Goal: Entertainment & Leisure: Consume media (video, audio)

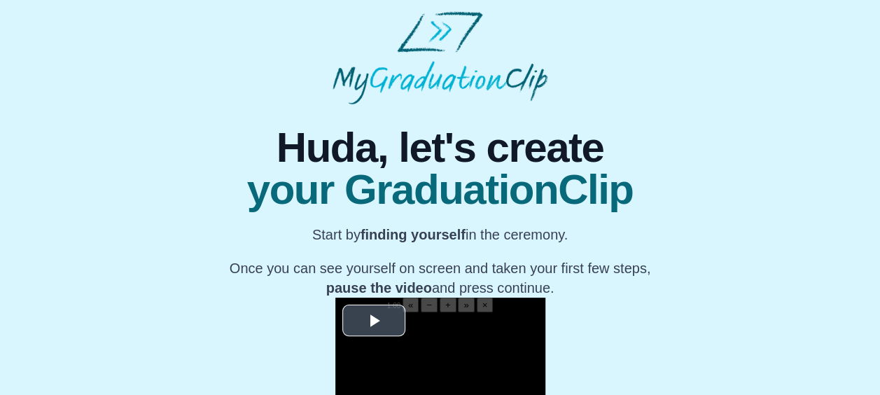
click at [374, 321] on span "Video Player" at bounding box center [374, 321] width 0 height 0
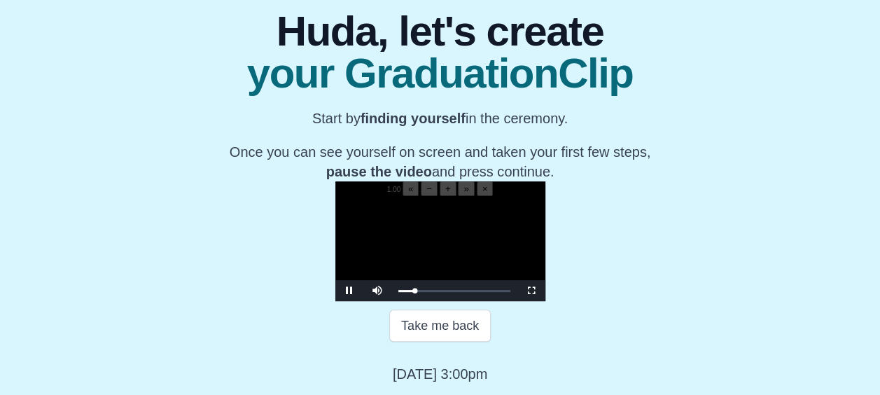
scroll to position [239, 0]
click at [531, 290] on span "Video Player" at bounding box center [531, 290] width 0 height 0
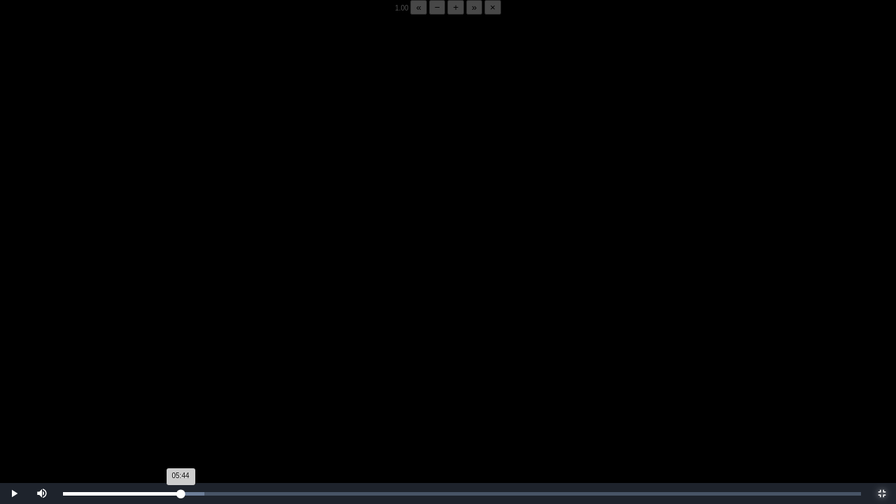
click at [181, 394] on div "05:44 Progress : 0%" at bounding box center [122, 493] width 118 height 3
click at [346, 374] on video "Video Player" at bounding box center [448, 267] width 896 height 504
click at [349, 365] on video "Video Player" at bounding box center [448, 267] width 896 height 504
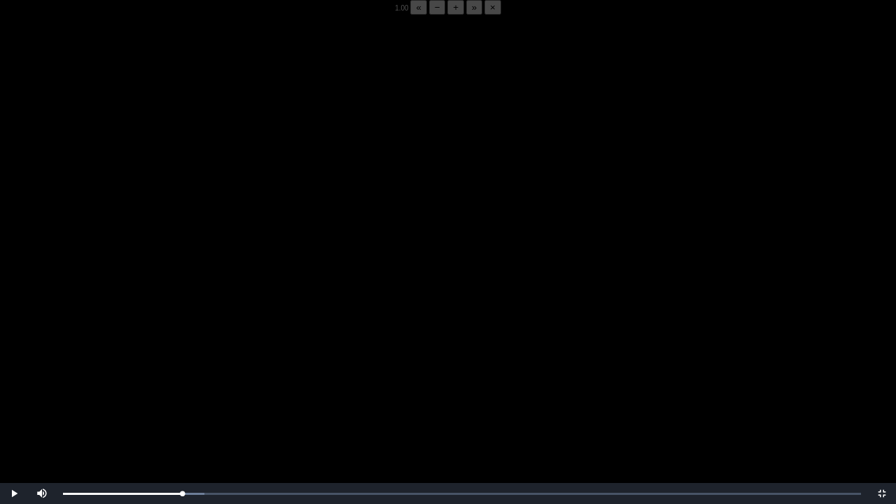
click at [349, 365] on video "Video Player" at bounding box center [448, 267] width 896 height 504
click at [348, 363] on video "Video Player" at bounding box center [448, 267] width 896 height 504
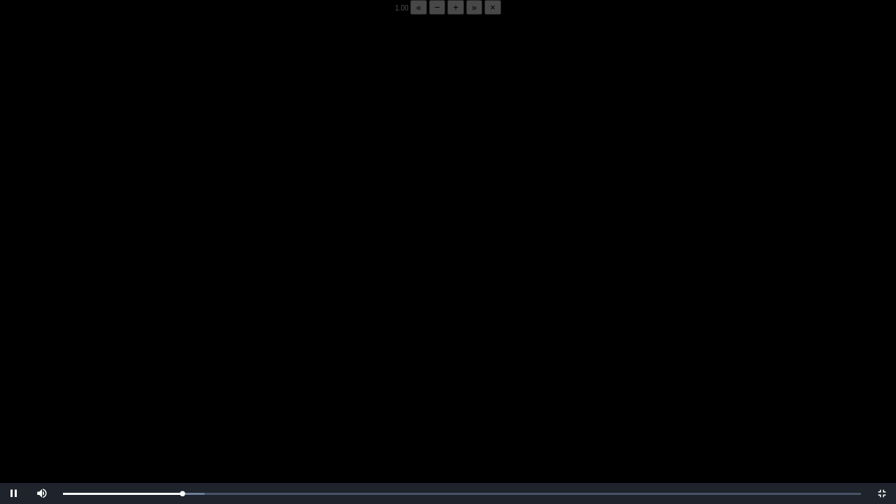
click at [348, 363] on video "Video Player" at bounding box center [448, 267] width 896 height 504
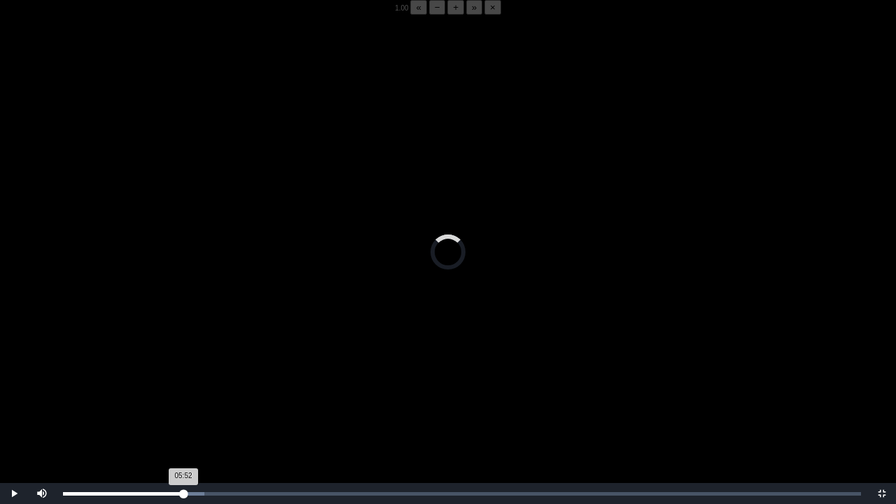
click at [183, 394] on div "Loaded : 0% 05:52 05:52 Progress : 0%" at bounding box center [462, 493] width 812 height 21
click at [181, 394] on div "05:46 Progress : 0%" at bounding box center [122, 493] width 118 height 3
click at [181, 394] on div "05:44 Progress : 0%" at bounding box center [122, 493] width 118 height 3
click at [179, 394] on div "05:50 Progress : 0%" at bounding box center [123, 493] width 120 height 3
click at [179, 394] on div "Loaded : 0% 05:40 05:51 Progress : 0%" at bounding box center [462, 493] width 812 height 21
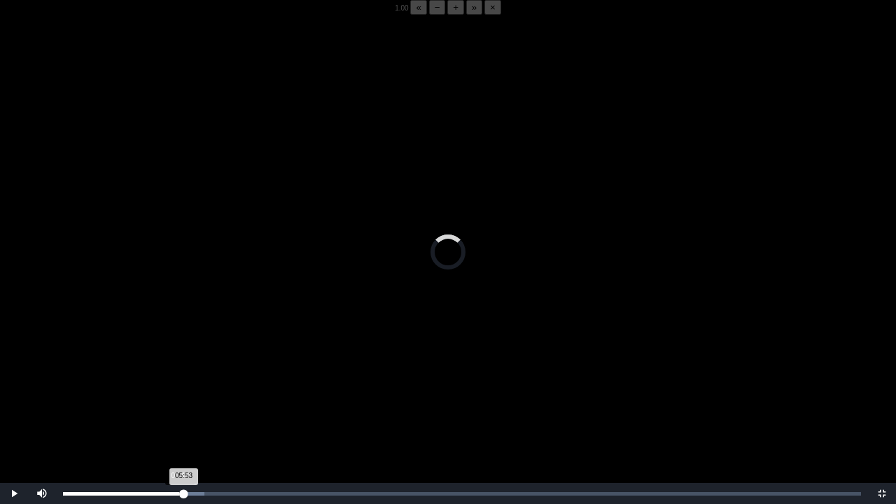
click at [179, 394] on div "05:53 Progress : 0%" at bounding box center [123, 493] width 121 height 3
click at [182, 394] on div "05:54 Progress : 0%" at bounding box center [123, 493] width 121 height 3
click at [183, 394] on div "05:50 Progress : 0%" at bounding box center [123, 493] width 120 height 3
click at [180, 394] on div "05:42 Progress : 0%" at bounding box center [121, 493] width 117 height 3
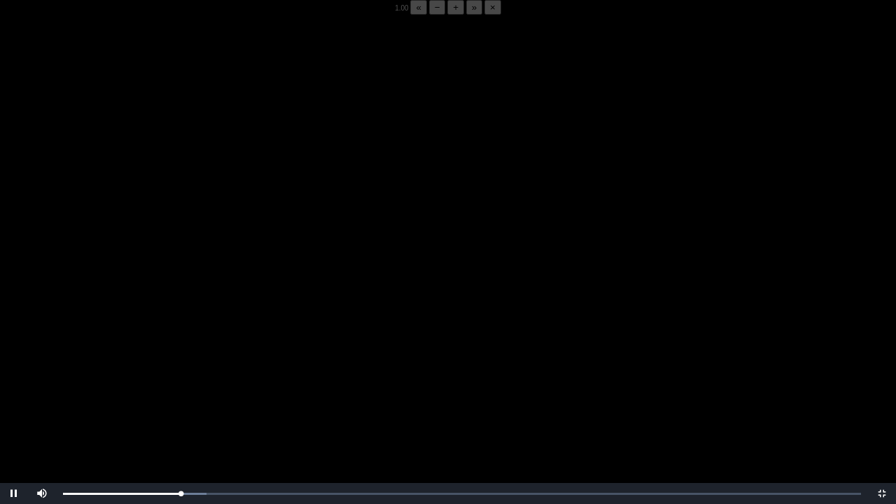
click at [429, 15] on button "−" at bounding box center [437, 7] width 17 height 15
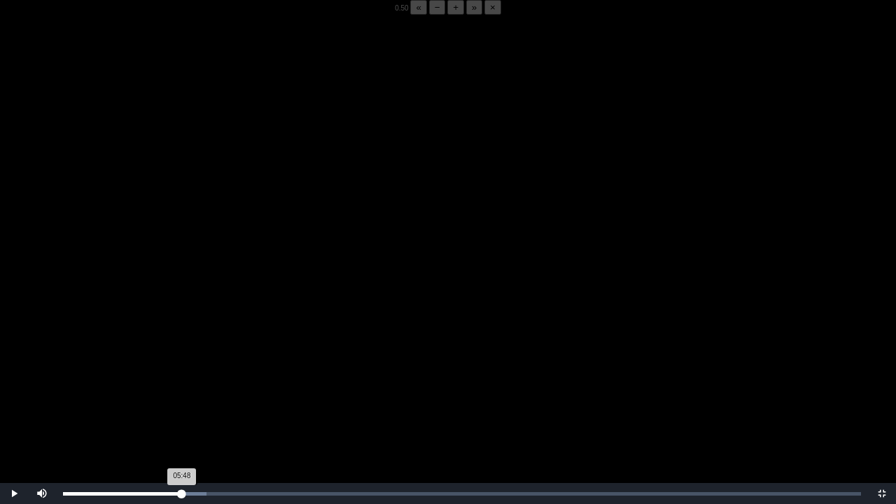
click at [182, 394] on div "05:48 Progress : 0%" at bounding box center [122, 493] width 119 height 3
click at [182, 394] on div "05:52 Progress : 0%" at bounding box center [123, 493] width 120 height 3
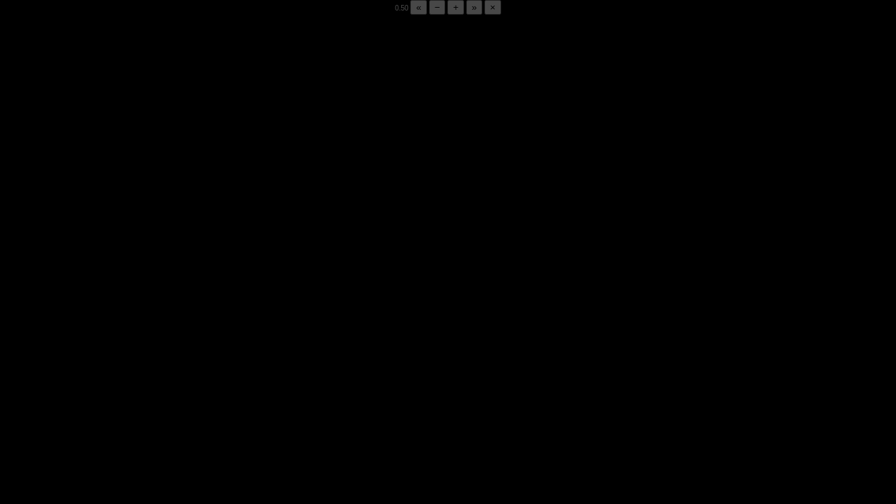
click at [181, 394] on div "05:50 Progress : 0%" at bounding box center [123, 493] width 120 height 3
click at [181, 394] on div "05:48 Progress : 0%" at bounding box center [122, 493] width 119 height 3
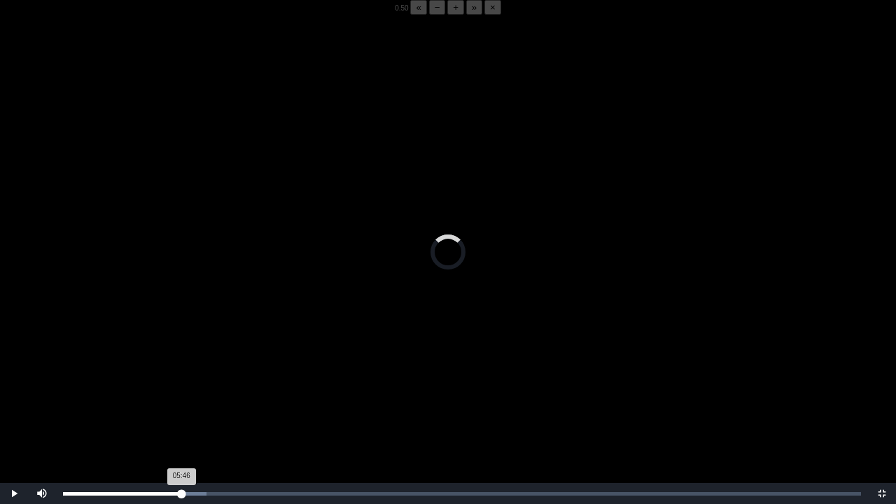
click at [181, 394] on div "05:46 Progress : 0%" at bounding box center [122, 493] width 118 height 3
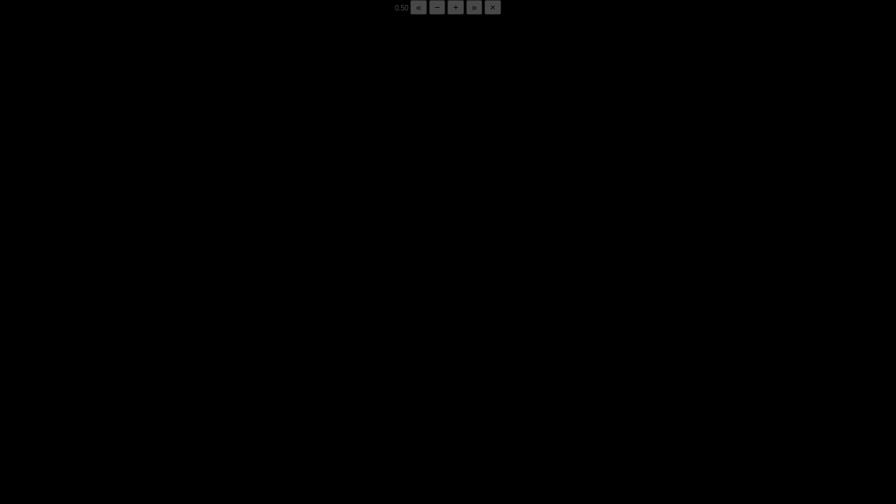
click at [181, 394] on div "05:48 Progress : 0%" at bounding box center [122, 493] width 119 height 3
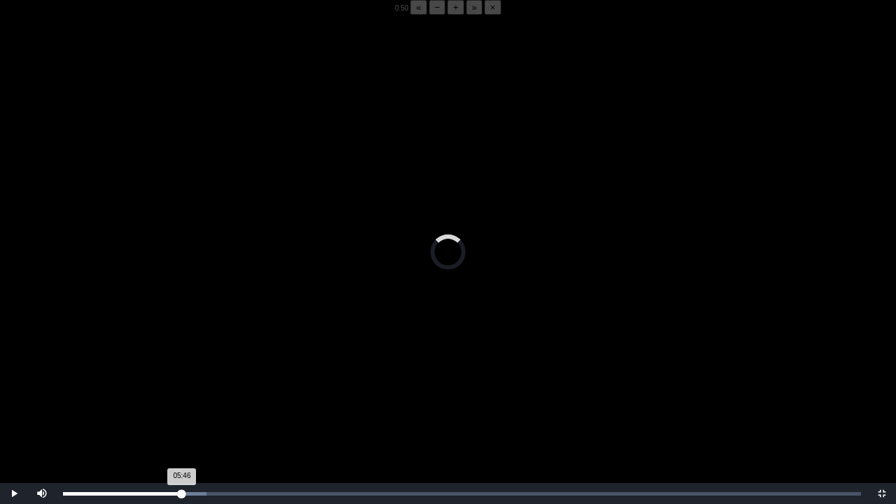
click at [181, 394] on div "05:46 Progress : 0%" at bounding box center [122, 493] width 119 height 3
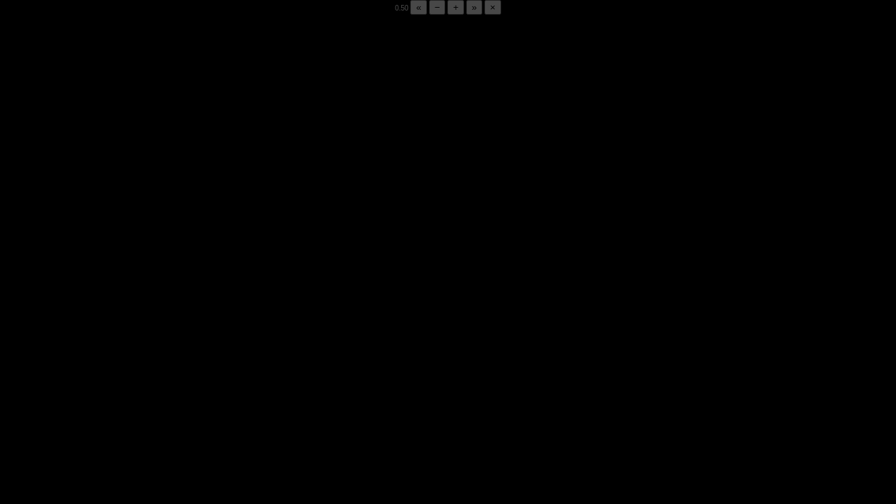
click at [181, 394] on div "05:48 Progress : 0%" at bounding box center [122, 493] width 119 height 3
click at [181, 394] on div "05:49 Progress : 0%" at bounding box center [122, 493] width 119 height 3
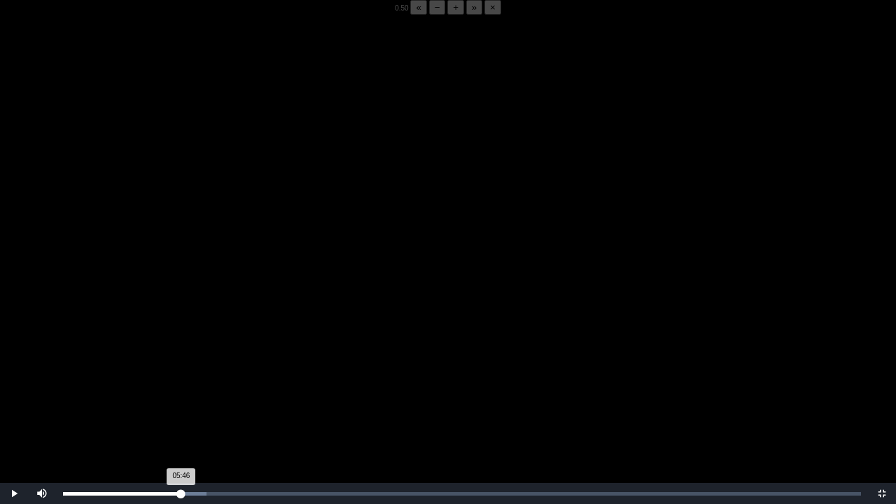
click at [181, 394] on div "05:46 Progress : 0%" at bounding box center [122, 493] width 118 height 3
click at [181, 394] on div "05:46 Progress : 0%" at bounding box center [122, 493] width 119 height 3
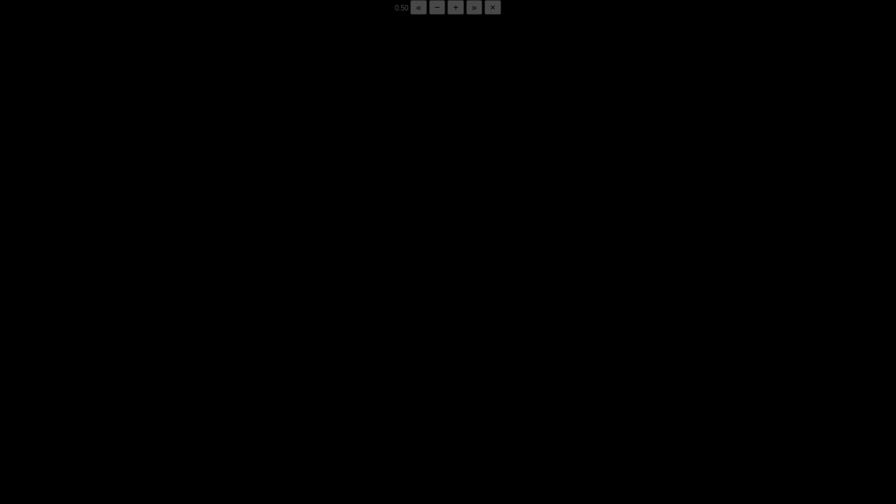
click at [181, 394] on div "05:48 Progress : 0%" at bounding box center [122, 493] width 119 height 3
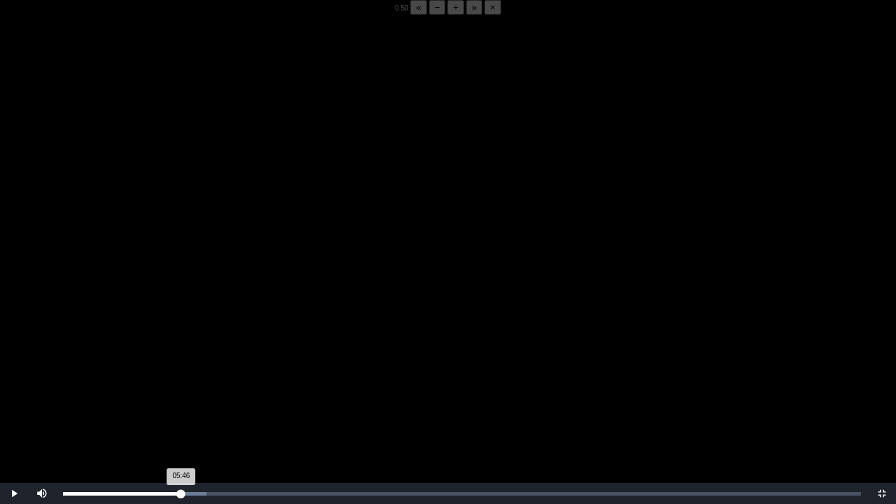
click at [181, 394] on div "05:46 Progress : 0%" at bounding box center [122, 493] width 118 height 3
click at [181, 394] on div "05:46 Progress : 0%" at bounding box center [122, 493] width 119 height 3
click at [181, 394] on div "05:46 Progress : 0%" at bounding box center [122, 493] width 118 height 3
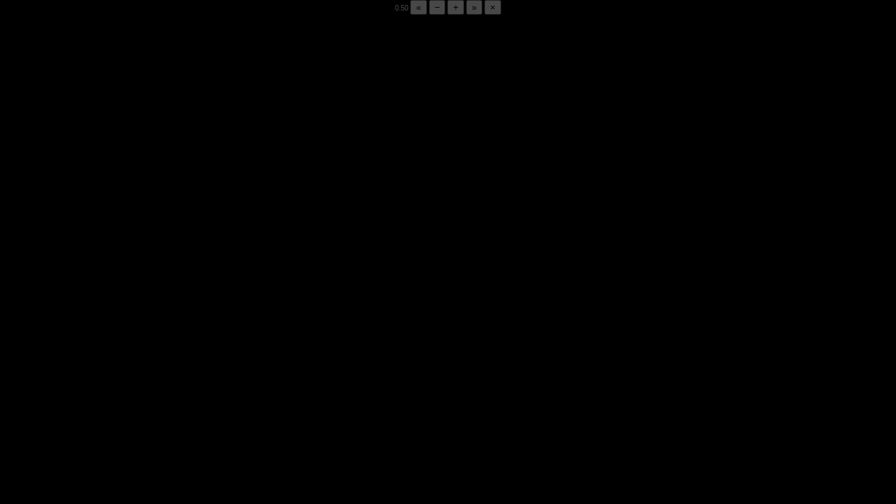
click at [181, 394] on div "05:49 Progress : 0%" at bounding box center [123, 493] width 120 height 3
click at [183, 394] on div "Loaded : 0% 05:50 05:49 Progress : 0%" at bounding box center [462, 493] width 812 height 21
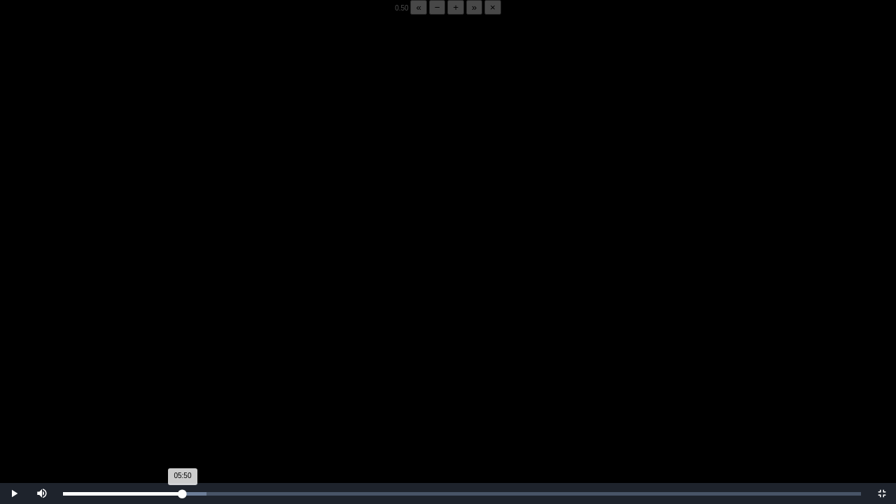
click at [183, 394] on div "Loaded : 0% 05:50 05:50 Progress : 0%" at bounding box center [462, 493] width 812 height 21
click at [181, 394] on div "05:46 Progress : 0%" at bounding box center [122, 493] width 118 height 3
click at [181, 394] on div "05:44 Progress : 0%" at bounding box center [122, 493] width 118 height 3
click at [181, 394] on div "05:44 Progress : 0%" at bounding box center [122, 493] width 119 height 3
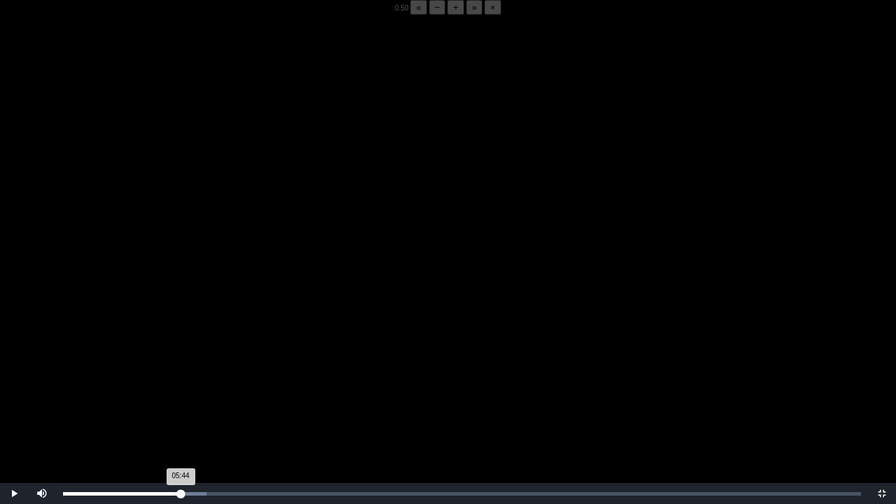
click at [181, 394] on div "05:44 Progress : 0%" at bounding box center [122, 493] width 118 height 3
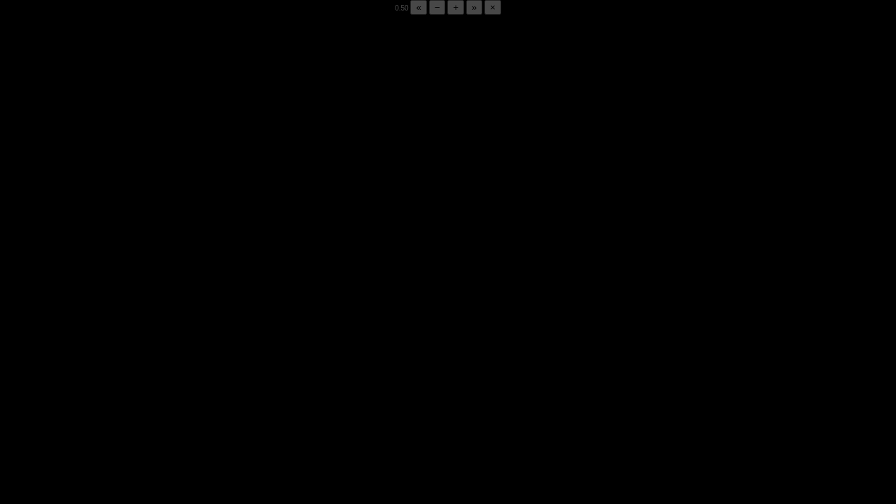
click at [181, 394] on div "05:54 Progress : 0%" at bounding box center [123, 493] width 121 height 3
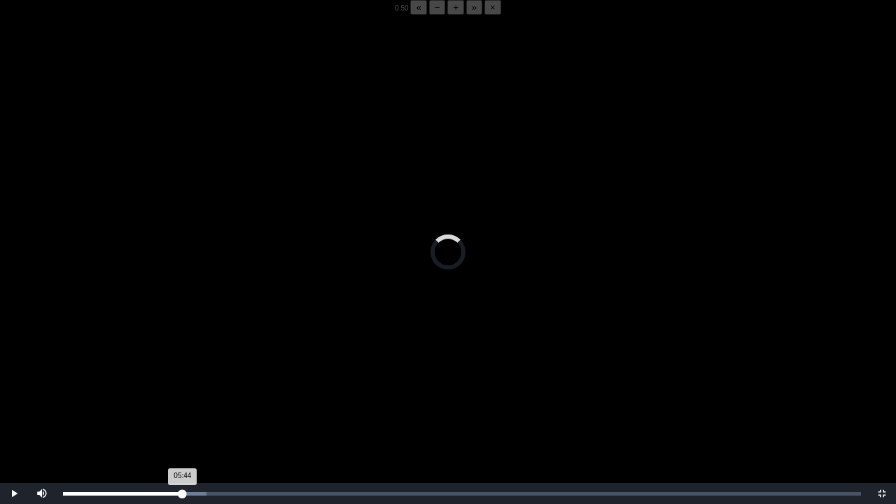
click at [181, 394] on div "05:44 Progress : 0%" at bounding box center [123, 493] width 120 height 3
click at [181, 394] on div "05:44 Progress : 0%" at bounding box center [122, 493] width 118 height 3
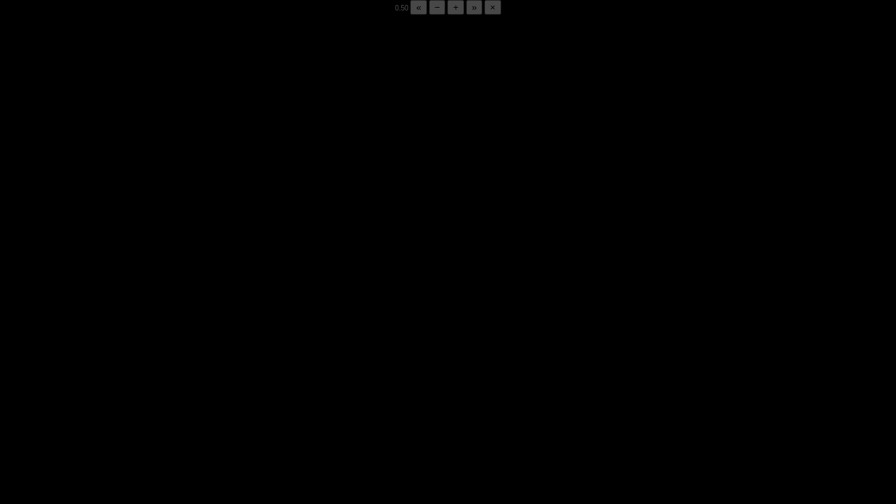
click at [181, 394] on div "05:51 Progress : 0%" at bounding box center [123, 493] width 120 height 3
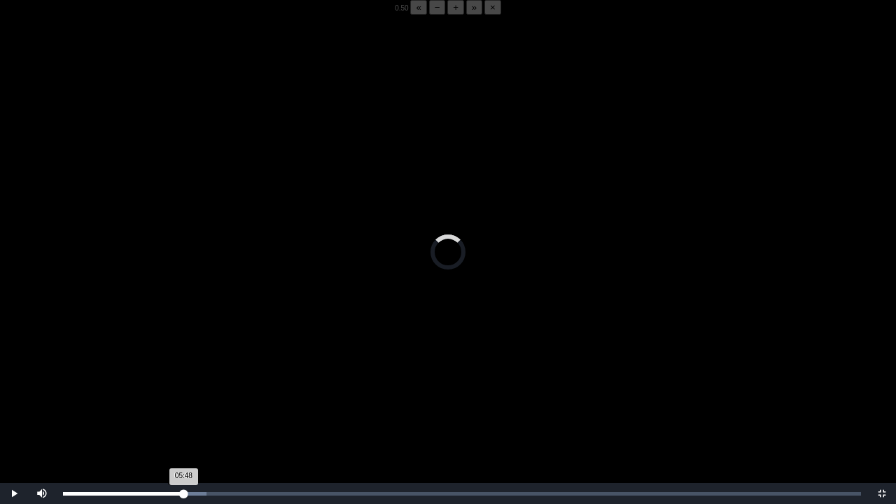
click at [182, 394] on div "05:48 Progress : 0%" at bounding box center [123, 493] width 120 height 3
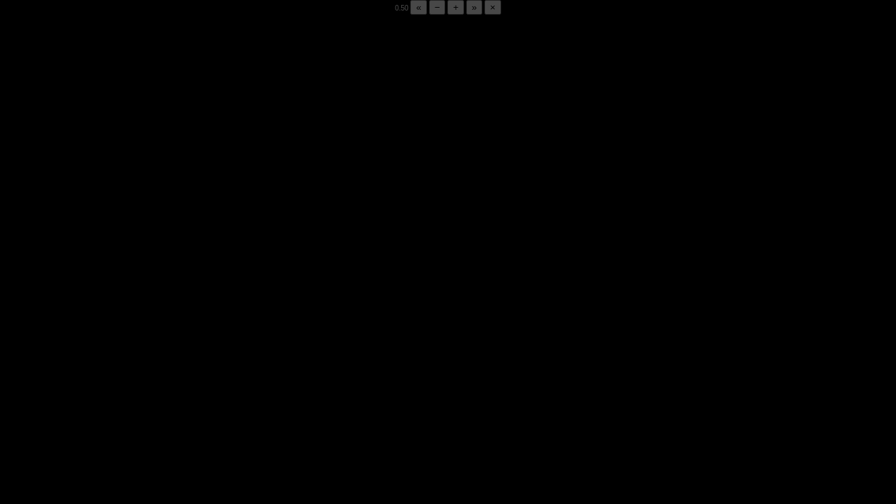
click at [182, 394] on div "05:52 Progress : 0%" at bounding box center [123, 493] width 120 height 3
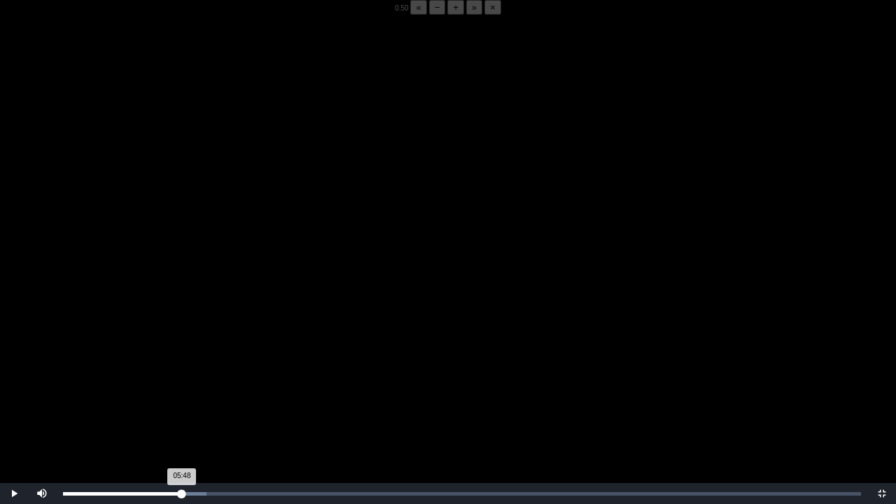
click at [182, 394] on div "05:48 Progress : 0%" at bounding box center [122, 493] width 119 height 3
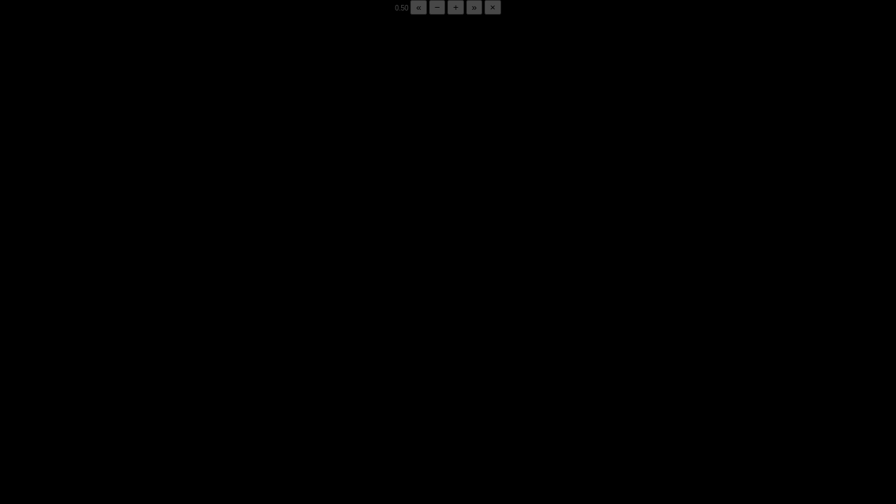
click at [182, 394] on div "05:50 Progress : 0%" at bounding box center [123, 493] width 120 height 3
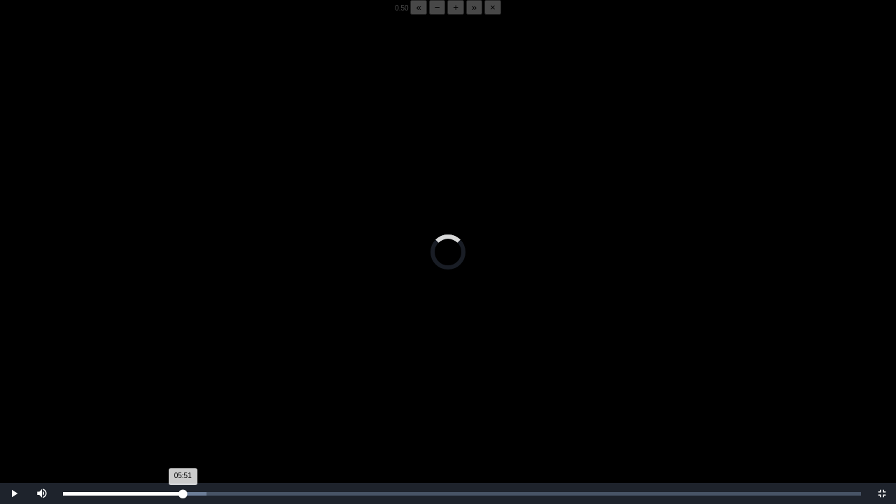
click at [182, 394] on div "05:51 Progress : 0%" at bounding box center [123, 493] width 120 height 3
click at [182, 394] on div "05:48 Progress : 0%" at bounding box center [122, 493] width 119 height 3
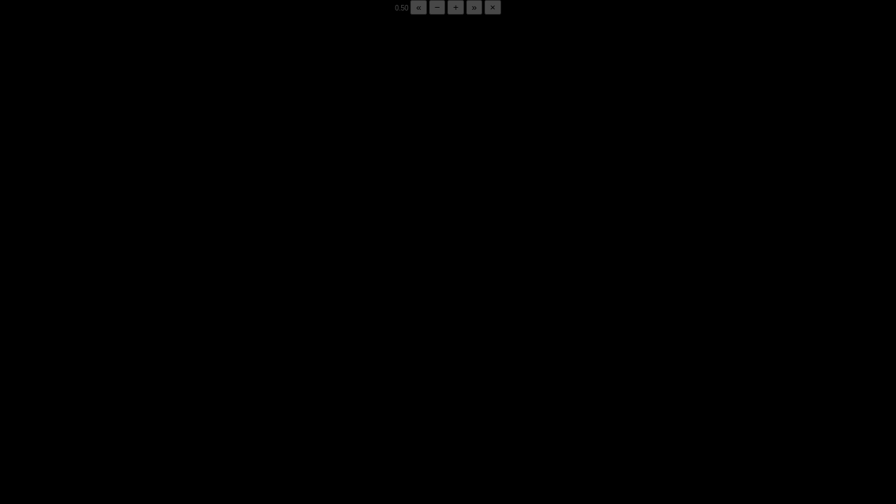
click at [182, 394] on div "05:50 Progress : 0%" at bounding box center [123, 493] width 120 height 3
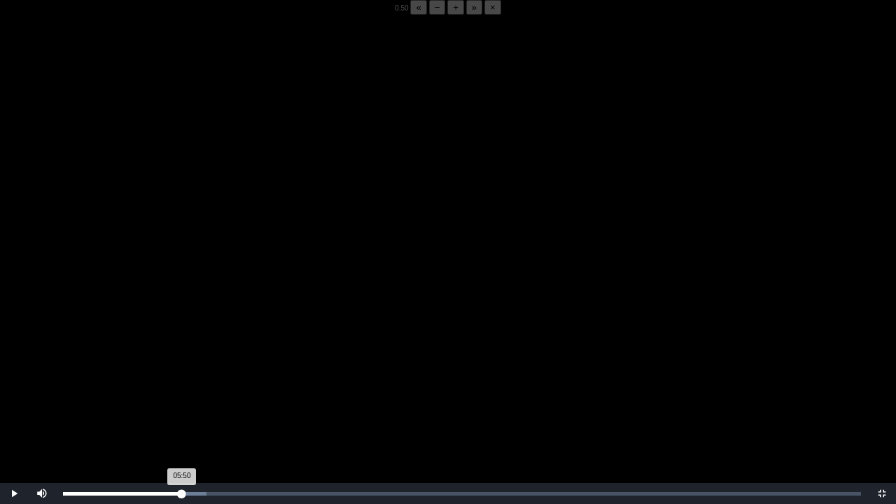
click at [182, 394] on div "05:50 Progress : 0%" at bounding box center [122, 493] width 119 height 3
click at [182, 394] on div "05:48 Progress : 0%" at bounding box center [123, 493] width 120 height 3
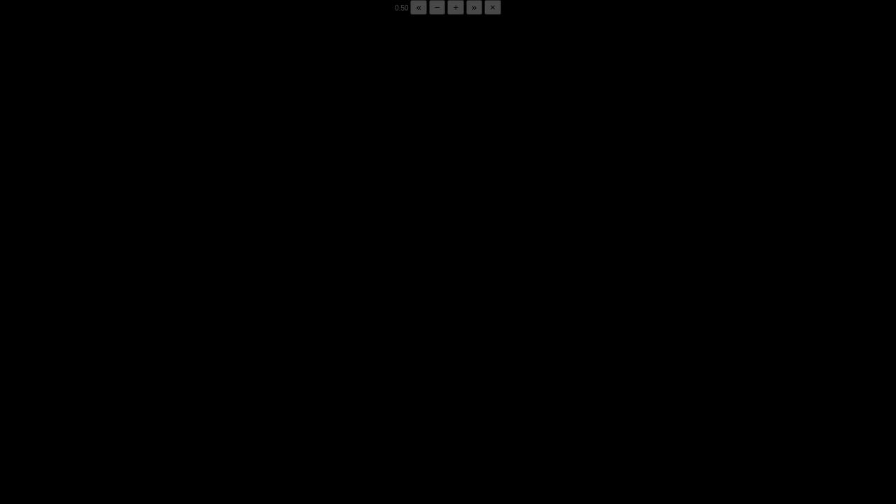
click at [182, 394] on div "05:50 Progress : 0%" at bounding box center [123, 493] width 120 height 3
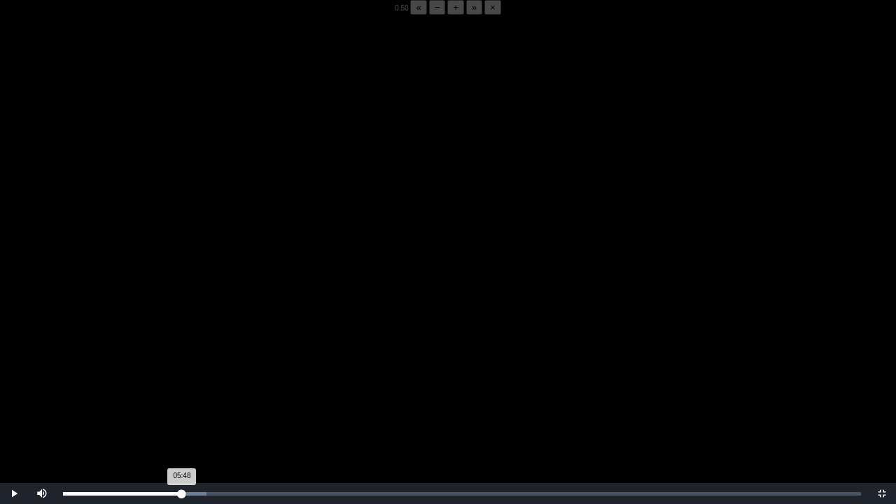
click at [182, 394] on div "05:48 Progress : 0%" at bounding box center [122, 493] width 119 height 3
click at [182, 394] on div "05:49 Progress : 0%" at bounding box center [123, 493] width 120 height 3
click at [182, 394] on div "05:48 Progress : 0%" at bounding box center [122, 493] width 119 height 3
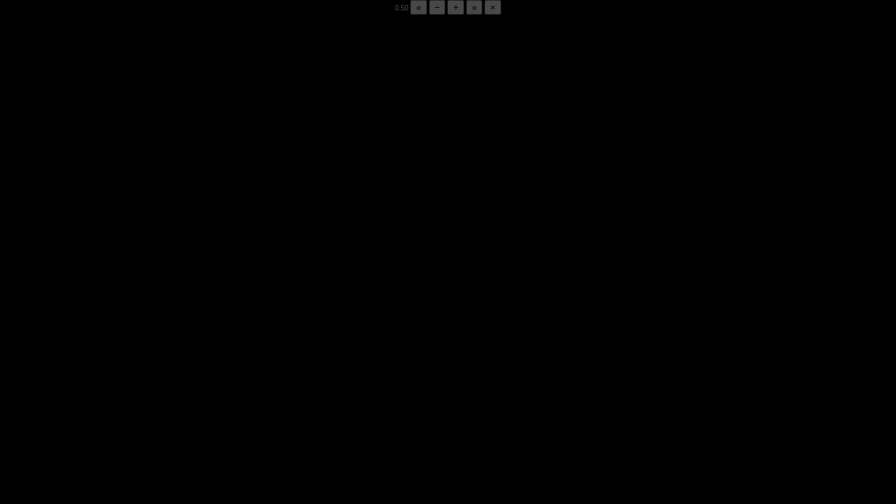
click at [182, 394] on div "05:50 Progress : 0%" at bounding box center [123, 493] width 120 height 3
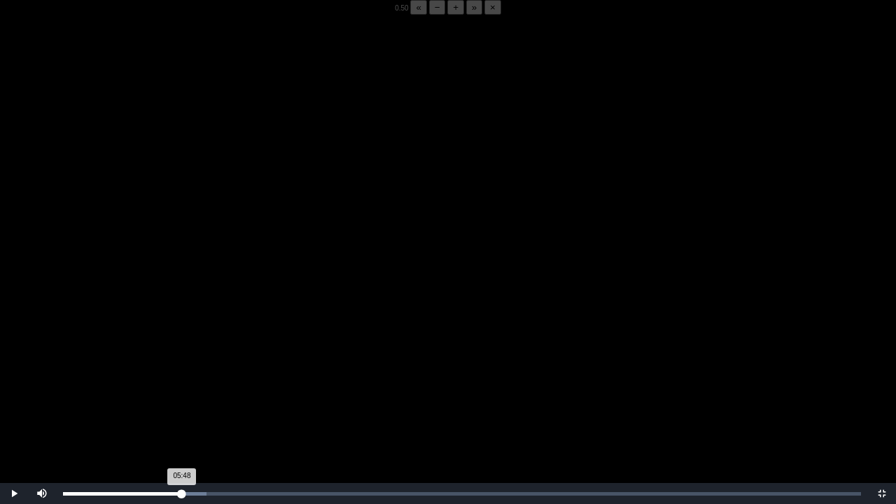
click at [182, 394] on div "05:48 Progress : 0%" at bounding box center [122, 493] width 119 height 3
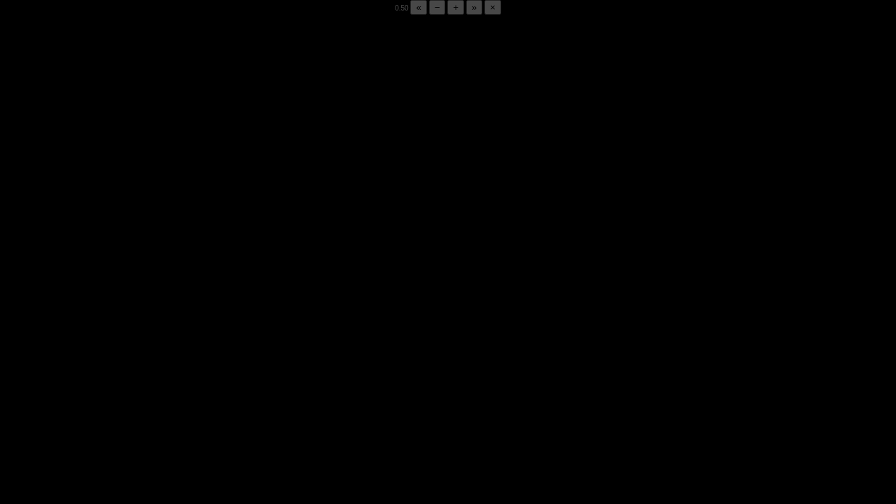
click at [182, 394] on div "05:50 Progress : 0%" at bounding box center [123, 493] width 120 height 3
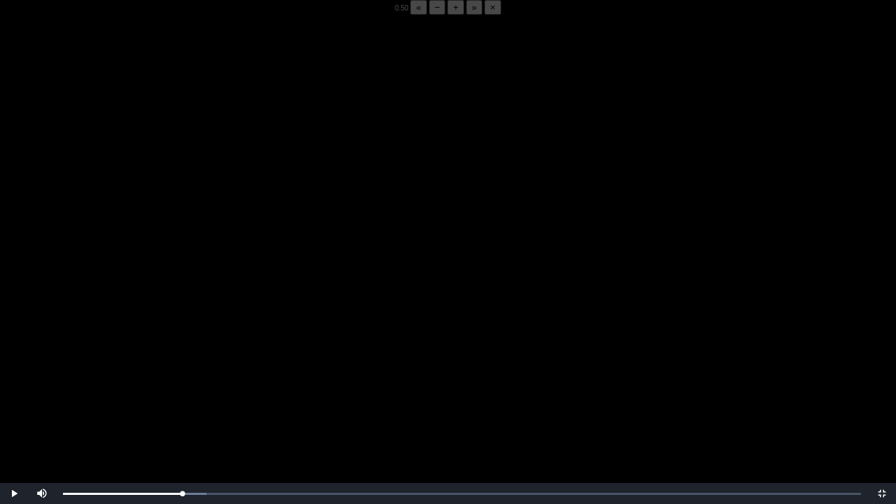
click at [181, 394] on video "Video Player" at bounding box center [448, 267] width 896 height 504
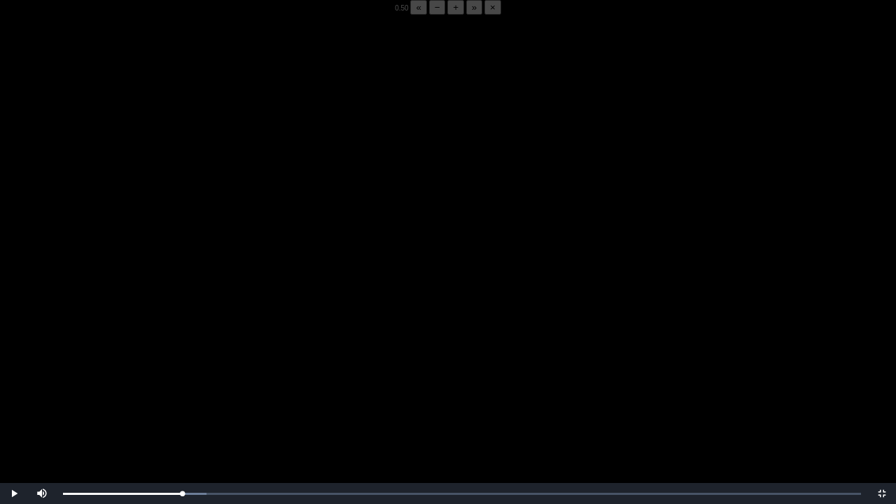
click at [181, 394] on video "Video Player" at bounding box center [448, 267] width 896 height 504
click at [428, 209] on video "Video Player" at bounding box center [448, 267] width 896 height 504
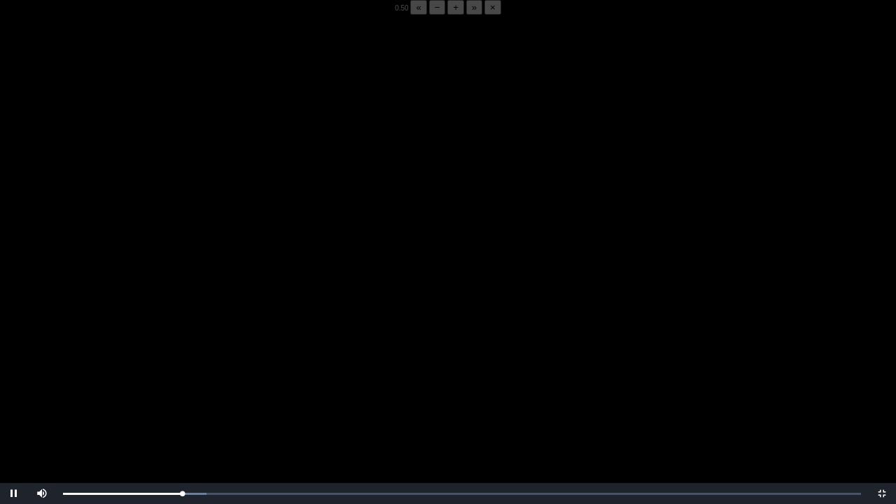
click at [428, 209] on video "Video Player" at bounding box center [448, 267] width 896 height 504
click at [391, 232] on video "Video Player" at bounding box center [448, 267] width 896 height 504
click at [398, 224] on video "Video Player" at bounding box center [448, 267] width 896 height 504
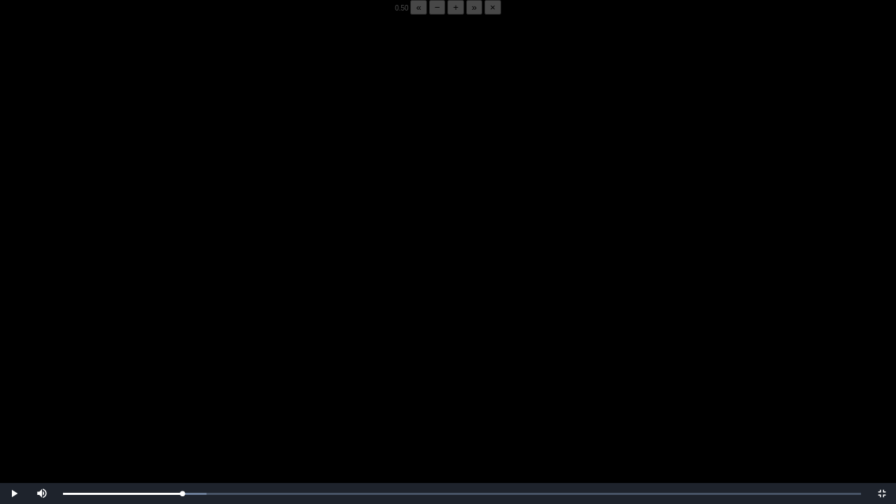
click at [398, 224] on video "Video Player" at bounding box center [448, 267] width 896 height 504
click at [291, 328] on video "Video Player" at bounding box center [448, 267] width 896 height 504
click at [228, 349] on video "Video Player" at bounding box center [448, 267] width 896 height 504
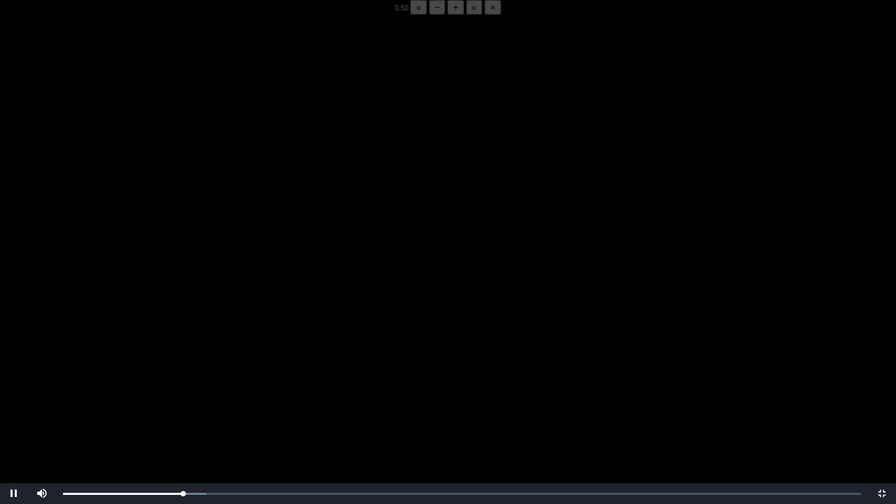
click at [228, 349] on video "Video Player" at bounding box center [448, 267] width 896 height 504
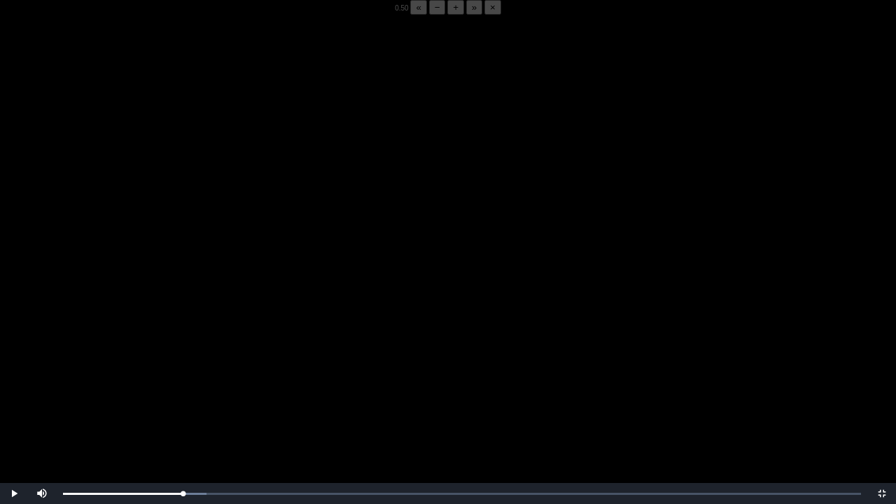
click at [228, 349] on video "Video Player" at bounding box center [448, 267] width 896 height 504
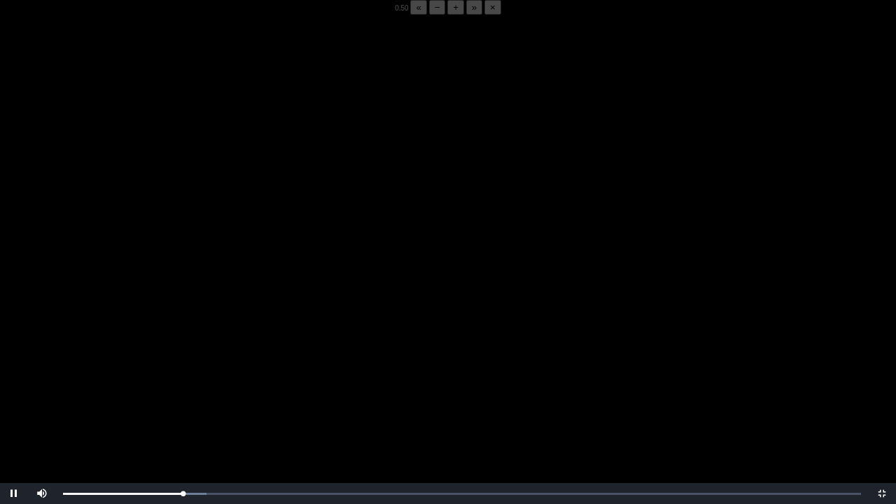
click at [228, 349] on video "Video Player" at bounding box center [448, 267] width 896 height 504
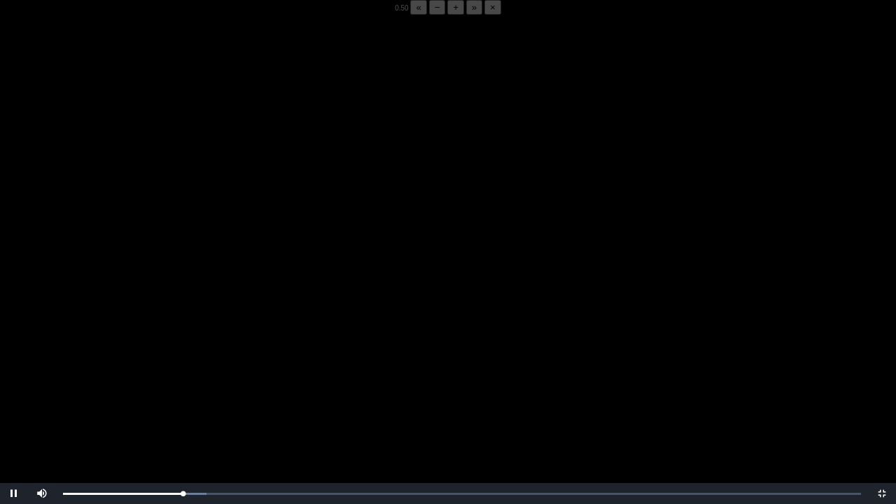
click at [228, 349] on video "Video Player" at bounding box center [448, 267] width 896 height 504
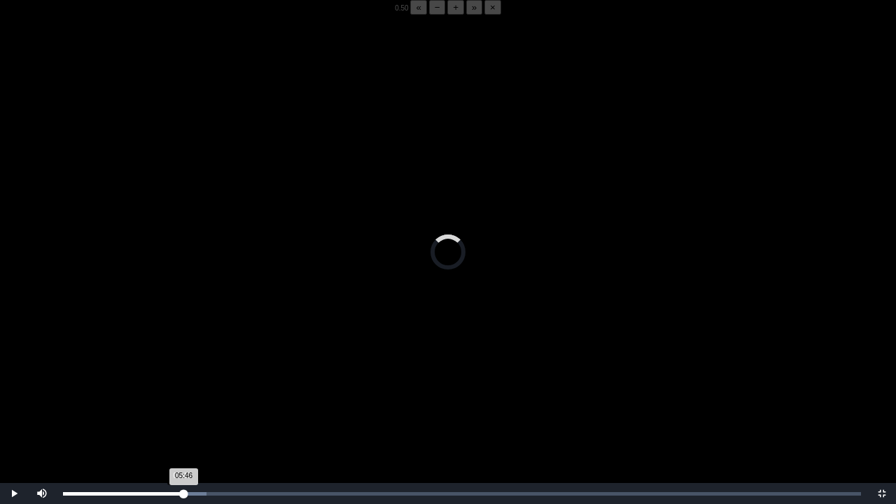
click at [181, 394] on div "05:46 Progress : 0%" at bounding box center [123, 493] width 121 height 3
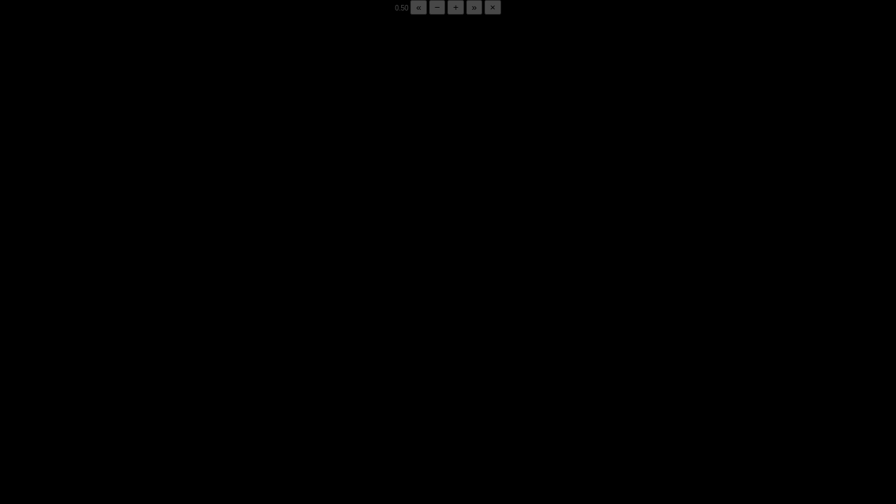
click at [181, 394] on div "05:47 Progress : 0%" at bounding box center [122, 493] width 119 height 3
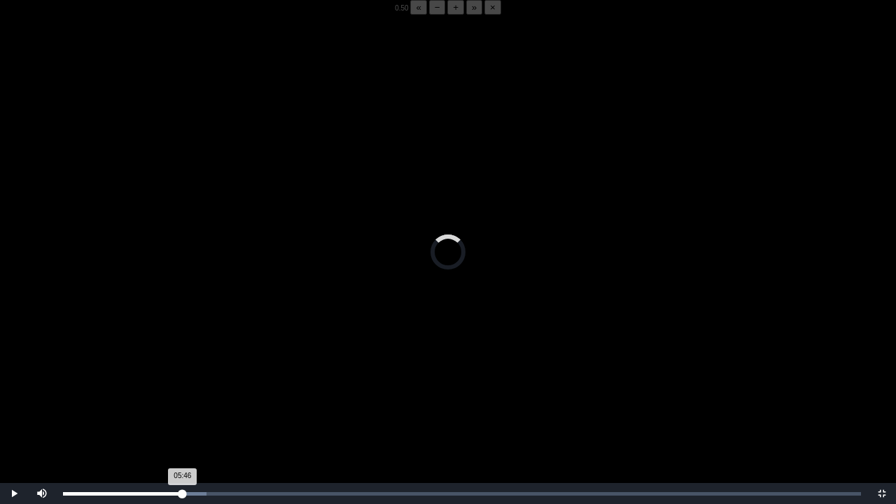
click at [181, 394] on div "05:46 Progress : 0%" at bounding box center [123, 493] width 120 height 3
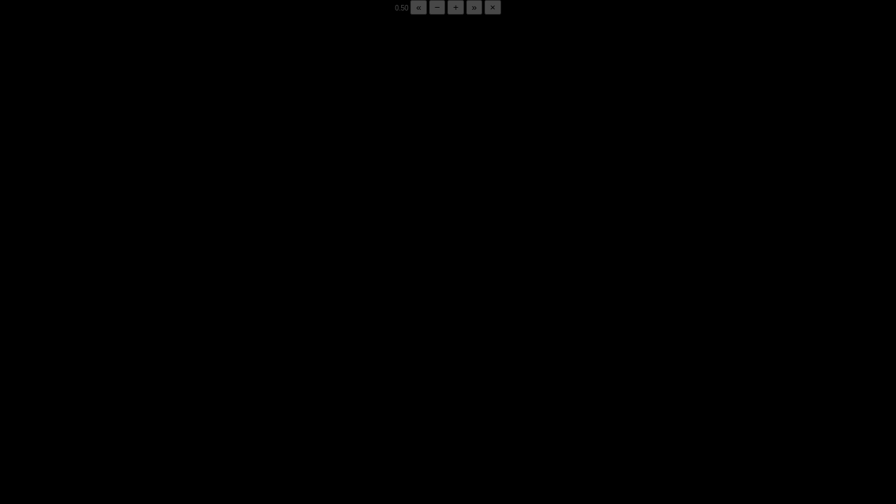
click at [181, 394] on div "05:50 Progress : 0%" at bounding box center [123, 493] width 120 height 3
click at [181, 394] on div "05:48 Progress : 0%" at bounding box center [122, 493] width 119 height 3
click at [181, 394] on div "05:50 Progress : 0%" at bounding box center [123, 493] width 120 height 3
click at [181, 394] on div "05:48 Progress : 0%" at bounding box center [122, 493] width 119 height 3
click at [181, 394] on div "05:49 Progress : 0%" at bounding box center [122, 493] width 119 height 3
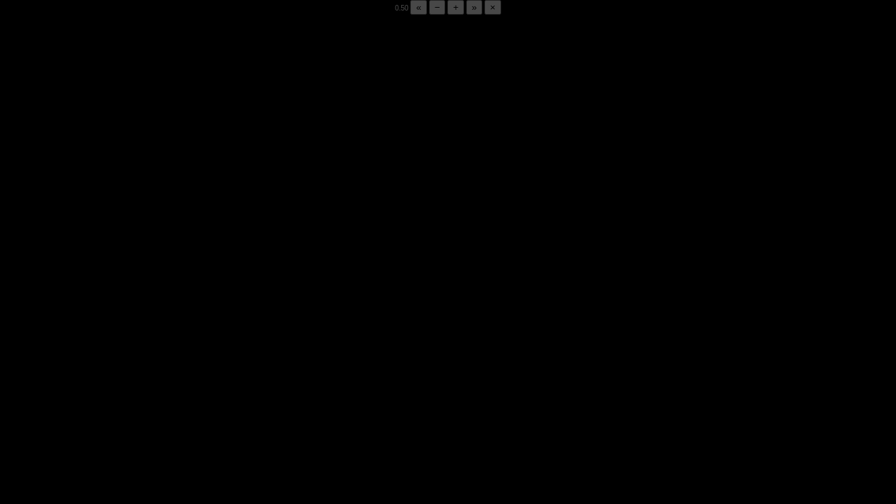
click at [181, 394] on div "05:48 Progress : 0%" at bounding box center [122, 493] width 119 height 3
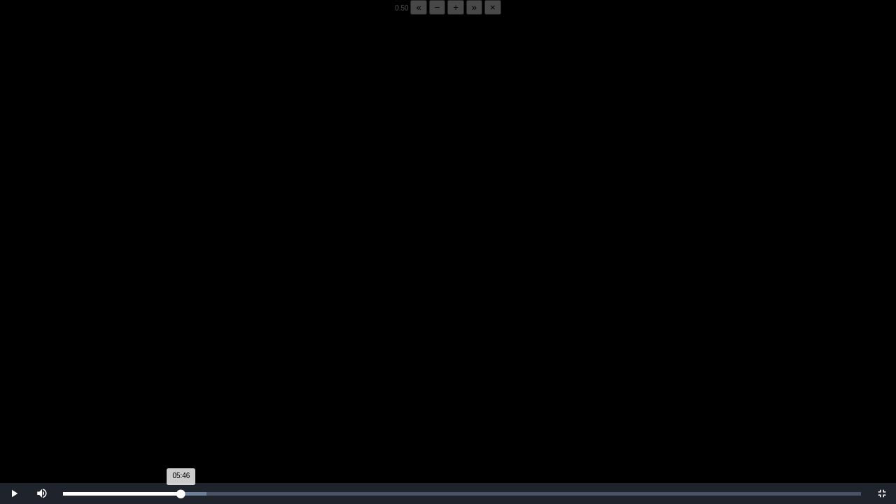
click at [181, 394] on div "05:46 Progress : 0%" at bounding box center [122, 493] width 118 height 3
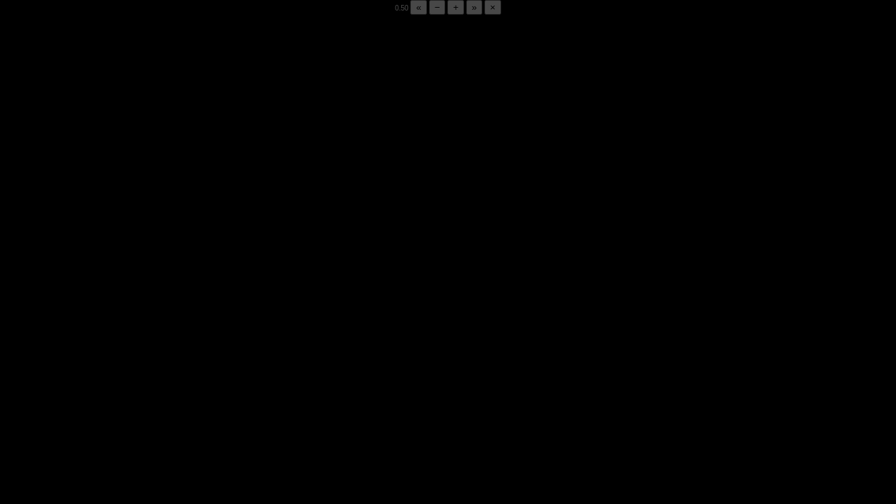
click at [181, 394] on div "05:49 Progress : 0%" at bounding box center [122, 493] width 119 height 3
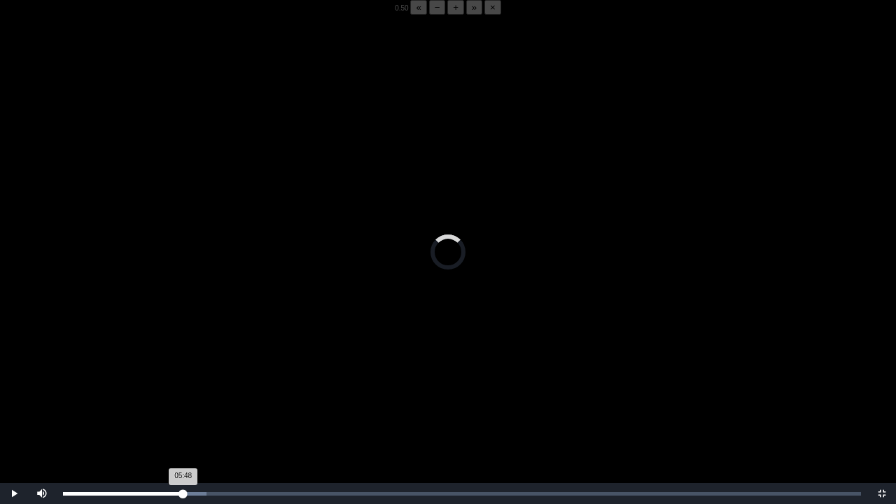
click at [182, 394] on div "05:48 Progress : 0%" at bounding box center [123, 493] width 120 height 3
click at [183, 394] on div "05:50 Progress : 0%" at bounding box center [123, 493] width 120 height 3
click at [181, 394] on div "05:44 Progress : 0%" at bounding box center [122, 493] width 118 height 3
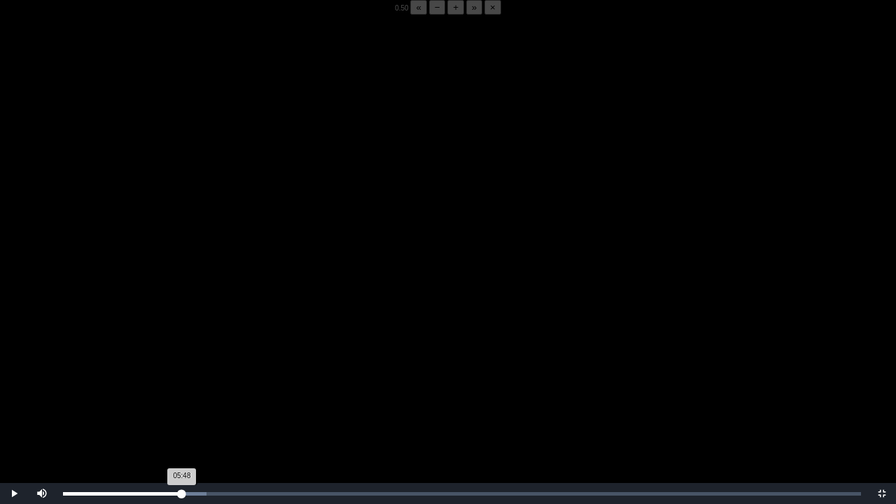
click at [182, 394] on div "05:48 Progress : 0%" at bounding box center [122, 493] width 119 height 3
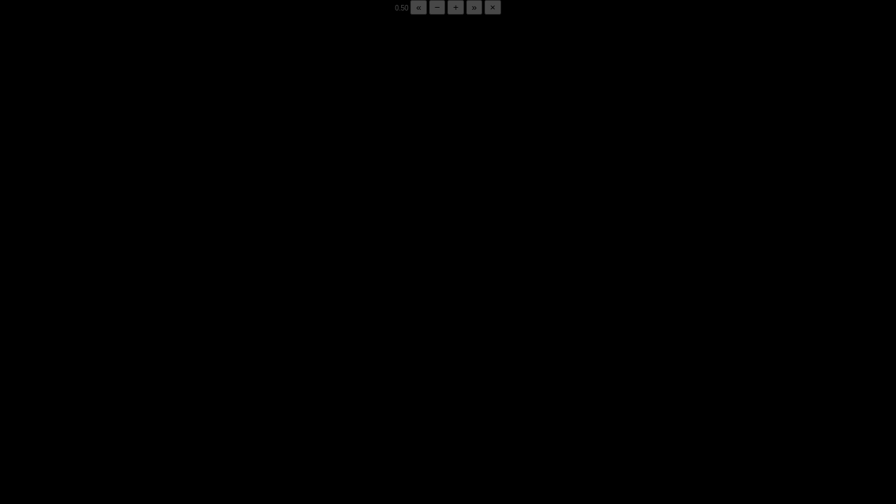
click at [182, 394] on div "05:50 Progress : 0%" at bounding box center [123, 493] width 120 height 3
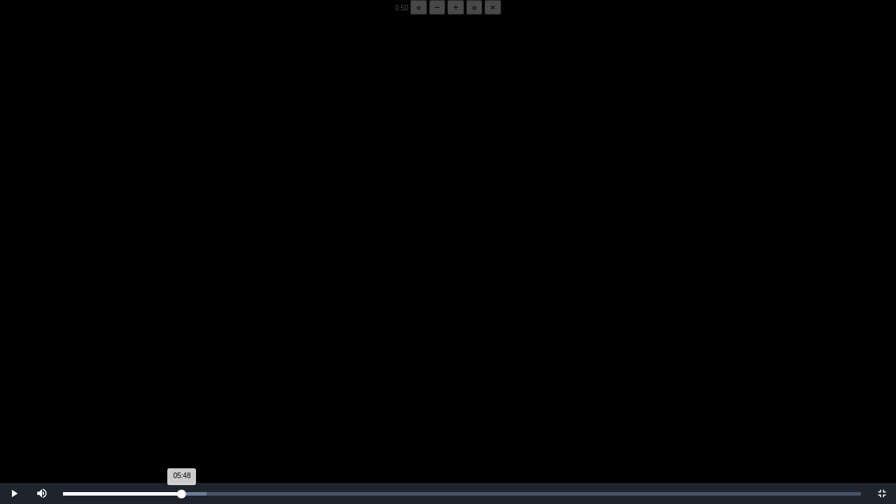
click at [182, 394] on div "05:48 Progress : 0%" at bounding box center [122, 493] width 119 height 3
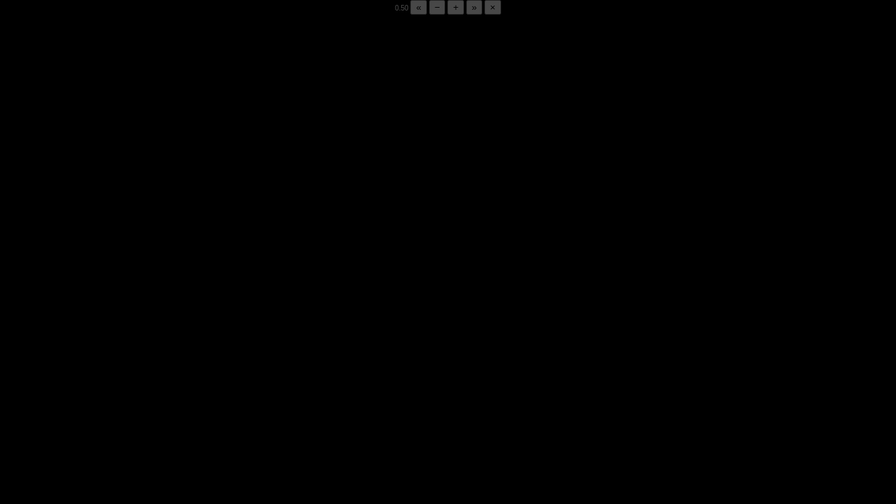
click at [182, 394] on div "05:49 Progress : 0%" at bounding box center [123, 493] width 120 height 3
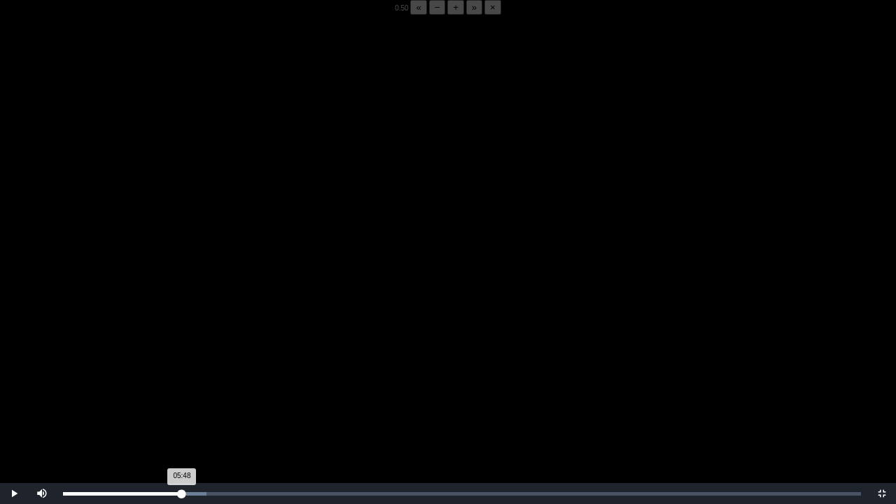
click at [182, 394] on div "05:48 Progress : 0%" at bounding box center [122, 493] width 119 height 3
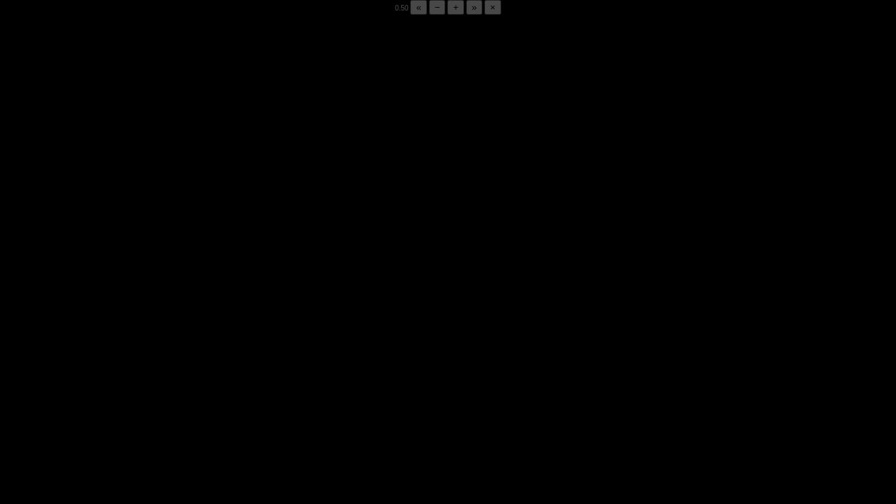
click at [182, 394] on div "05:50 Progress : 0%" at bounding box center [123, 493] width 120 height 3
click at [182, 394] on div "05:49 Progress : 0%" at bounding box center [123, 493] width 120 height 3
click at [182, 394] on div "05:50 Progress : 0%" at bounding box center [123, 493] width 120 height 3
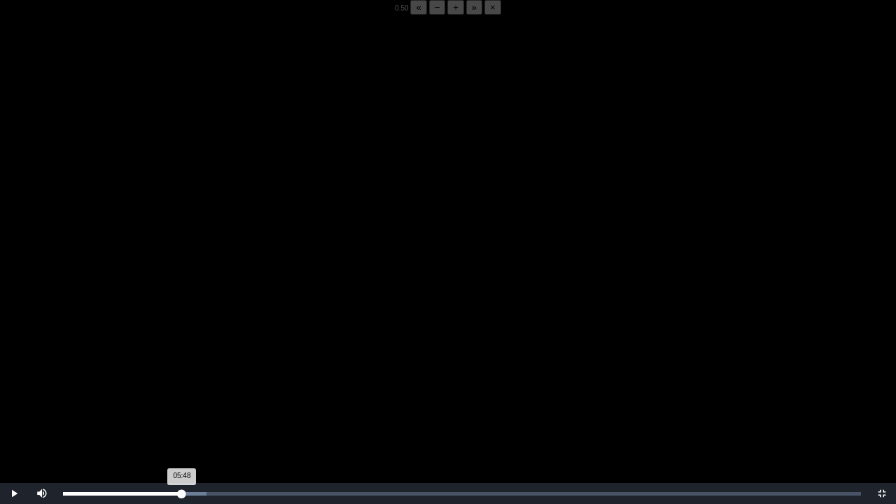
click at [182, 394] on div "05:48 Progress : 0%" at bounding box center [122, 493] width 119 height 3
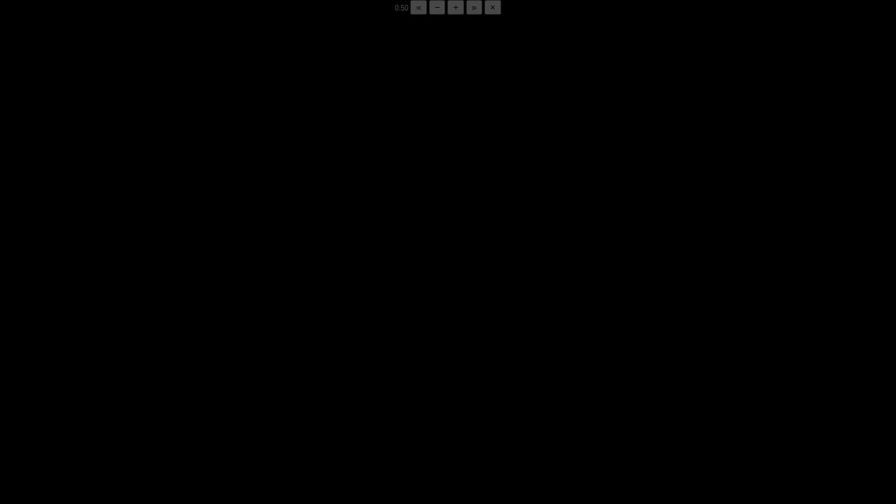
click at [182, 394] on div "05:49 Progress : 0%" at bounding box center [123, 493] width 120 height 3
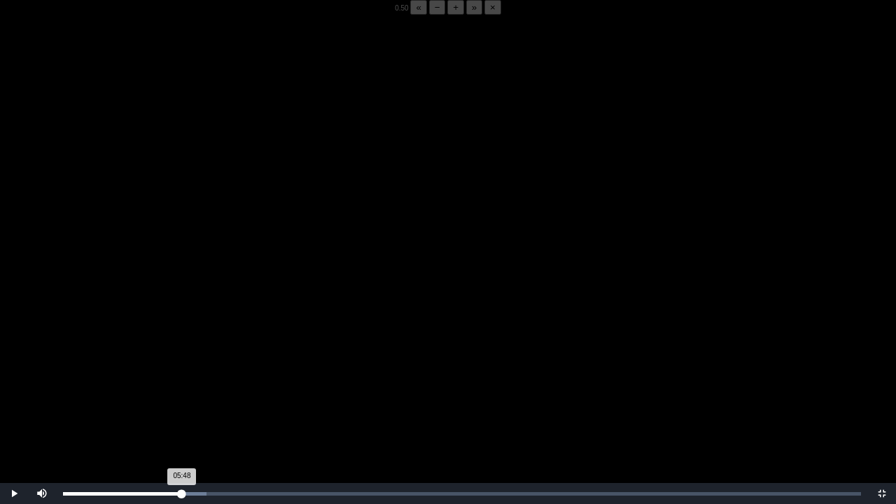
click at [182, 394] on div "05:48 Progress : 0%" at bounding box center [122, 493] width 119 height 3
click at [183, 394] on div "Loaded : 0% 05:50 05:50 Progress : 0%" at bounding box center [462, 493] width 812 height 21
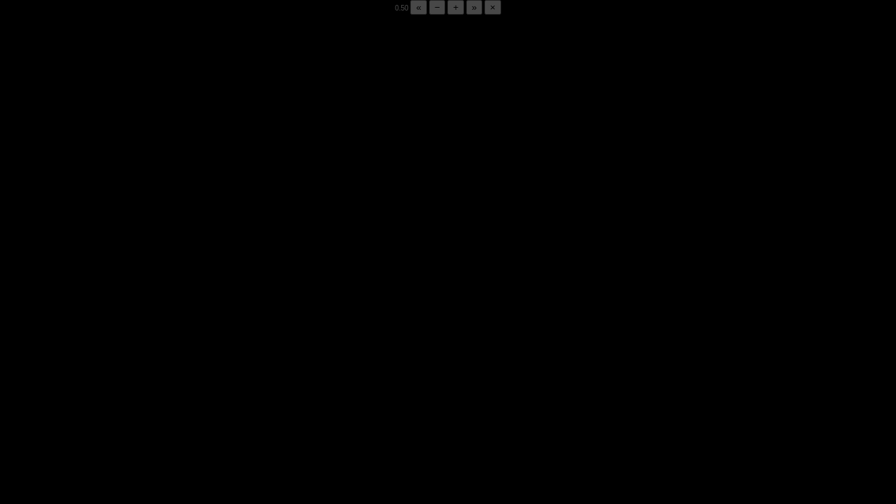
click at [183, 394] on div "Loaded : 0% 05:50 05:52 Progress : 0%" at bounding box center [462, 493] width 812 height 21
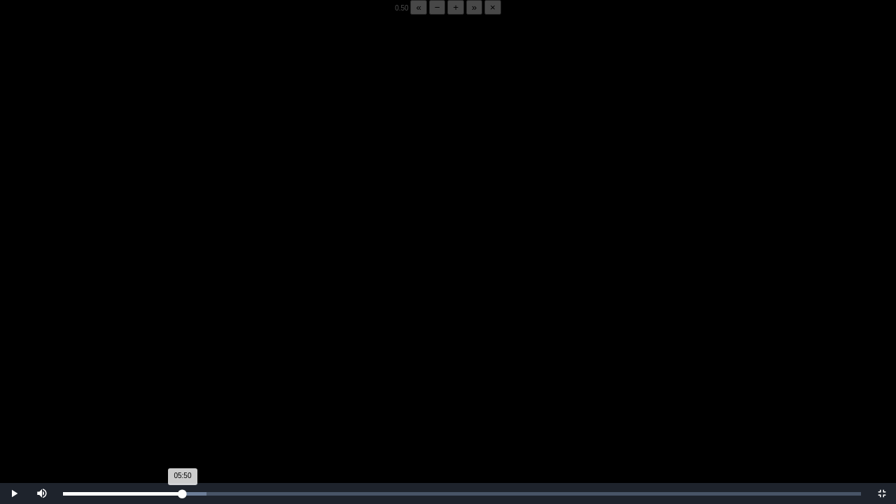
click at [183, 394] on div "Loaded : 0% 05:50 05:50 Progress : 0%" at bounding box center [462, 493] width 812 height 21
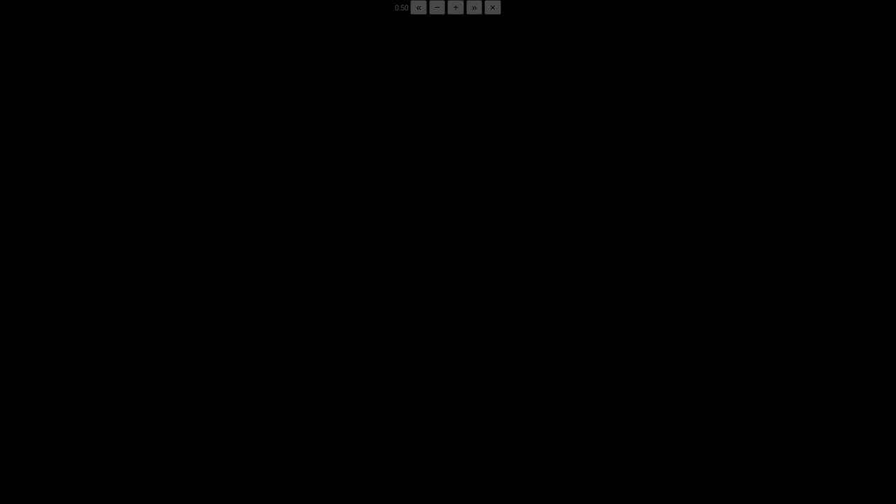
click at [183, 394] on div "Loaded : 0% 05:50 05:52 Progress : 0%" at bounding box center [462, 493] width 812 height 21
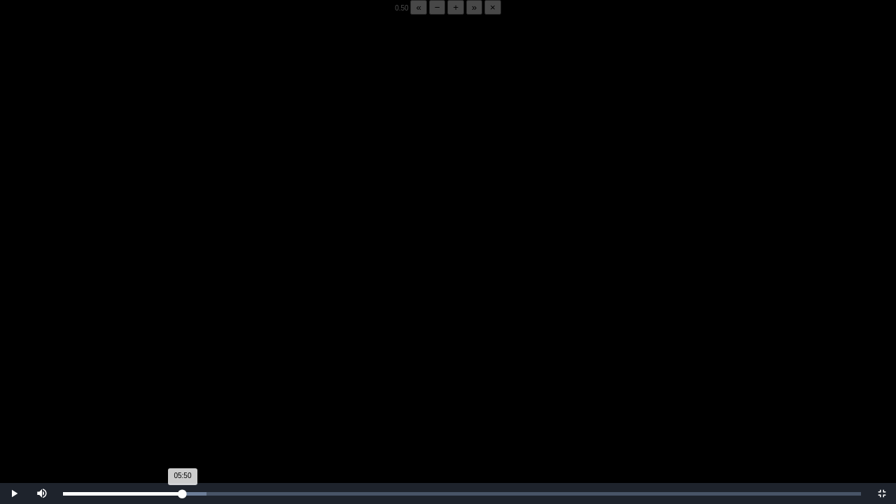
click at [183, 394] on div "Loaded : 0% 05:50 05:50 Progress : 0%" at bounding box center [462, 493] width 812 height 21
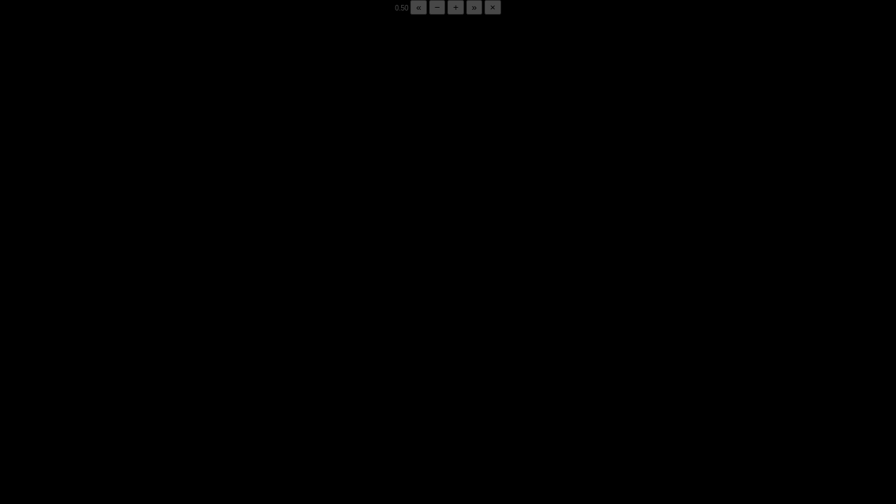
click at [183, 394] on div "Loaded : 0% 05:50 05:52 Progress : 0%" at bounding box center [462, 493] width 812 height 21
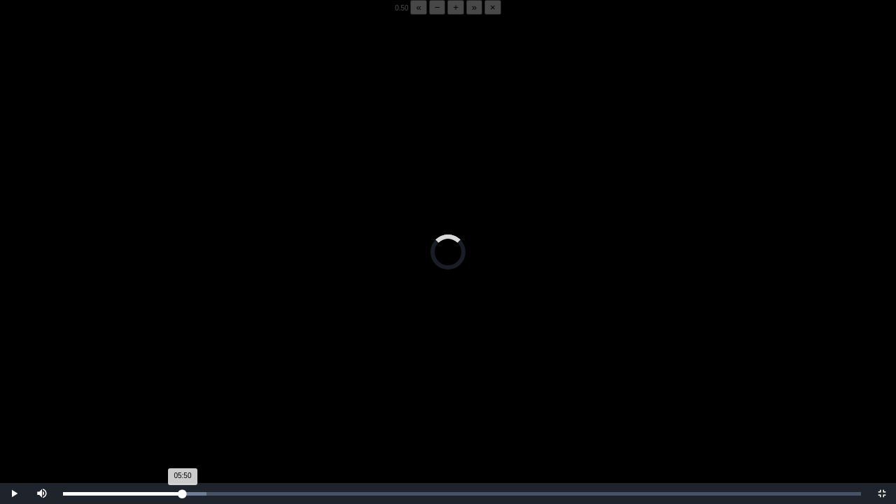
click at [183, 394] on div "Loaded : 0% 05:50 05:50 Progress : 0%" at bounding box center [462, 493] width 812 height 21
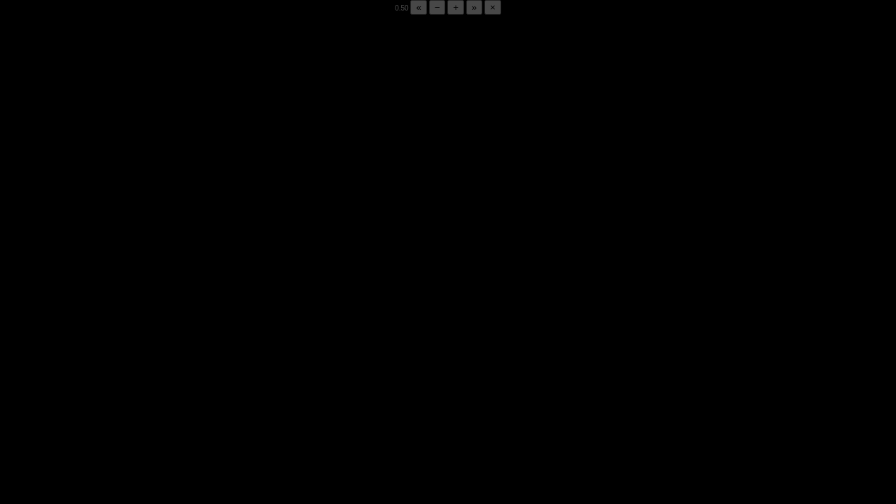
click at [183, 394] on div "Loaded : 0% 05:50 05:53 Progress : 0%" at bounding box center [462, 493] width 812 height 21
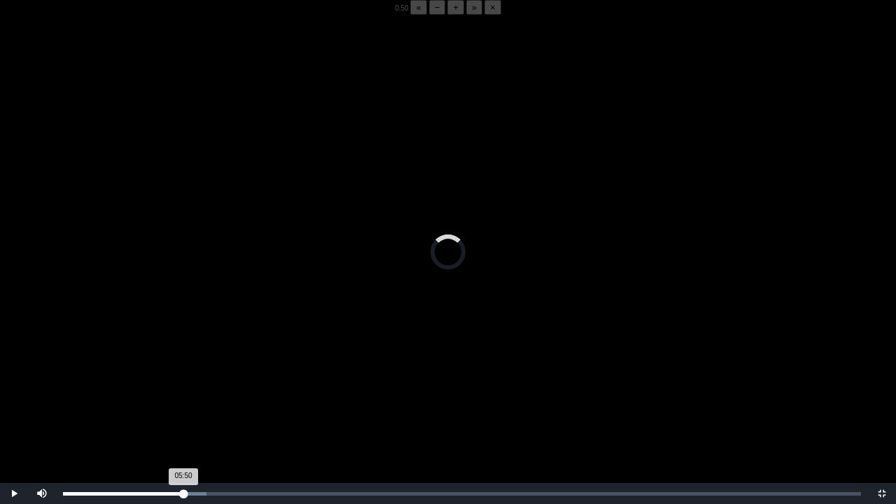
click at [183, 394] on div "Loaded : 0% 05:50 05:50 Progress : 0%" at bounding box center [462, 493] width 812 height 21
click at [181, 394] on div "05:44 Progress : 0%" at bounding box center [122, 493] width 118 height 3
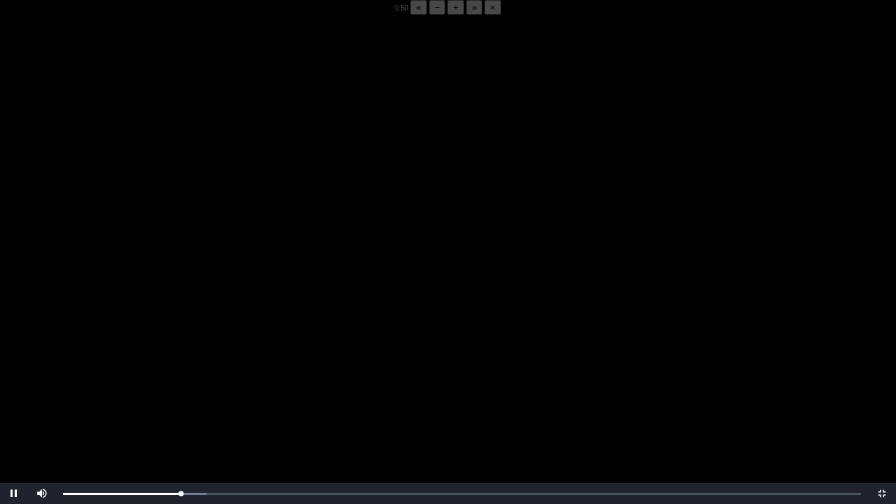
click at [447, 15] on button "+" at bounding box center [455, 7] width 17 height 15
click at [429, 15] on button "−" at bounding box center [437, 7] width 17 height 15
click at [182, 394] on div "05:48 Progress : 0%" at bounding box center [122, 493] width 119 height 3
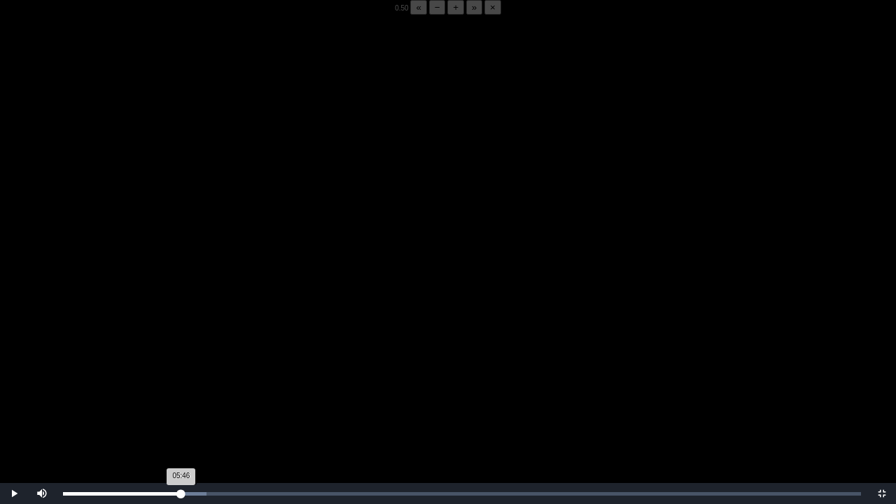
click at [181, 394] on div "05:46 Progress : 0%" at bounding box center [122, 493] width 118 height 3
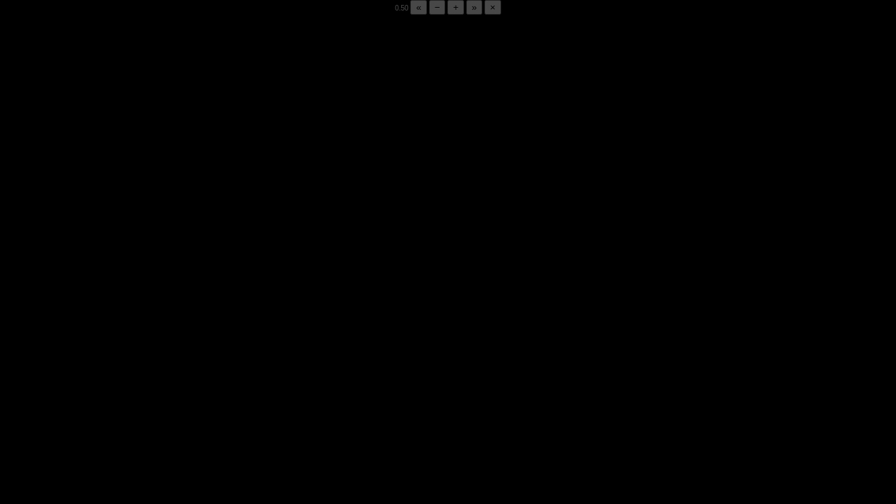
click at [181, 394] on div "05:50 Progress : 0%" at bounding box center [123, 493] width 120 height 3
click at [181, 394] on div "05:49 Progress : 0%" at bounding box center [122, 493] width 119 height 3
click at [181, 394] on div "05:50 Progress : 0%" at bounding box center [123, 493] width 120 height 3
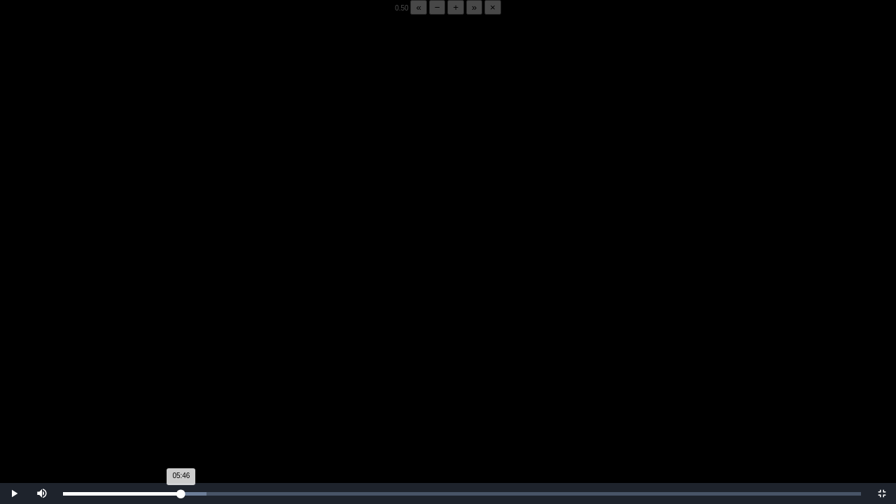
click at [181, 394] on div "05:46 Progress : 0%" at bounding box center [122, 493] width 118 height 3
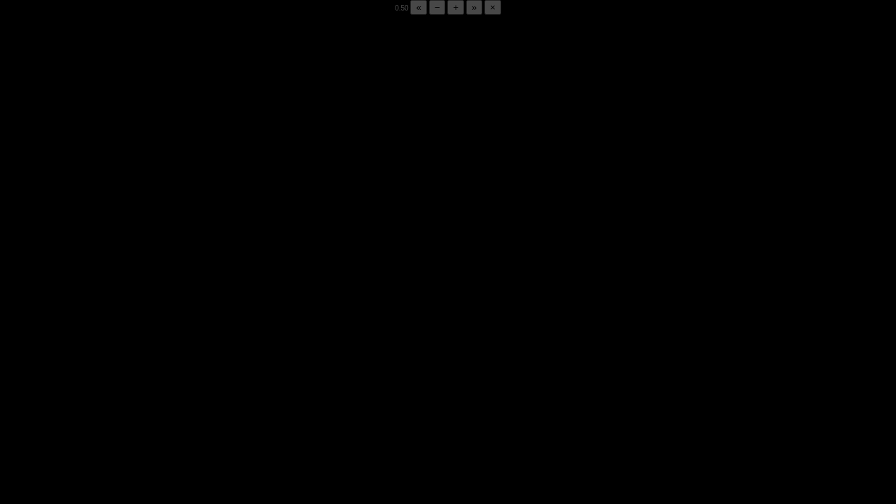
click at [181, 394] on div "05:48 Progress : 0%" at bounding box center [122, 493] width 119 height 3
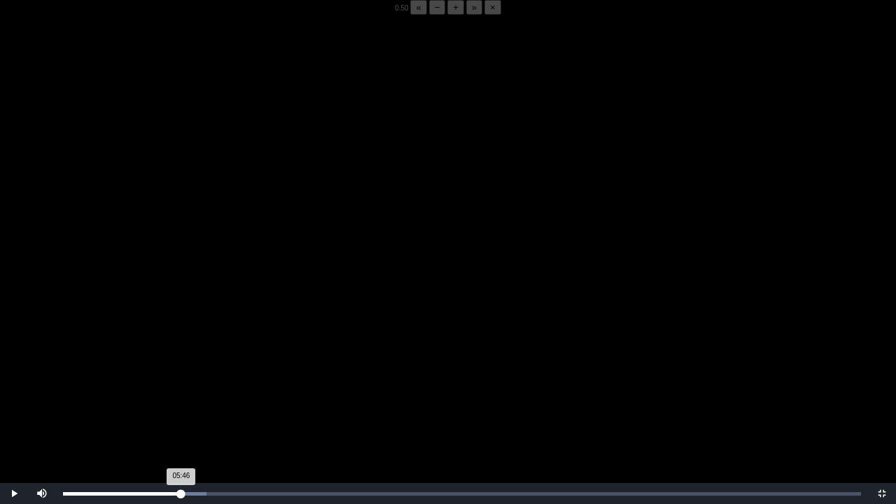
click at [181, 394] on div "05:46 Progress : 0%" at bounding box center [122, 493] width 118 height 3
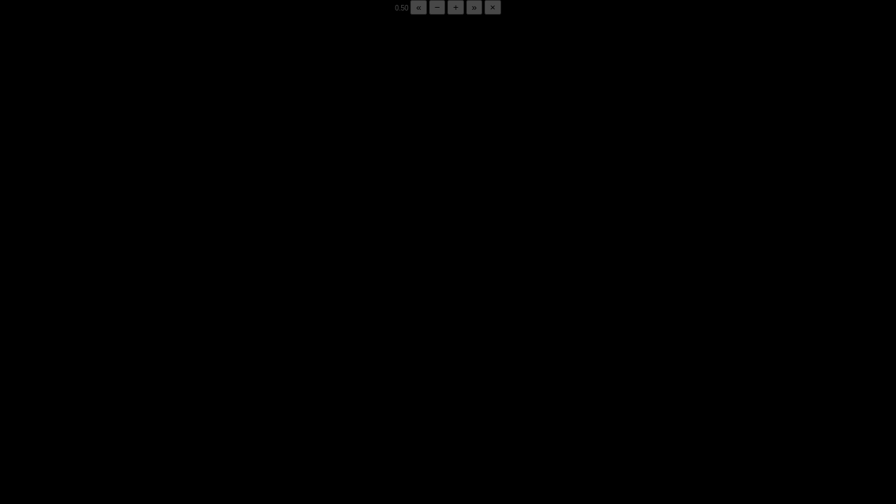
click at [181, 394] on div "05:49 Progress : 0%" at bounding box center [122, 493] width 119 height 3
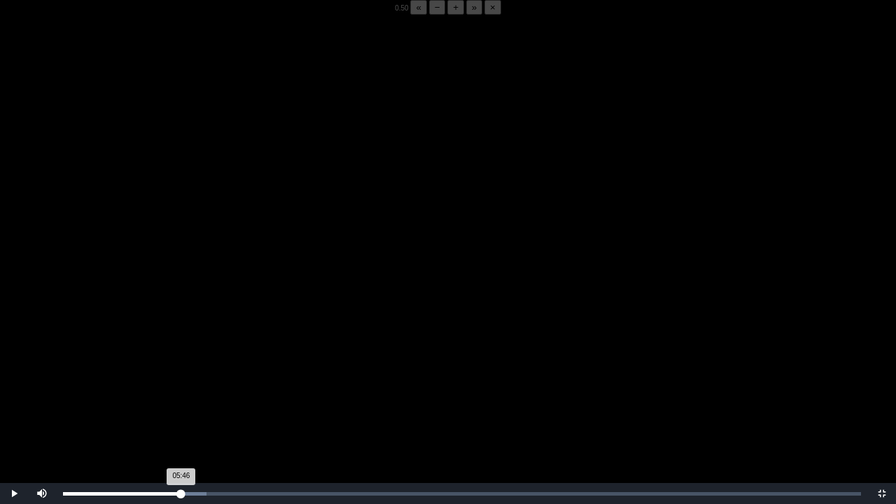
click at [181, 394] on div "05:46 Progress : 0%" at bounding box center [122, 493] width 118 height 3
click at [384, 349] on video "Video Player" at bounding box center [448, 267] width 896 height 504
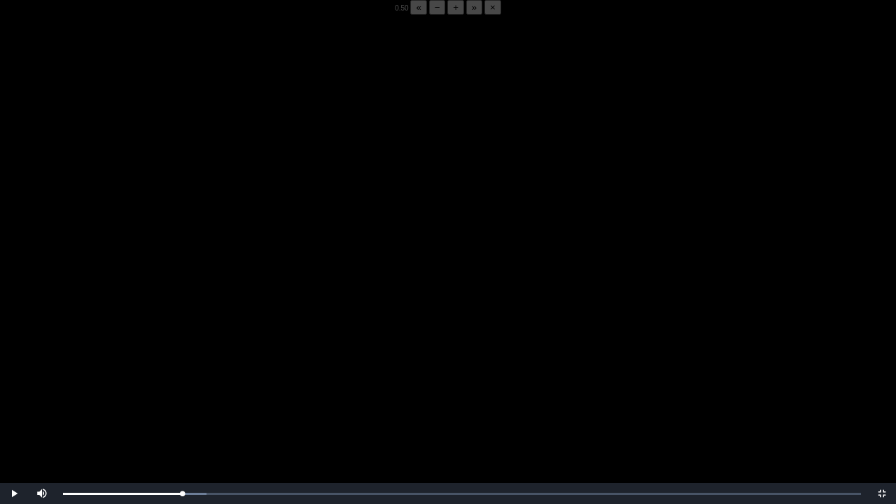
click at [384, 349] on video "Video Player" at bounding box center [448, 267] width 896 height 504
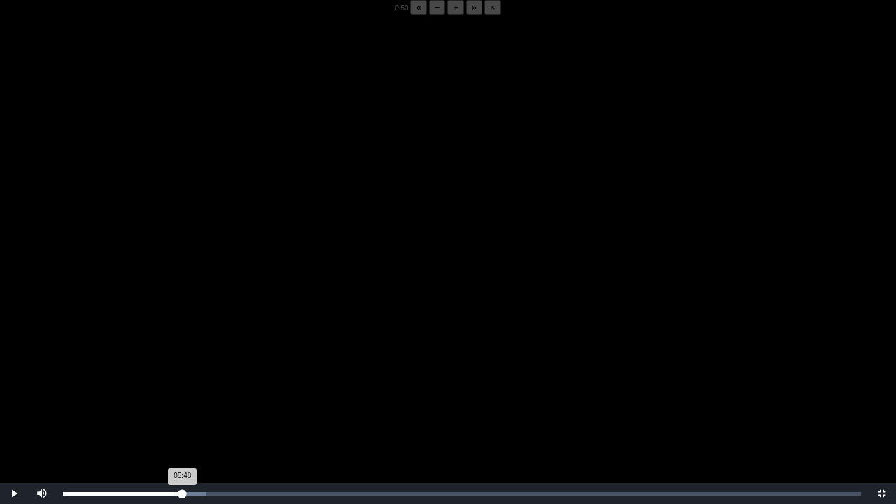
click at [182, 394] on div "05:48 Progress : 0%" at bounding box center [123, 493] width 120 height 3
click at [281, 394] on video "Video Player" at bounding box center [448, 267] width 896 height 504
click at [283, 394] on video "Video Player" at bounding box center [448, 267] width 896 height 504
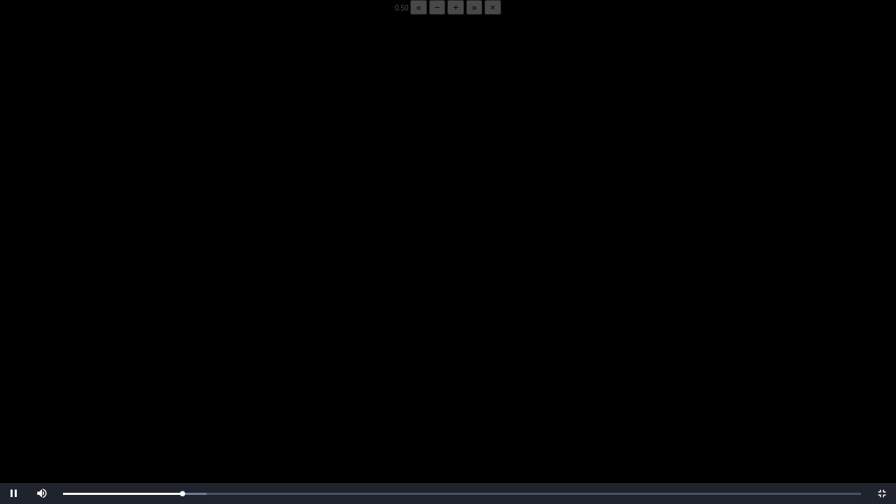
click at [283, 394] on video "Video Player" at bounding box center [448, 267] width 896 height 504
click at [181, 394] on div "05:50 Progress : 0%" at bounding box center [123, 493] width 120 height 3
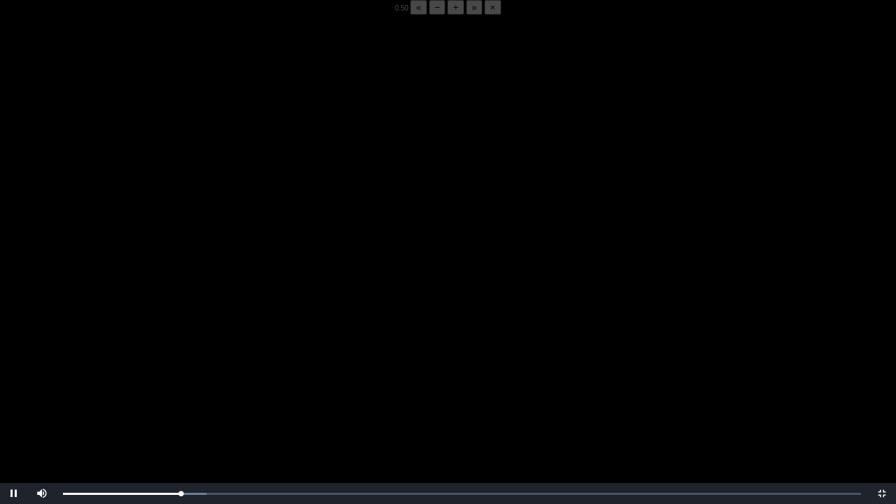
click at [199, 394] on video "Video Player" at bounding box center [448, 267] width 896 height 504
click at [182, 394] on div "05:50 Progress : 0%" at bounding box center [123, 493] width 120 height 3
click at [180, 394] on div "05:42 Progress : 0%" at bounding box center [121, 493] width 117 height 3
click at [358, 372] on video "Video Player" at bounding box center [448, 267] width 896 height 504
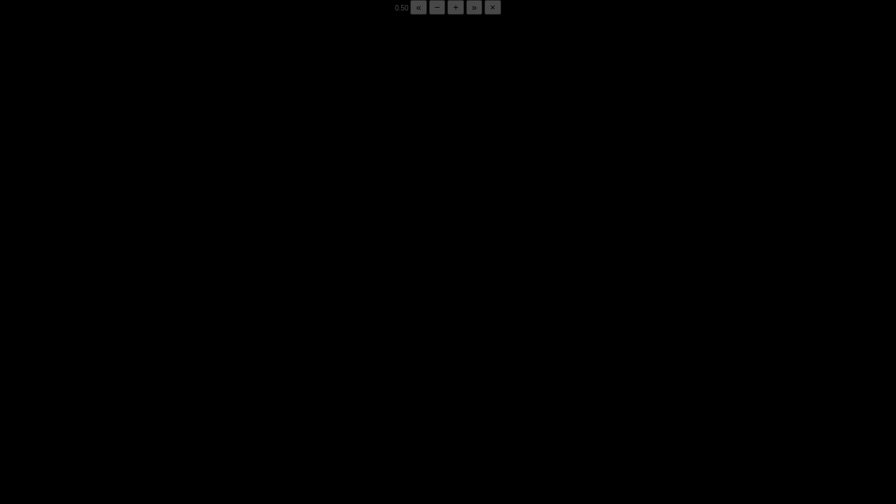
click at [358, 372] on video "Video Player" at bounding box center [448, 267] width 896 height 504
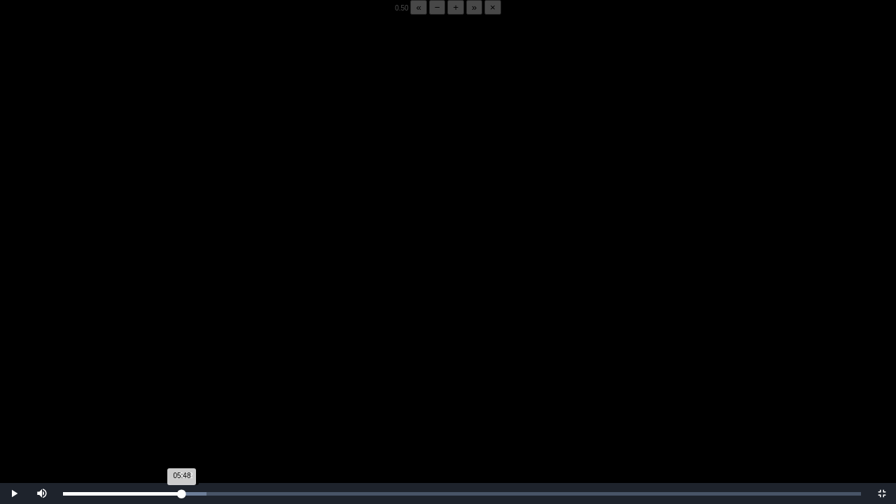
click at [182, 394] on div "05:48 Progress : 0%" at bounding box center [122, 493] width 119 height 3
click at [179, 394] on div "05:40 Progress : 0%" at bounding box center [121, 493] width 116 height 3
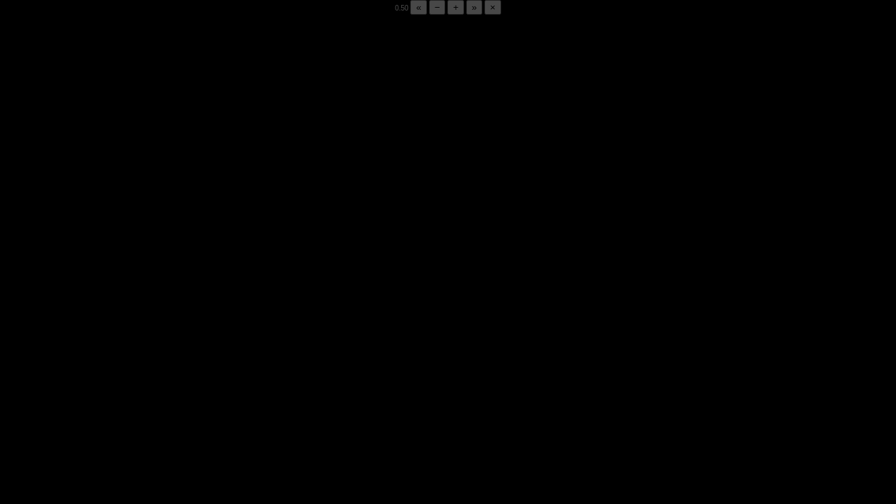
click at [224, 394] on video "Video Player" at bounding box center [448, 267] width 896 height 504
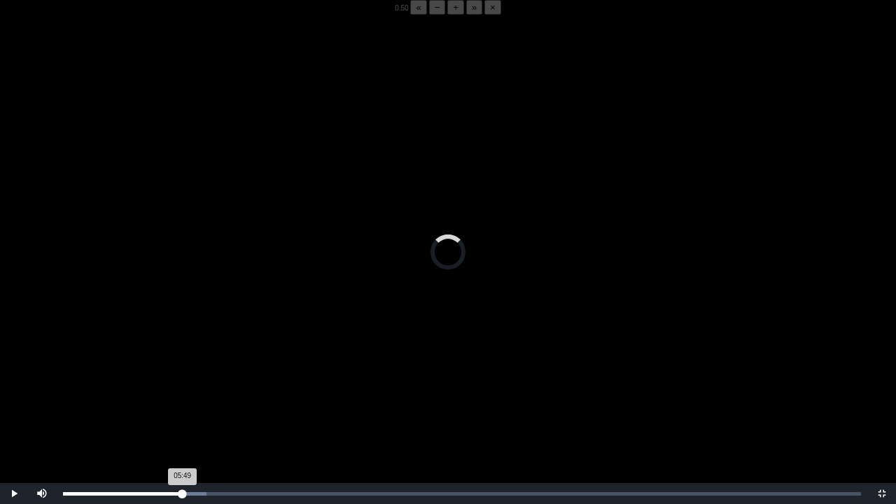
click at [182, 394] on div "05:49 Progress : 0%" at bounding box center [123, 493] width 120 height 3
click at [186, 394] on video "Video Player" at bounding box center [448, 267] width 896 height 504
click at [182, 394] on div "05:49 Progress : 0%" at bounding box center [122, 493] width 119 height 3
click at [181, 394] on div "05:44 Progress : 0%" at bounding box center [122, 493] width 118 height 3
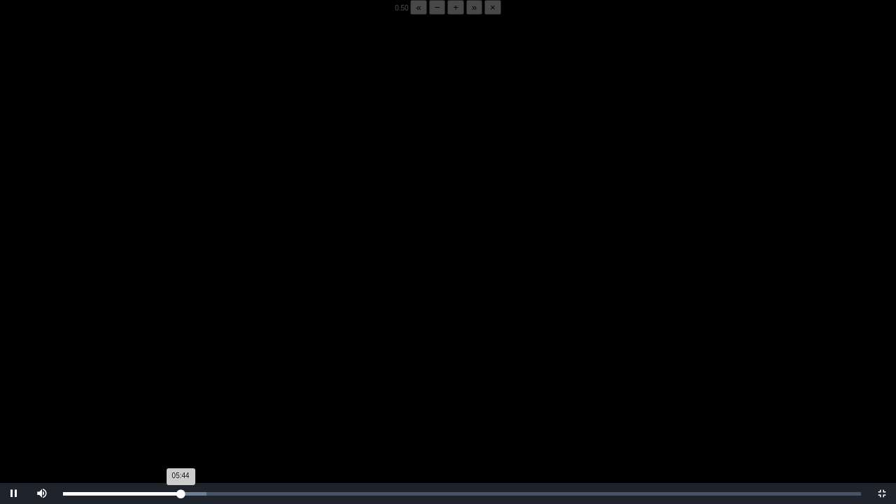
click at [181, 394] on div "05:44 Progress : 0%" at bounding box center [122, 493] width 118 height 3
click at [183, 394] on div "05:50 Progress : 0%" at bounding box center [123, 493] width 120 height 3
click at [181, 394] on div "05:46 Progress : 0%" at bounding box center [122, 493] width 118 height 3
click at [182, 394] on div "05:48 Progress : 0%" at bounding box center [122, 493] width 119 height 3
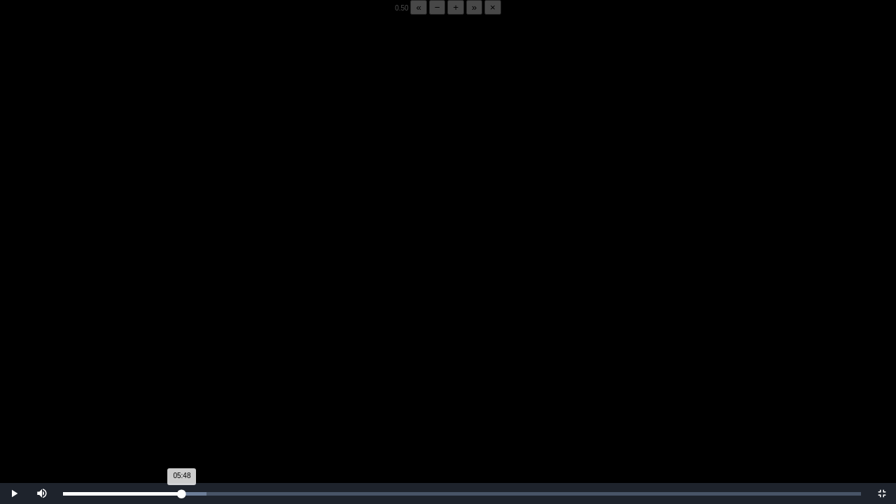
click at [182, 394] on div "05:48 Progress : 0%" at bounding box center [122, 493] width 119 height 3
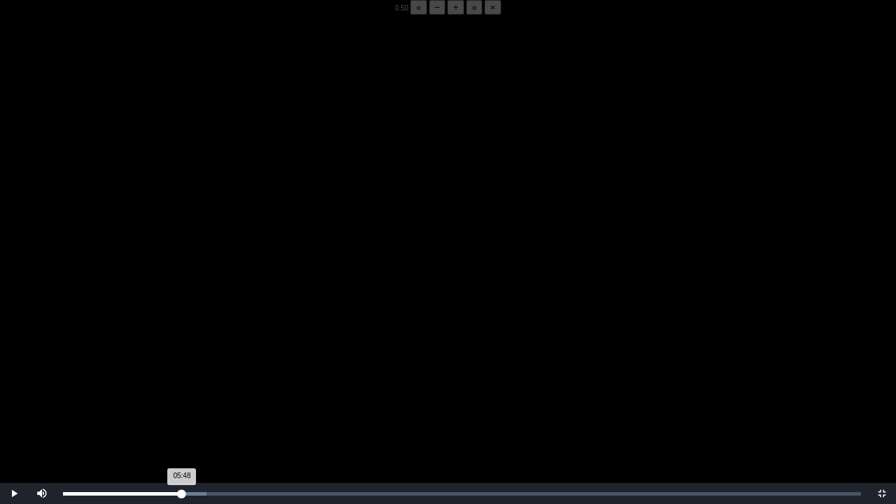
click at [182, 394] on div "05:48 Progress : 0%" at bounding box center [122, 493] width 119 height 3
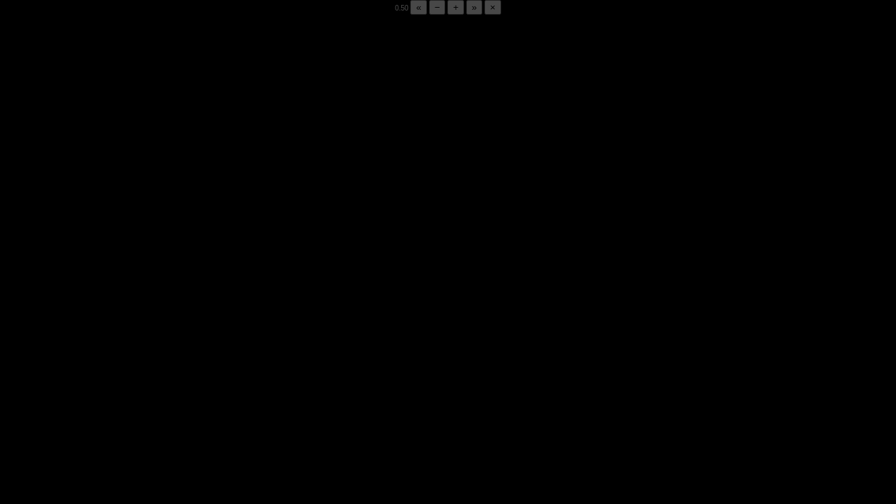
click at [182, 394] on div "05:52 Progress : 0%" at bounding box center [123, 493] width 120 height 3
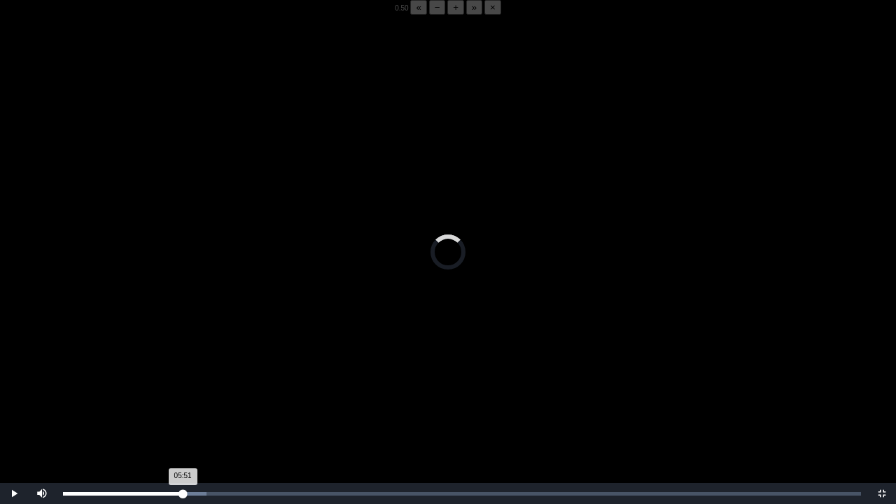
click at [182, 394] on div "05:51 Progress : 0%" at bounding box center [123, 493] width 120 height 3
click at [182, 394] on div "05:48 Progress : 0%" at bounding box center [122, 493] width 119 height 3
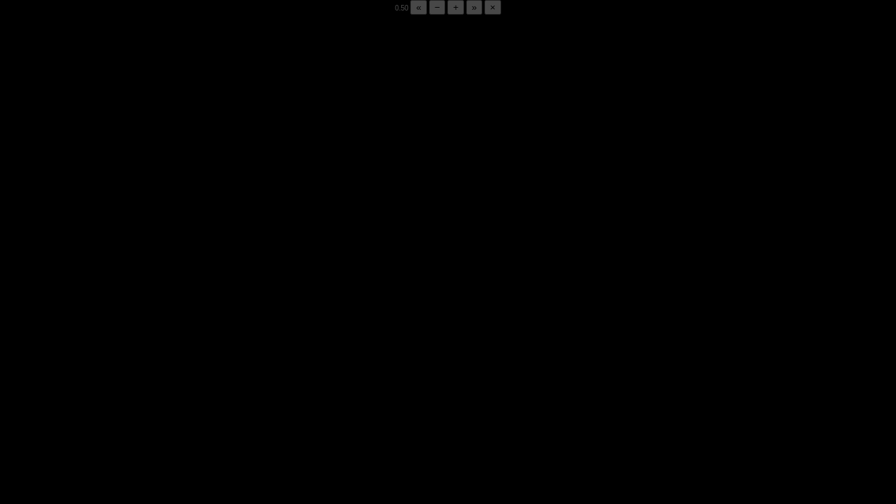
click at [182, 394] on div "05:50 Progress : 0%" at bounding box center [123, 493] width 120 height 3
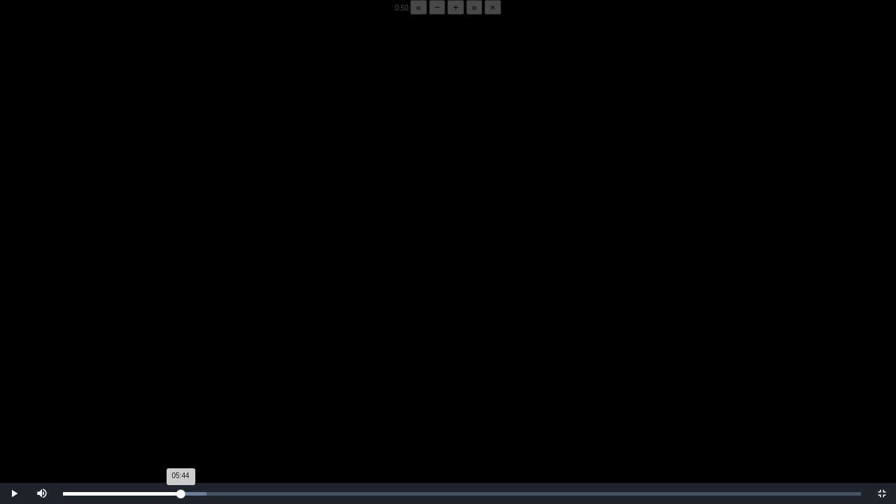
click at [181, 394] on div "05:44 Progress : 0%" at bounding box center [122, 493] width 118 height 3
click at [33, 15] on div "0.50 « − + » ×" at bounding box center [448, 7] width 896 height 15
click at [447, 15] on button "+" at bounding box center [455, 7] width 17 height 15
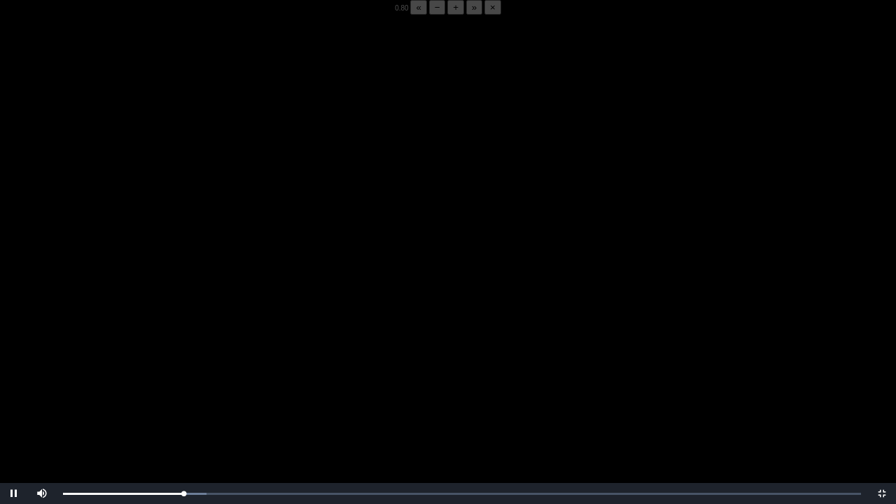
click at [447, 15] on button "+" at bounding box center [455, 7] width 17 height 15
click at [185, 394] on div "05:56 Progress : 0%" at bounding box center [124, 493] width 122 height 3
click at [181, 394] on div "05:58 Progress : 0%" at bounding box center [124, 493] width 122 height 3
click at [176, 394] on div "Loaded : 0% 05:34 05:32 Progress : 0%" at bounding box center [462, 493] width 812 height 21
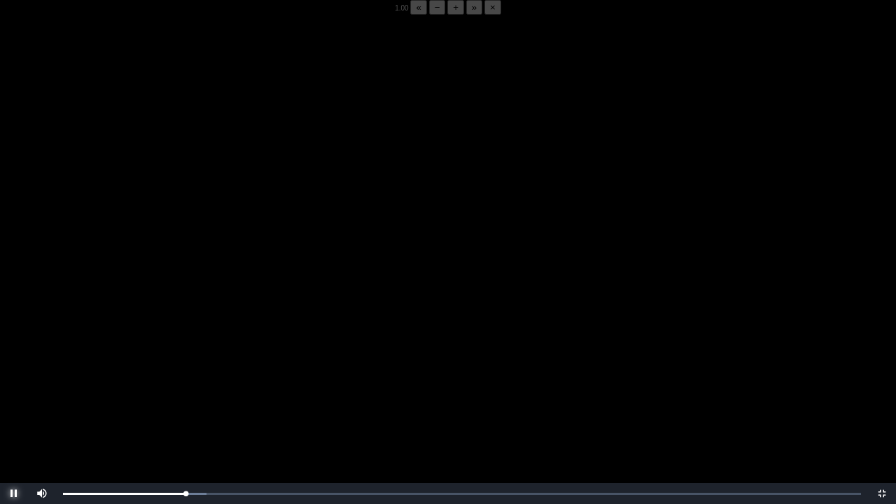
click at [14, 394] on span "Video Player" at bounding box center [14, 493] width 0 height 0
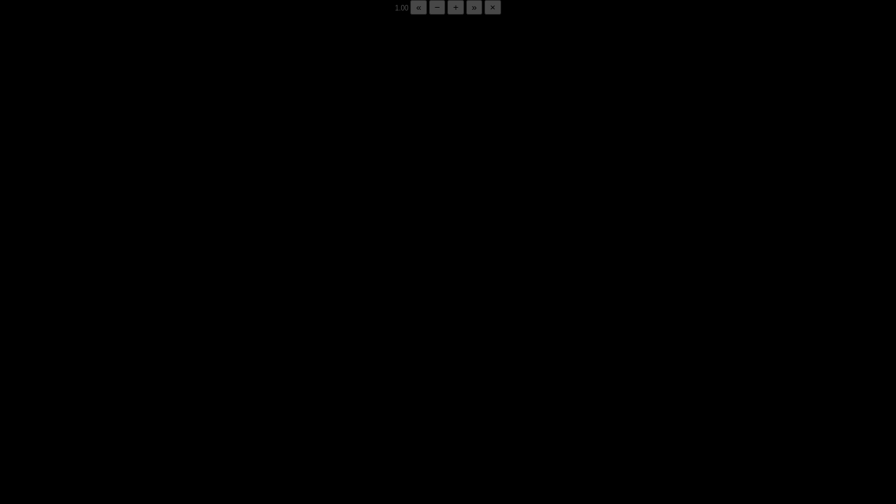
drag, startPoint x: 10, startPoint y: 494, endPoint x: 185, endPoint y: 393, distance: 202.3
click at [185, 393] on video "Video Player" at bounding box center [448, 267] width 896 height 504
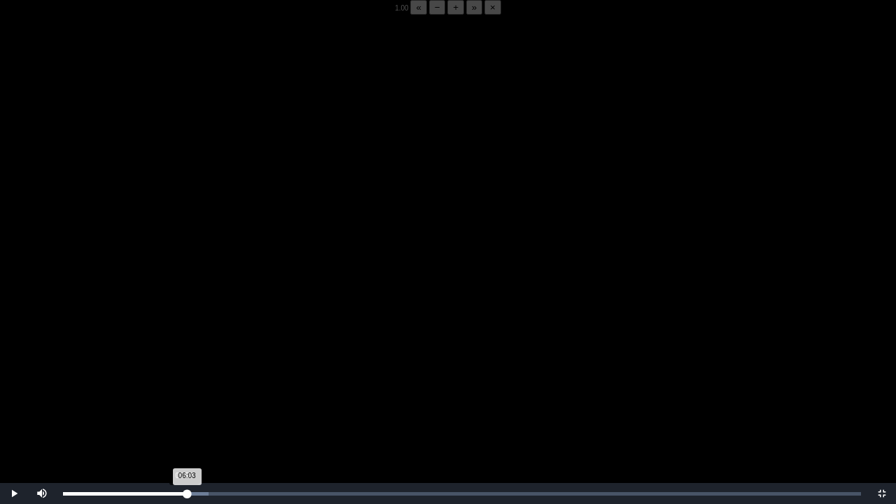
click at [183, 394] on div "Loaded : 0% 05:52 06:03 Progress : 0%" at bounding box center [462, 493] width 812 height 21
click at [174, 394] on video "Video Player" at bounding box center [448, 267] width 896 height 504
click at [181, 394] on div "05:46 Progress : 0%" at bounding box center [122, 493] width 118 height 3
click at [182, 394] on div "05:50 Progress : 0%" at bounding box center [123, 493] width 120 height 3
click at [182, 394] on div "05:48 Progress : 0%" at bounding box center [122, 493] width 119 height 3
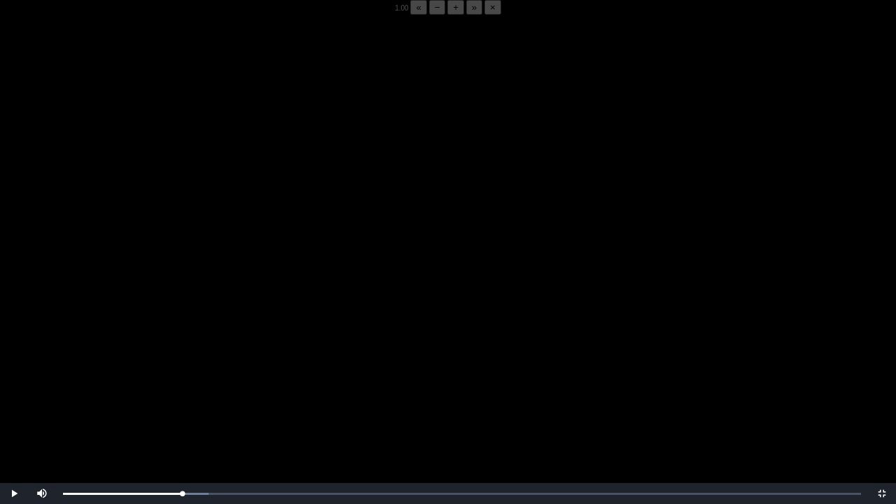
click at [195, 394] on video "Video Player" at bounding box center [448, 267] width 896 height 504
click at [232, 361] on video "Video Player" at bounding box center [448, 267] width 896 height 504
click at [182, 394] on div "Loaded : 0% 05:48 05:48 Progress : 0%" at bounding box center [462, 493] width 812 height 21
click at [182, 394] on div "Loaded : 0% 05:48 05:53 Progress : 0%" at bounding box center [462, 493] width 812 height 21
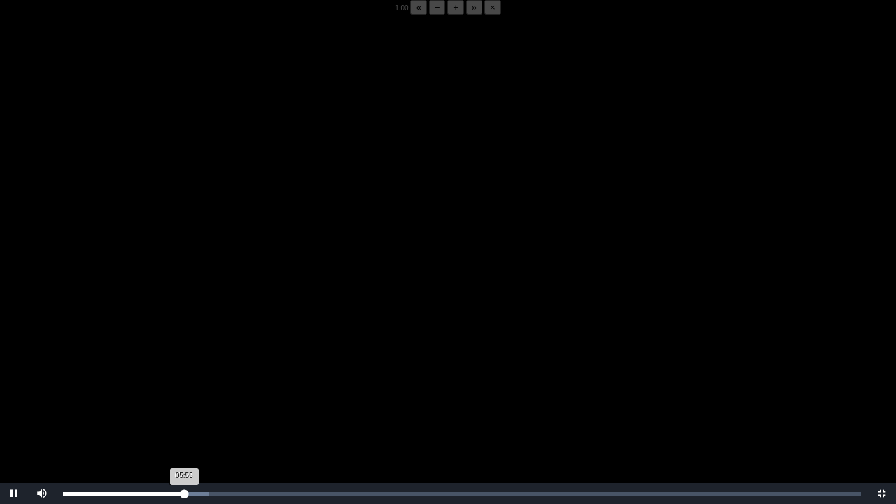
click at [183, 394] on div "05:55 Progress : 0%" at bounding box center [123, 493] width 121 height 3
click at [179, 394] on div "05:54 Progress : 0%" at bounding box center [123, 493] width 121 height 3
click at [181, 394] on div "05:46 Progress : 0%" at bounding box center [122, 493] width 118 height 3
click at [181, 394] on div "05:47 Progress : 0%" at bounding box center [122, 493] width 119 height 3
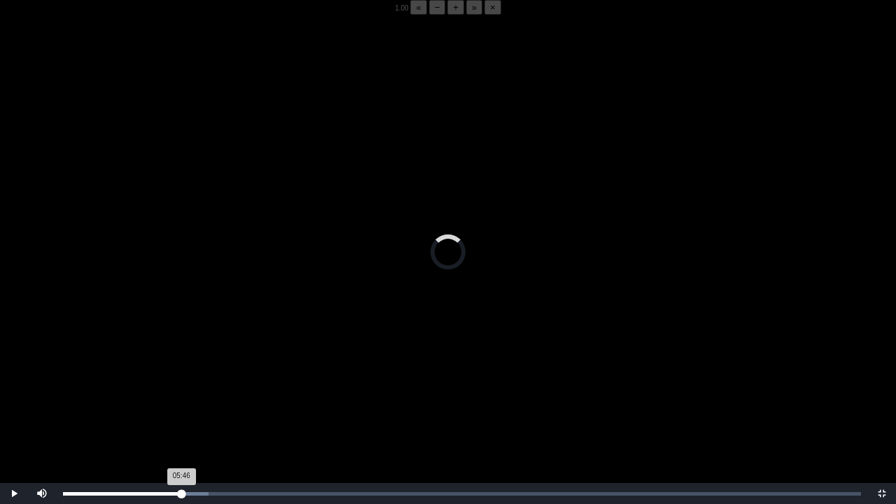
click at [181, 394] on div "05:46 Progress : 0%" at bounding box center [122, 493] width 118 height 3
click at [181, 394] on div "05:47 Progress : 0%" at bounding box center [122, 493] width 118 height 3
click at [180, 394] on div "05:42 Progress : 0%" at bounding box center [121, 493] width 117 height 3
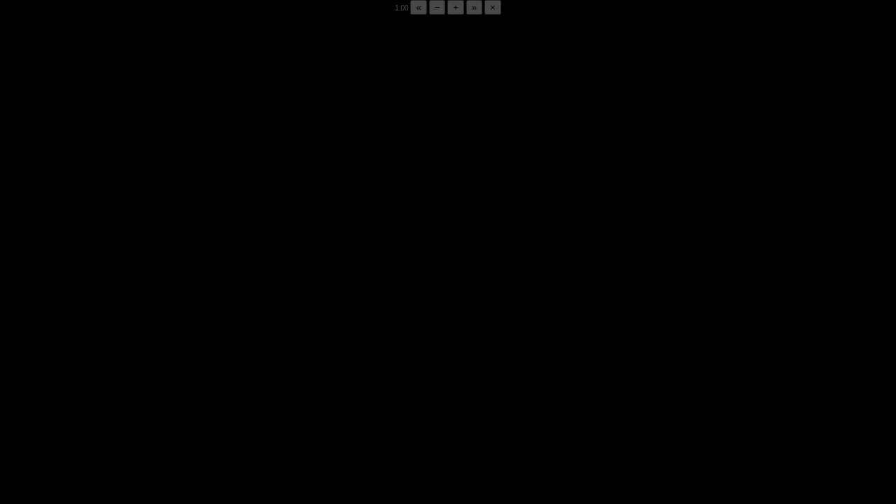
click at [180, 394] on div "05:50 Progress : 0%" at bounding box center [123, 493] width 120 height 3
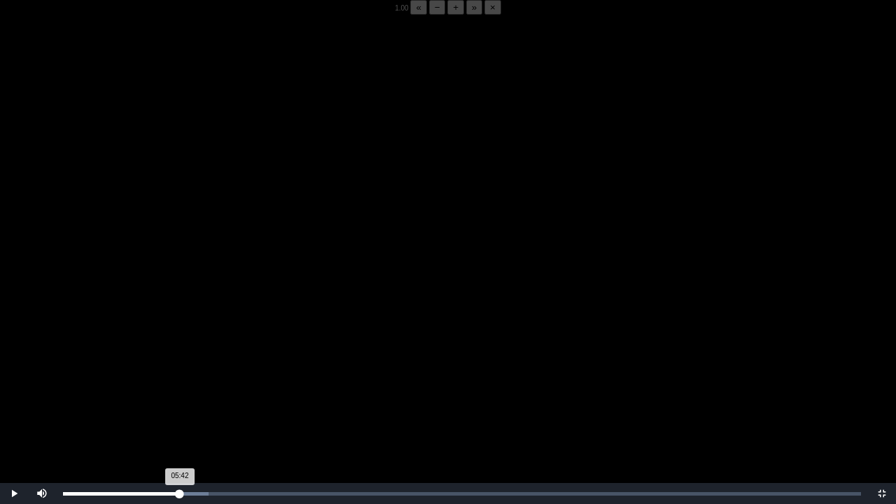
click at [180, 394] on div "05:42 Progress : 0%" at bounding box center [121, 493] width 117 height 3
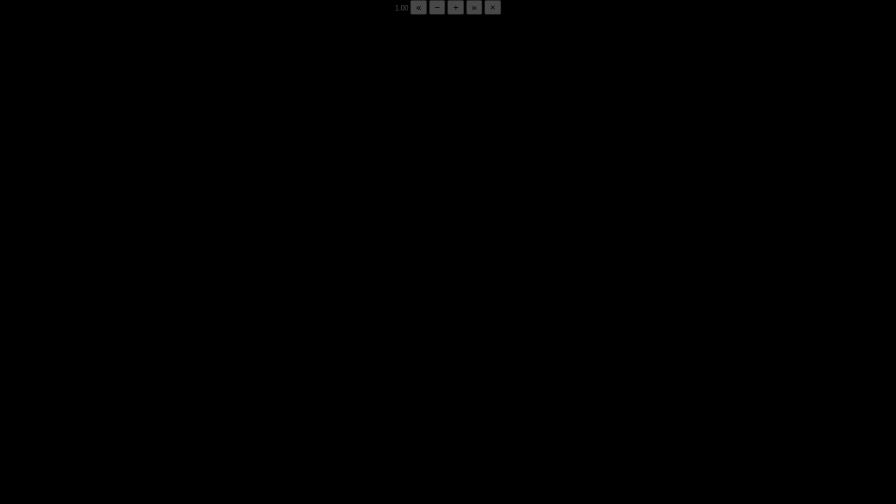
click at [180, 394] on div "05:52 Progress : 0%" at bounding box center [123, 493] width 120 height 3
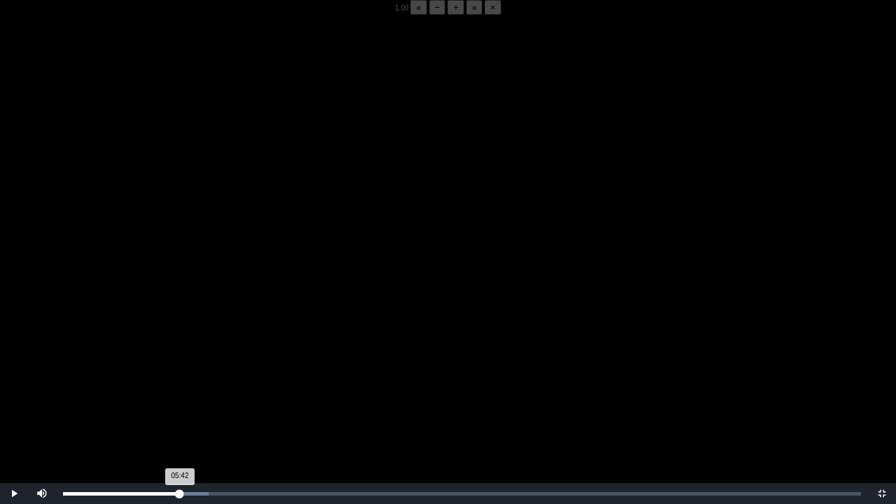
click at [180, 394] on div "05:42 Progress : 0%" at bounding box center [121, 493] width 117 height 3
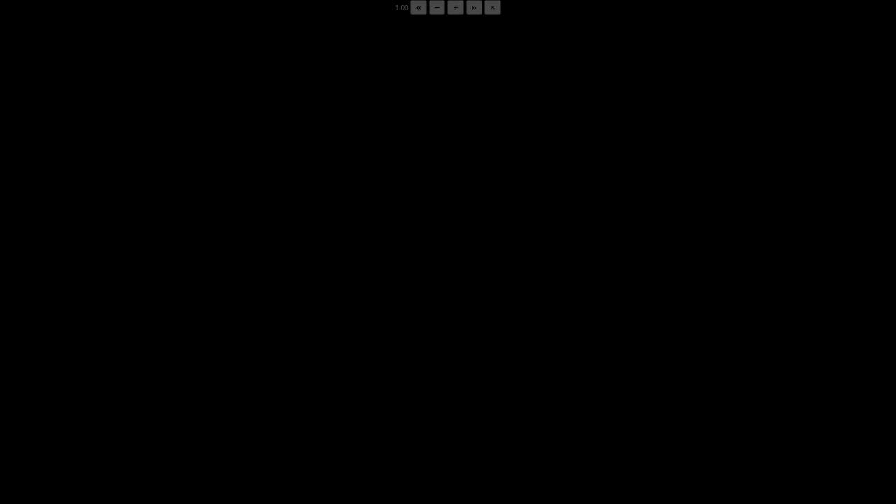
click at [180, 394] on div "05:49 Progress : 0%" at bounding box center [122, 493] width 119 height 3
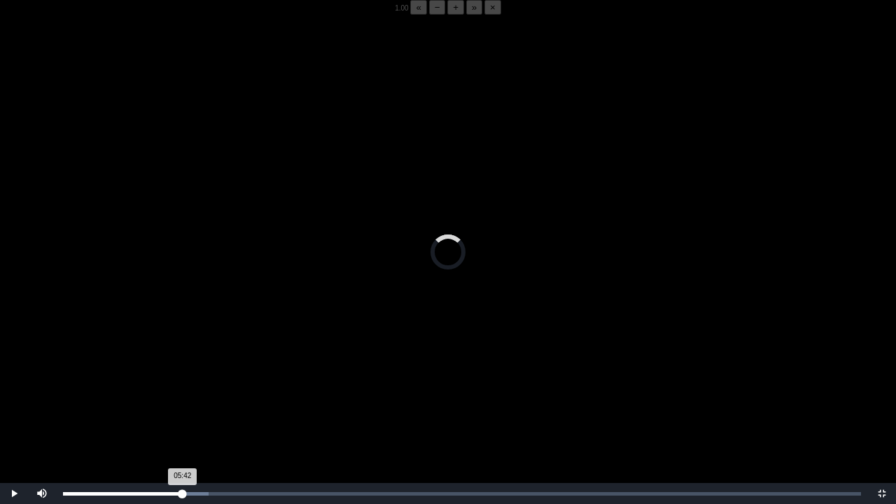
click at [180, 394] on div "05:42 Progress : 0%" at bounding box center [123, 493] width 120 height 3
click at [180, 394] on div "05:42 Progress : 0%" at bounding box center [121, 493] width 117 height 3
click at [180, 394] on div "05:49 Progress : 0%" at bounding box center [122, 493] width 119 height 3
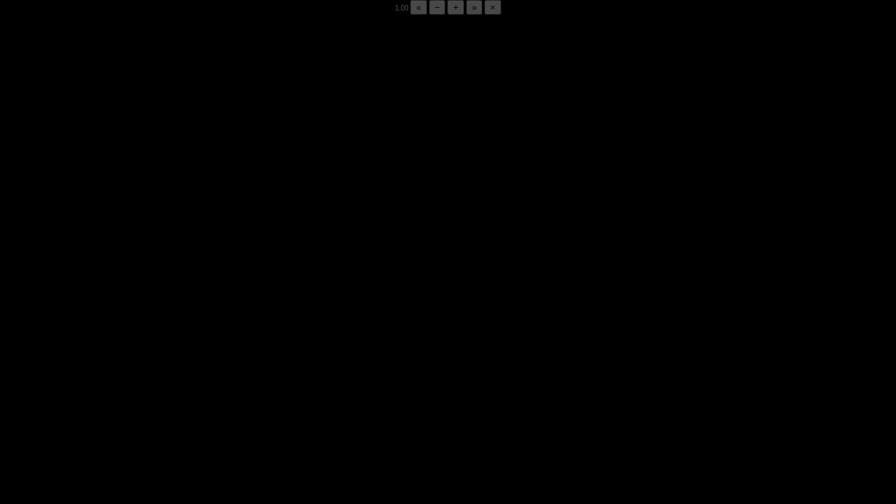
click at [180, 394] on div "05:53 Progress : 0%" at bounding box center [123, 493] width 120 height 3
click at [180, 394] on div "05:49 Progress : 0%" at bounding box center [122, 493] width 119 height 3
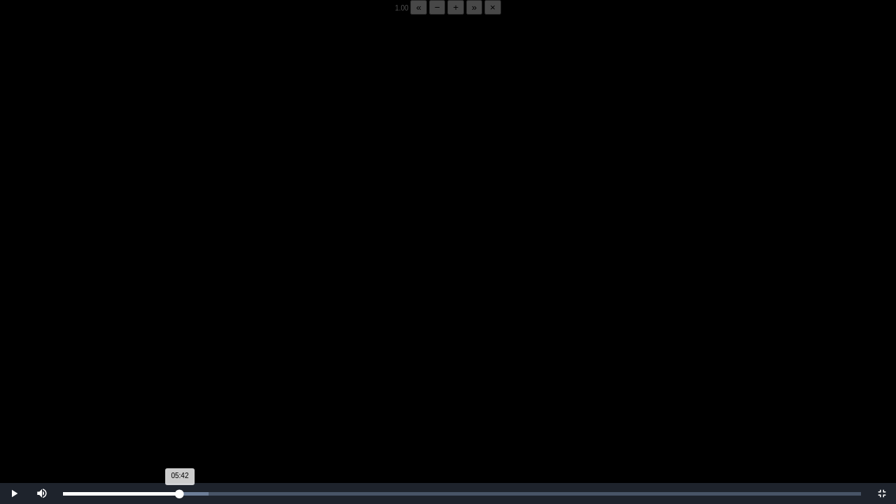
click at [180, 394] on div "05:42 Progress : 0%" at bounding box center [121, 493] width 117 height 3
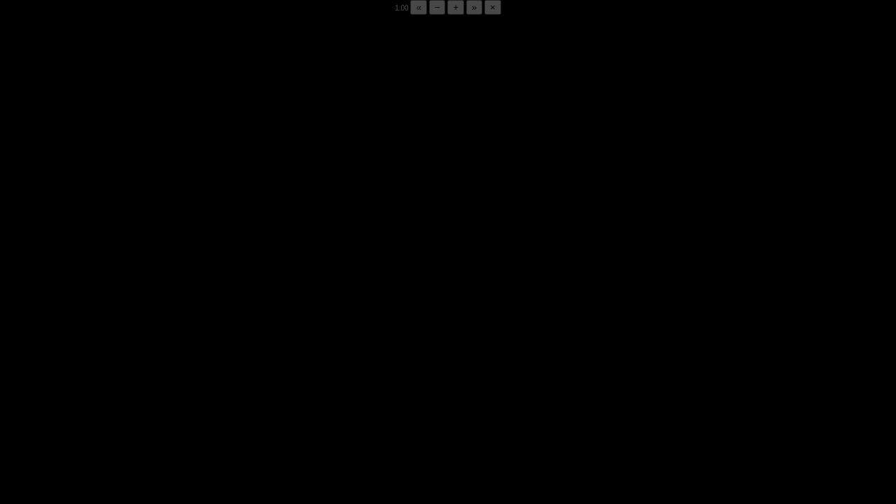
click at [180, 394] on div "05:51 Progress : 0%" at bounding box center [123, 493] width 120 height 3
click at [180, 394] on div "05:50 Progress : 0%" at bounding box center [123, 493] width 120 height 3
click at [180, 394] on div "05:51 Progress : 0%" at bounding box center [123, 493] width 120 height 3
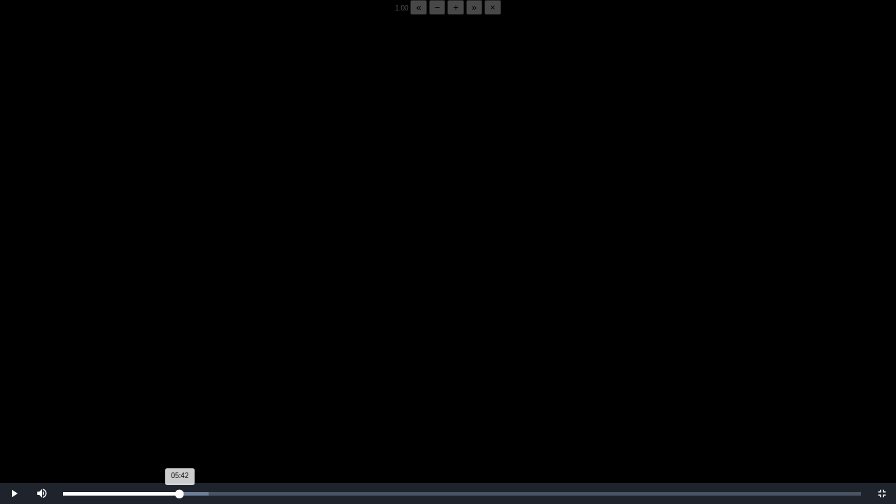
click at [180, 394] on div "05:42 Progress : 0%" at bounding box center [121, 493] width 117 height 3
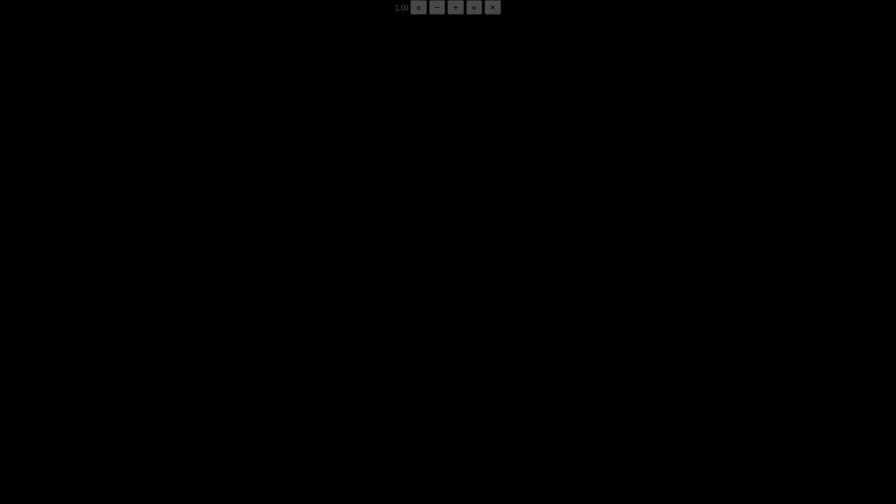
click at [180, 394] on div "05:51 Progress : 0%" at bounding box center [123, 493] width 120 height 3
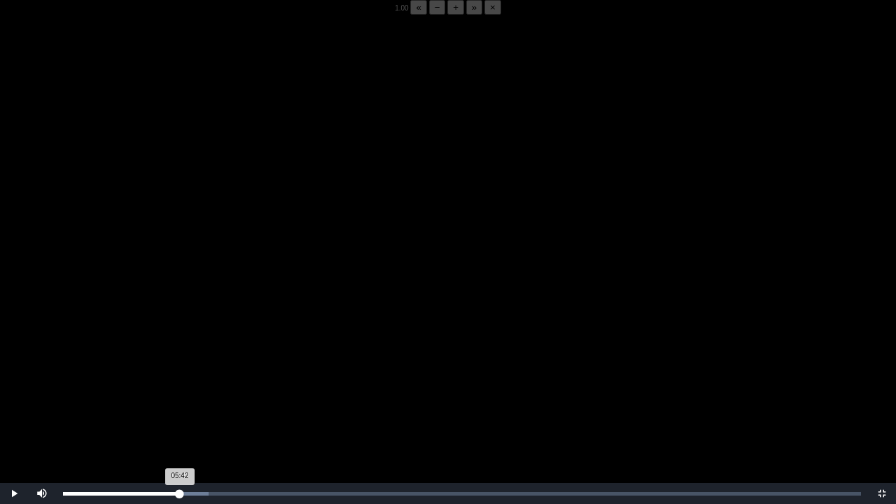
click at [180, 394] on div "05:42 Progress : 0%" at bounding box center [121, 493] width 117 height 3
click at [180, 394] on div "05:42 Progress : 0%" at bounding box center [123, 493] width 121 height 3
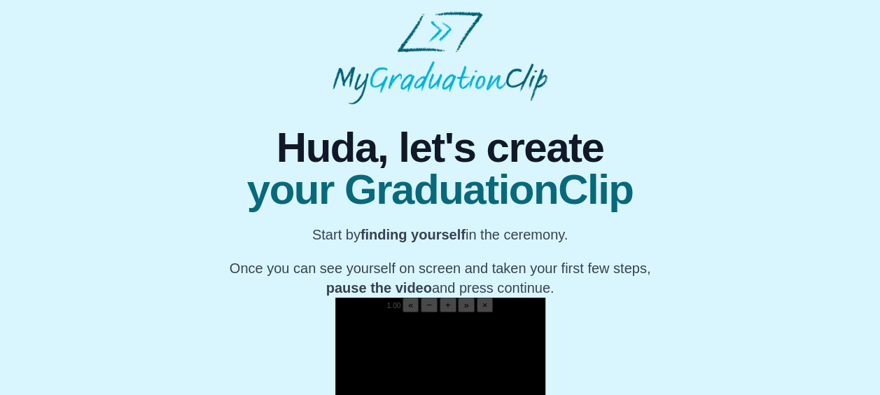
click at [409, 346] on video "Video Player" at bounding box center [440, 364] width 210 height 105
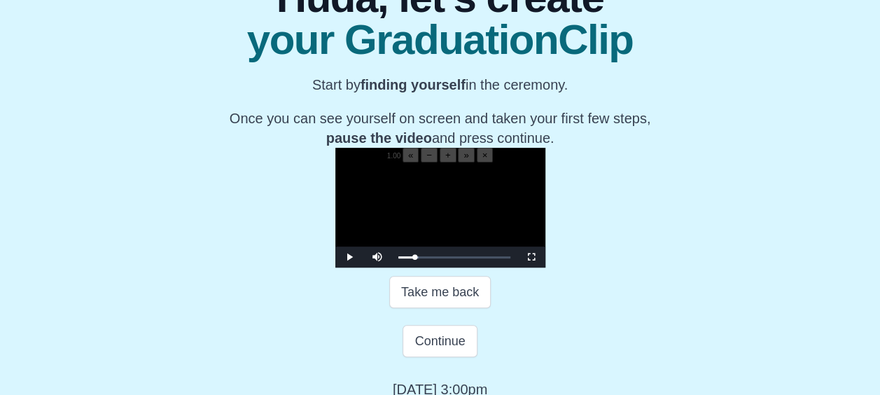
scroll to position [160, 0]
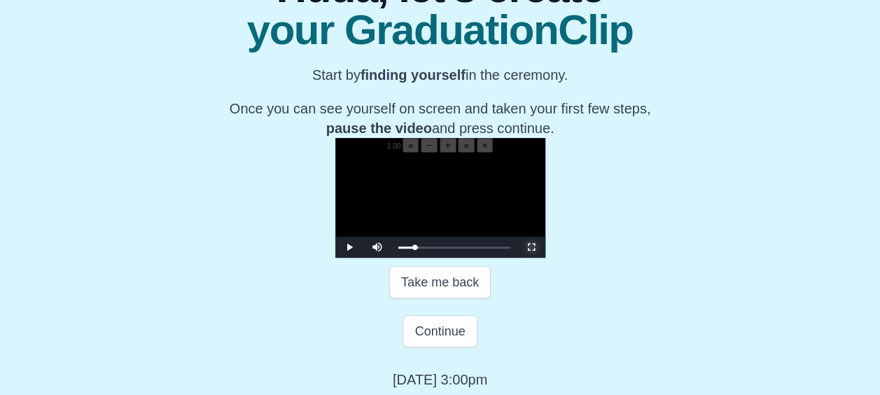
click at [531, 247] on span "Video Player" at bounding box center [531, 247] width 0 height 0
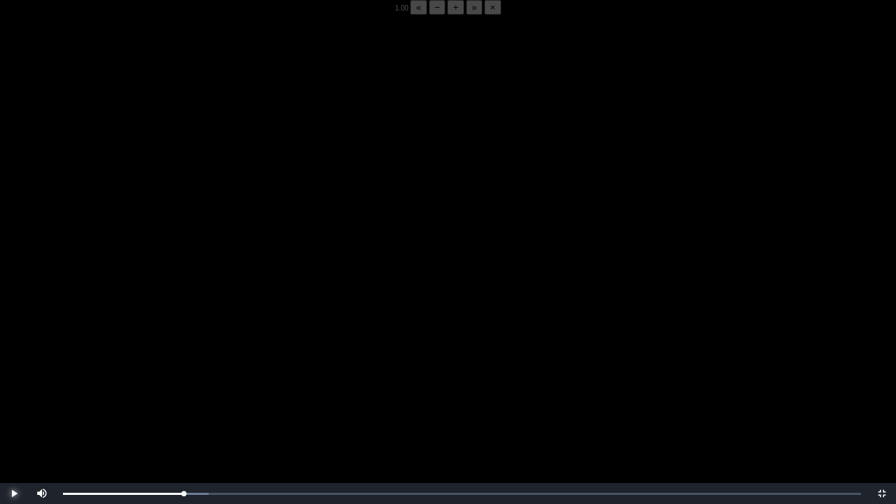
click at [14, 394] on span "Video Player" at bounding box center [14, 493] width 0 height 0
click at [182, 394] on div "05:48 Progress : 0%" at bounding box center [122, 493] width 119 height 3
click at [181, 394] on div "05:44 Progress : 0%" at bounding box center [123, 493] width 120 height 3
click at [14, 394] on span "Video Player" at bounding box center [14, 493] width 0 height 0
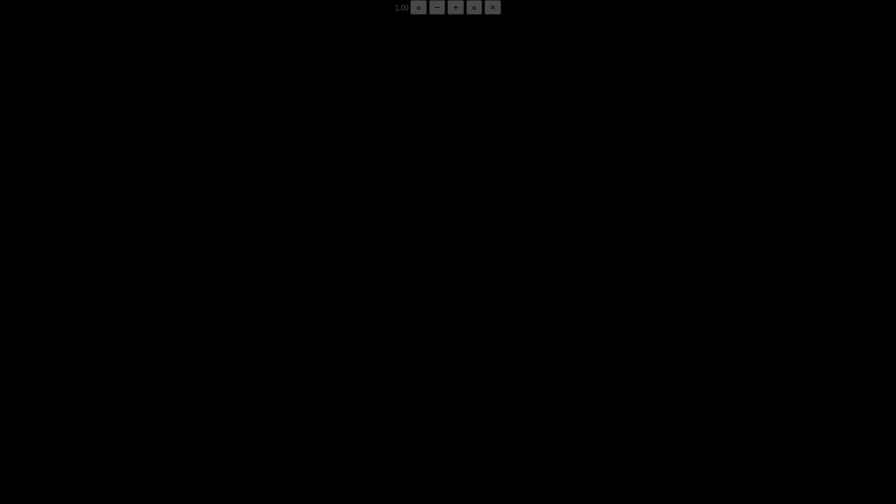
click at [14, 394] on span "Video Player" at bounding box center [14, 493] width 0 height 0
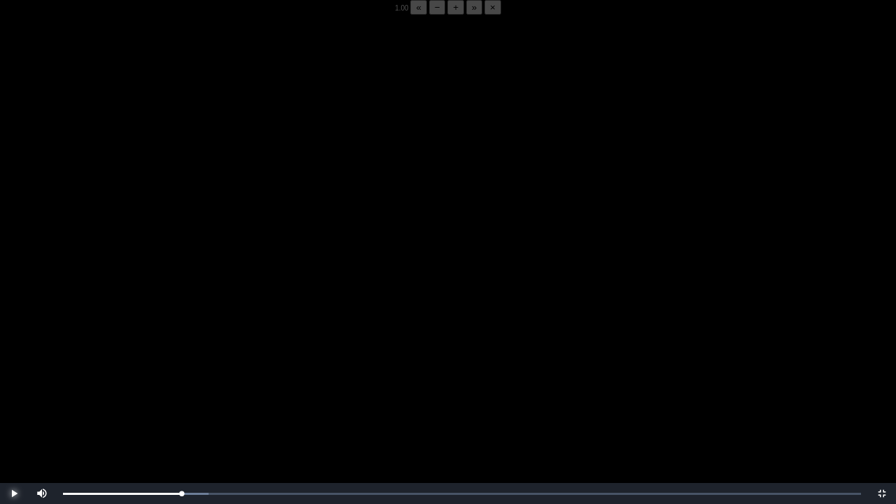
click at [14, 394] on span "Video Player" at bounding box center [14, 493] width 0 height 0
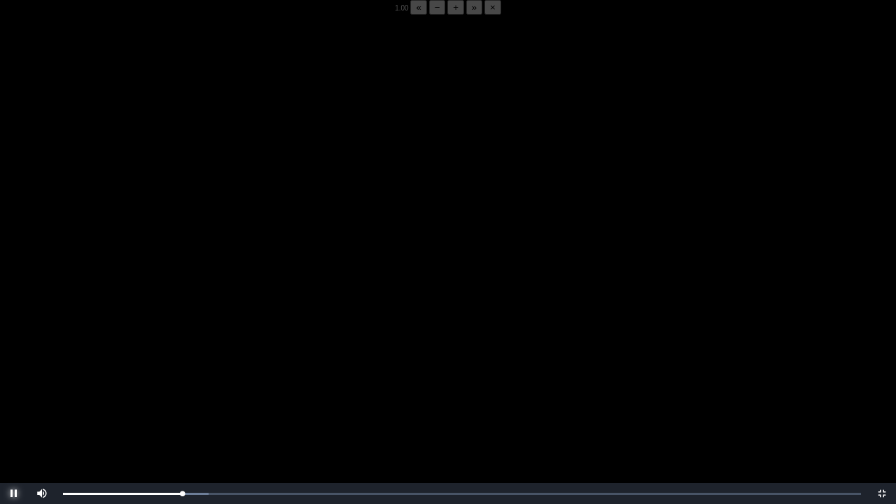
click at [14, 394] on span "Video Player" at bounding box center [14, 493] width 0 height 0
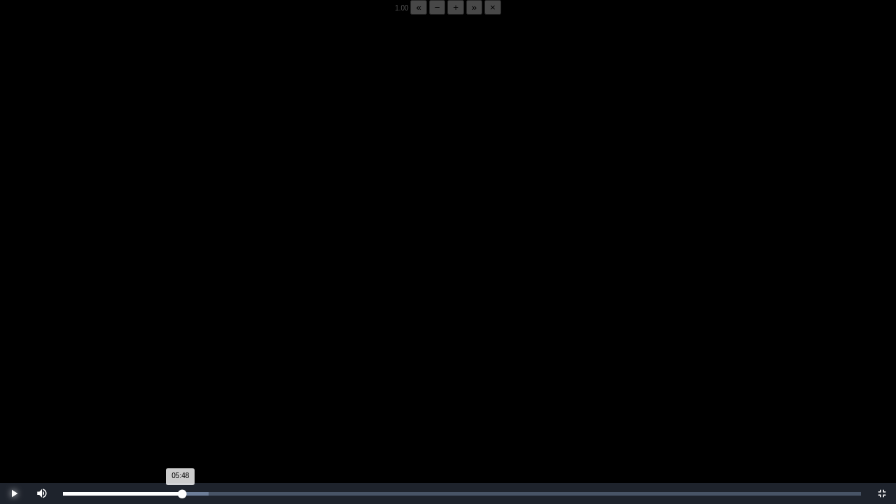
drag, startPoint x: 10, startPoint y: 500, endPoint x: 182, endPoint y: 494, distance: 172.3
click at [182, 394] on div "05:48 Progress : 0%" at bounding box center [123, 493] width 120 height 3
click at [182, 394] on div "05:48 Progress : 0%" at bounding box center [122, 493] width 119 height 3
click at [179, 394] on div "Loaded : 0% 05:40 05:40 Progress : 0%" at bounding box center [462, 493] width 812 height 21
click at [14, 394] on span "Video Player" at bounding box center [14, 493] width 0 height 0
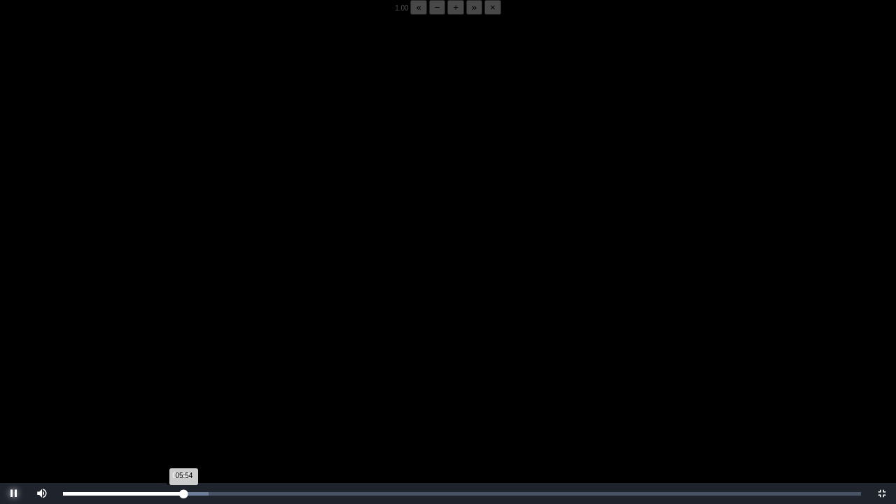
click at [181, 394] on div "05:54 Progress : 0%" at bounding box center [123, 493] width 121 height 3
click at [183, 394] on div "05:52 Progress : 0%" at bounding box center [123, 493] width 120 height 3
click at [181, 394] on div "05:53 Progress : 0%" at bounding box center [123, 493] width 121 height 3
click at [183, 394] on div "05:55 Progress : 0%" at bounding box center [124, 493] width 122 height 3
click at [178, 394] on div "Loaded : 0% 05:40 05:38 Progress : 0%" at bounding box center [462, 493] width 812 height 21
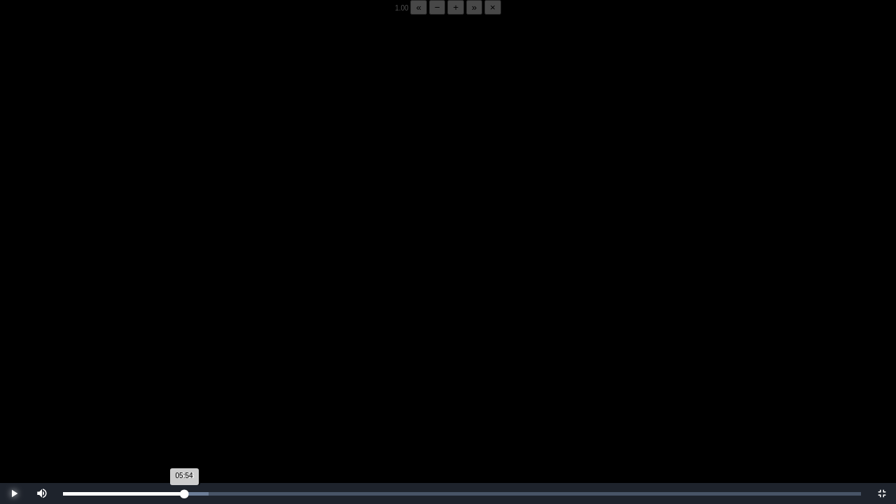
click at [184, 394] on div "05:54 Progress : 0%" at bounding box center [123, 493] width 121 height 3
click at [183, 394] on div "05:52 Progress : 0%" at bounding box center [123, 493] width 120 height 3
click at [181, 394] on div "05:46 Progress : 0%" at bounding box center [123, 493] width 120 height 3
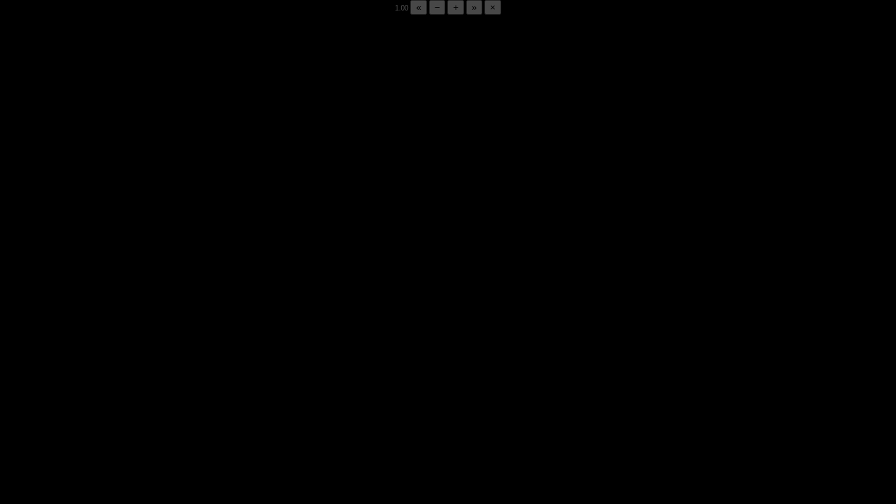
click at [181, 394] on div "05:50 Progress : 0%" at bounding box center [123, 493] width 120 height 3
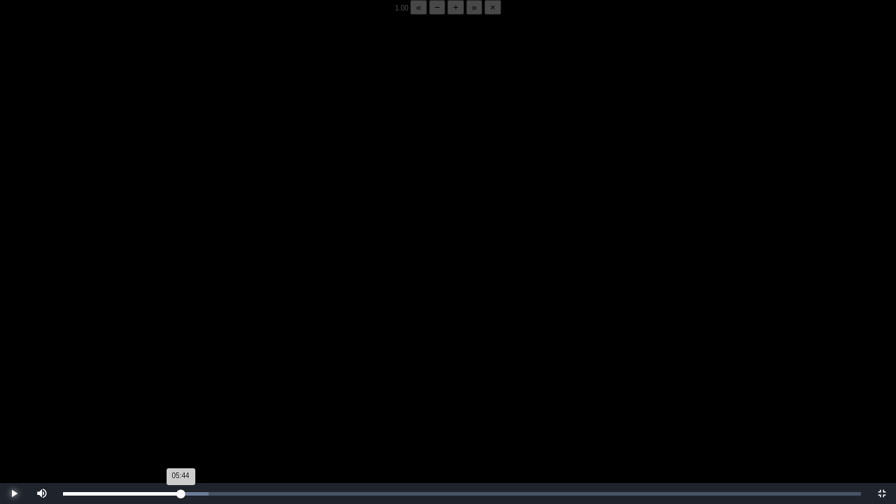
click at [181, 394] on div "05:44 Progress : 0%" at bounding box center [122, 493] width 118 height 3
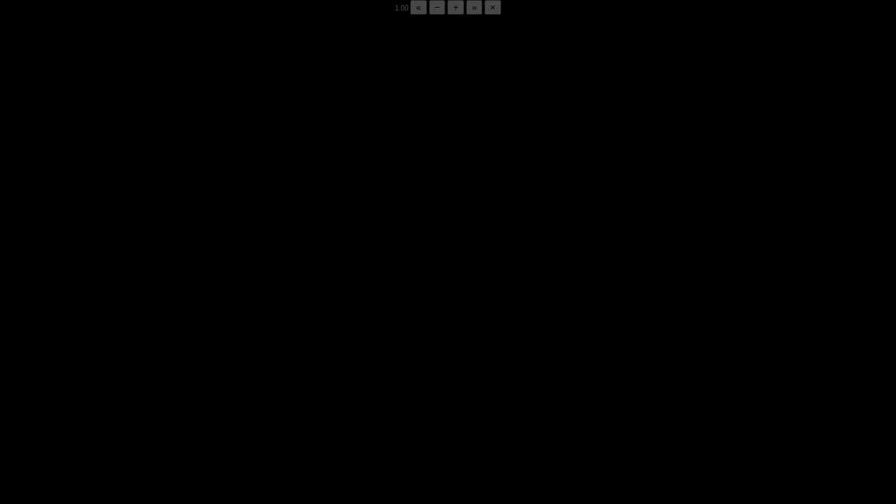
click at [181, 394] on div "05:48 Progress : 0%" at bounding box center [122, 493] width 119 height 3
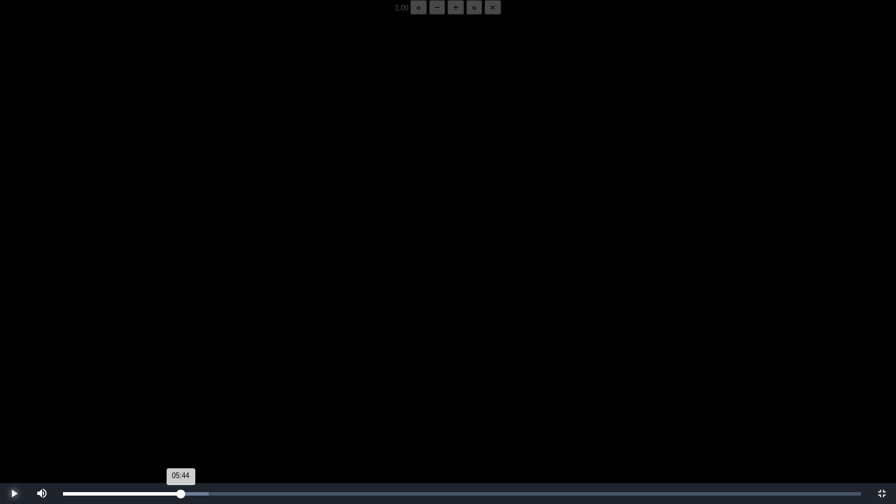
click at [181, 394] on div "05:44 Progress : 0%" at bounding box center [122, 493] width 118 height 3
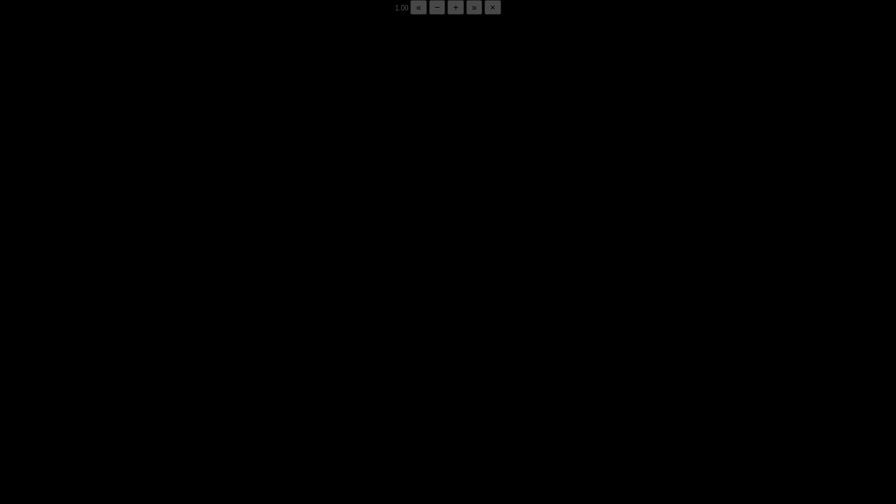
click at [181, 394] on div "05:50 Progress : 0%" at bounding box center [123, 493] width 120 height 3
click at [181, 394] on div "05:54 Progress : 0%" at bounding box center [123, 493] width 121 height 3
click at [181, 394] on div "05:53 Progress : 0%" at bounding box center [123, 493] width 120 height 3
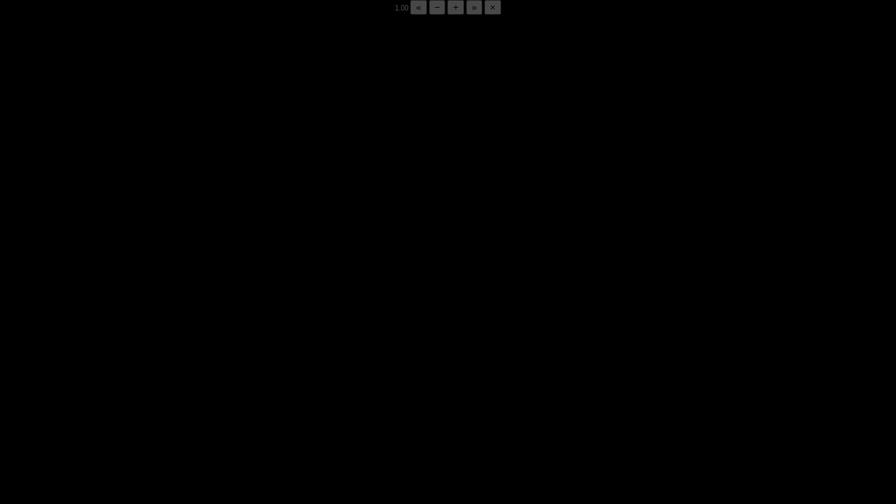
click at [181, 394] on div "05:53 Progress : 0%" at bounding box center [123, 493] width 120 height 3
click at [181, 394] on div "05:48 Progress : 0%" at bounding box center [122, 493] width 119 height 3
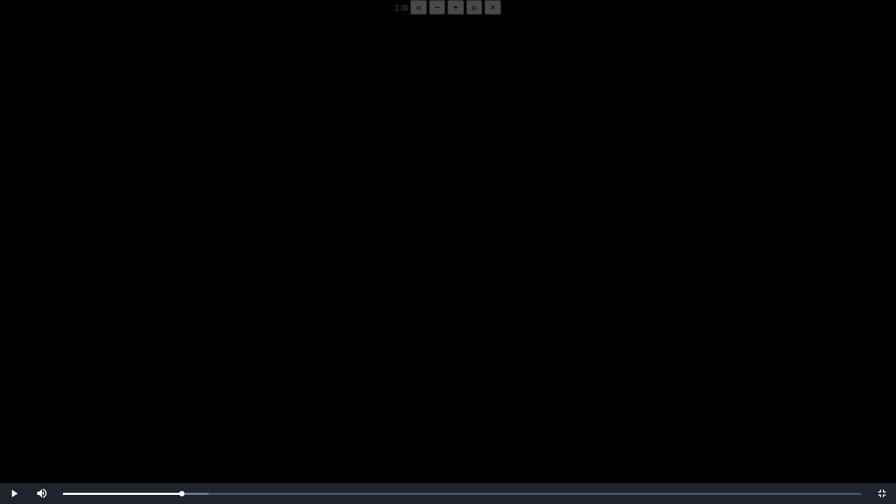
click at [231, 394] on video "Video Player" at bounding box center [448, 267] width 896 height 504
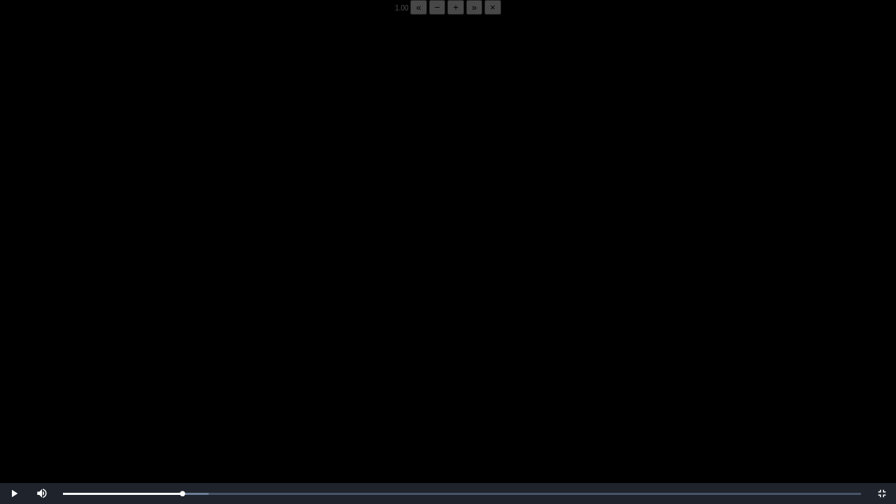
click at [231, 394] on video "Video Player" at bounding box center [448, 267] width 896 height 504
click at [227, 394] on video "Video Player" at bounding box center [448, 267] width 896 height 504
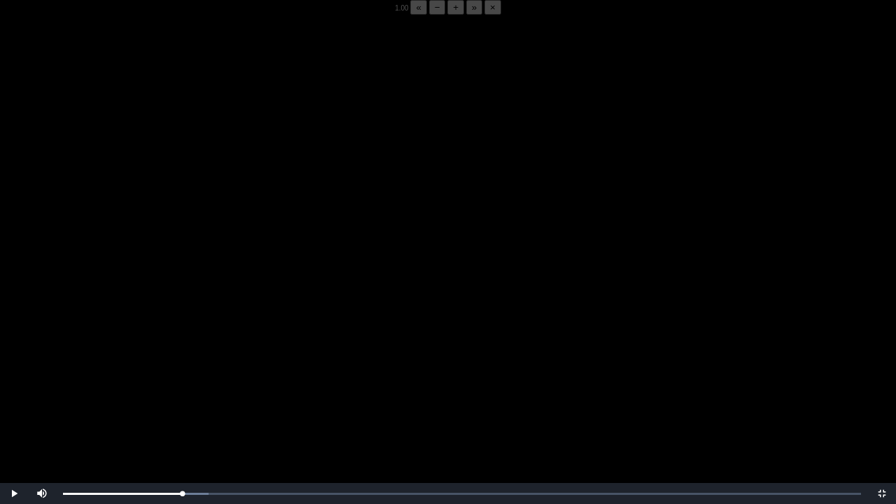
click at [227, 394] on video "Video Player" at bounding box center [448, 267] width 896 height 504
click at [183, 394] on div "05:52 Progress : 0%" at bounding box center [123, 493] width 120 height 3
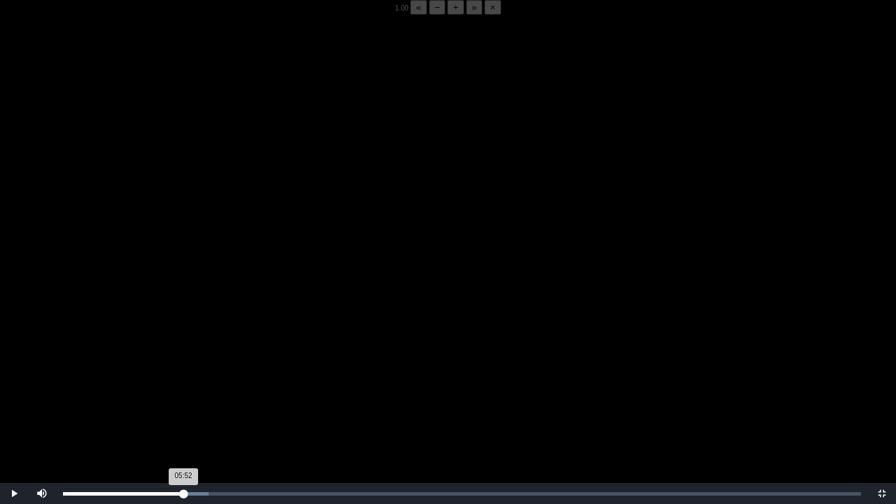
click at [183, 394] on div "05:52 Progress : 0%" at bounding box center [123, 493] width 120 height 3
click at [181, 394] on div "05:53 Progress : 0%" at bounding box center [123, 493] width 120 height 3
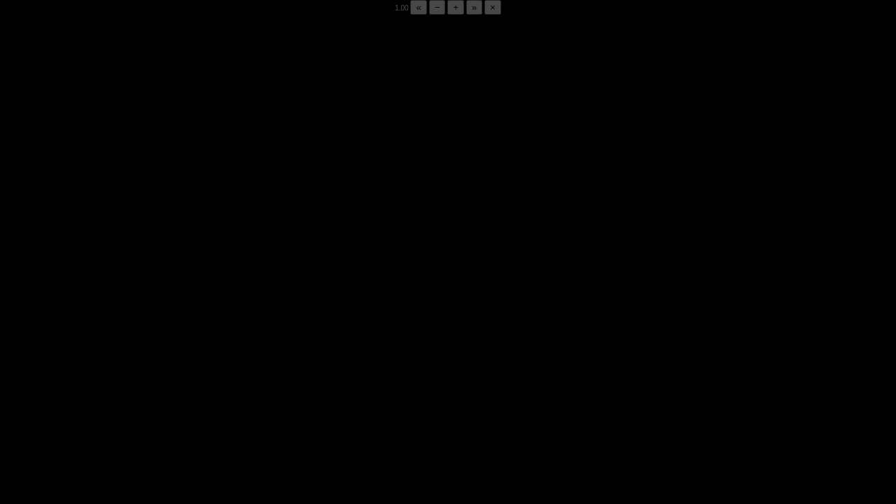
click at [181, 394] on div "05:51 Progress : 0%" at bounding box center [123, 493] width 120 height 3
click at [181, 394] on div "05:52 Progress : 0%" at bounding box center [123, 493] width 120 height 3
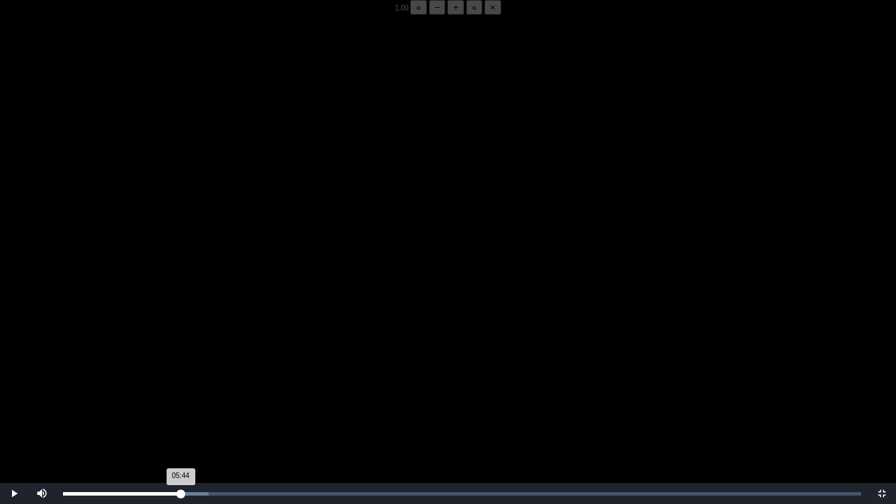
click at [181, 394] on div "05:44 Progress : 0%" at bounding box center [122, 493] width 118 height 3
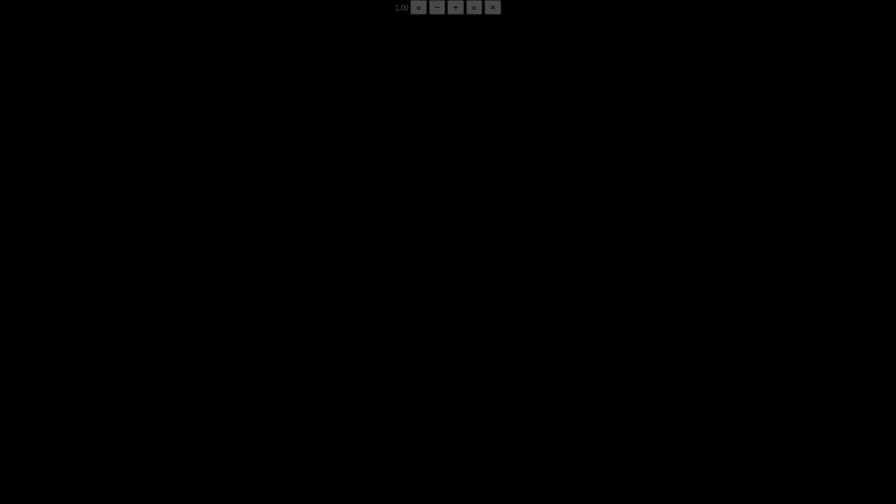
click at [181, 394] on div "05:47 Progress : 0%" at bounding box center [122, 493] width 118 height 3
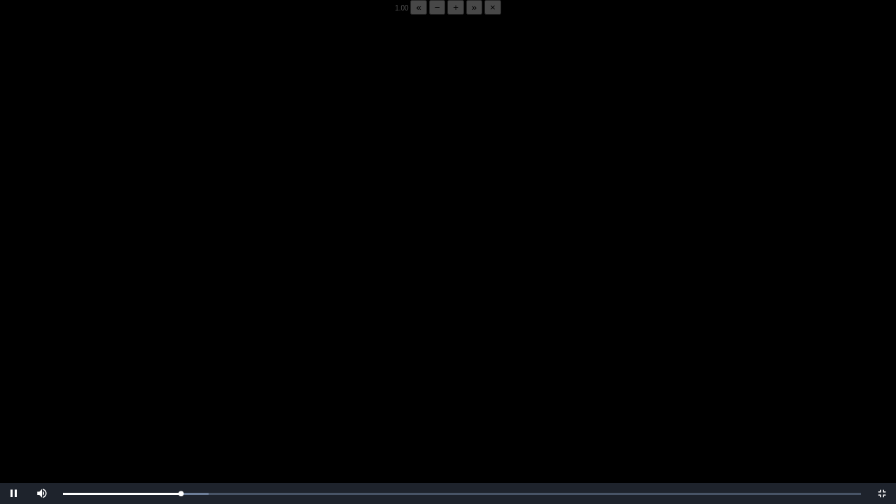
click at [209, 394] on video "Video Player" at bounding box center [448, 267] width 896 height 504
click at [372, 384] on video "Video Player" at bounding box center [448, 267] width 896 height 504
click at [183, 394] on div "05:55 Progress : 0%" at bounding box center [123, 493] width 121 height 3
click at [182, 394] on div "05:48 Progress : 0%" at bounding box center [122, 493] width 119 height 3
click at [181, 394] on div "05:44 Progress : 0%" at bounding box center [123, 493] width 120 height 3
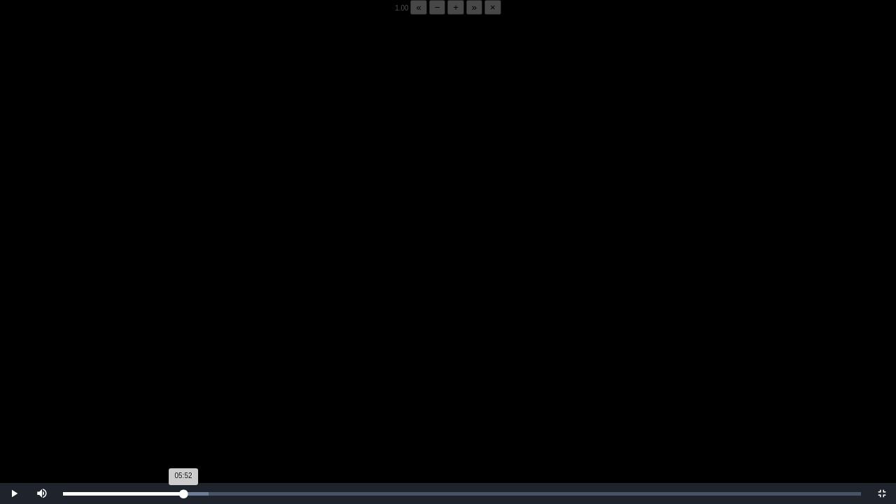
click at [183, 394] on div "05:52 Progress : 0%" at bounding box center [123, 493] width 120 height 3
click at [183, 394] on div "05:53 Progress : 0%" at bounding box center [123, 493] width 120 height 3
click at [179, 394] on div "Loaded : 0% 05:40 05:53 Progress : 0%" at bounding box center [462, 493] width 812 height 21
click at [179, 394] on div "Loaded : 0% 05:40 05:40 Progress : 0%" at bounding box center [462, 493] width 812 height 21
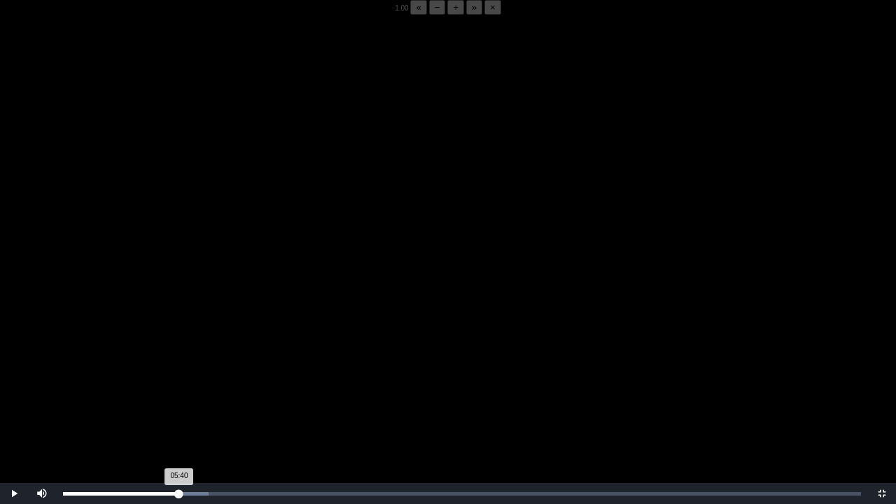
click at [179, 394] on div "Loaded : 0% 05:40 05:40 Progress : 0%" at bounding box center [462, 493] width 812 height 21
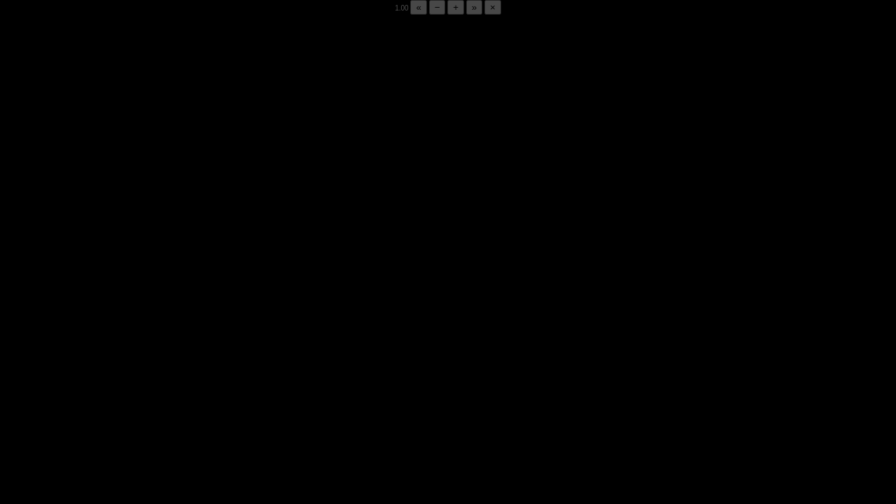
click at [179, 394] on div "Loaded : 0% 05:40 05:52 Progress : 0%" at bounding box center [462, 493] width 812 height 21
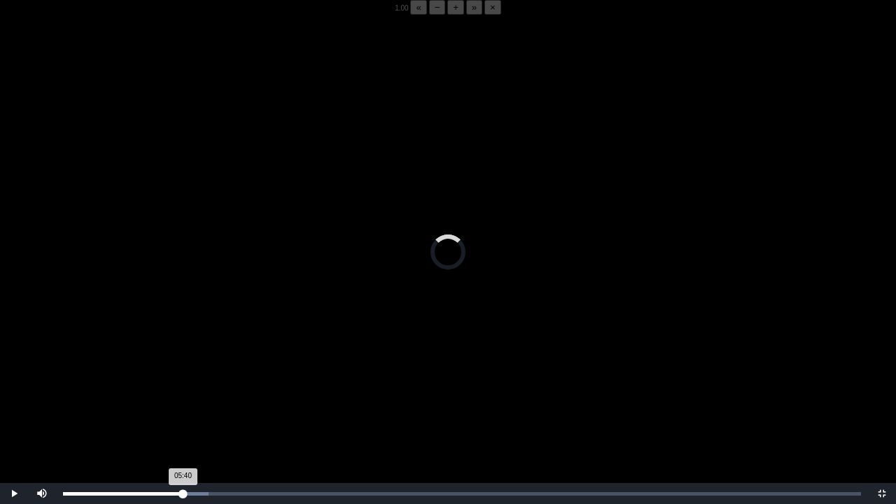
click at [179, 394] on div "Loaded : 0% 05:40 05:40 Progress : 0%" at bounding box center [462, 493] width 812 height 21
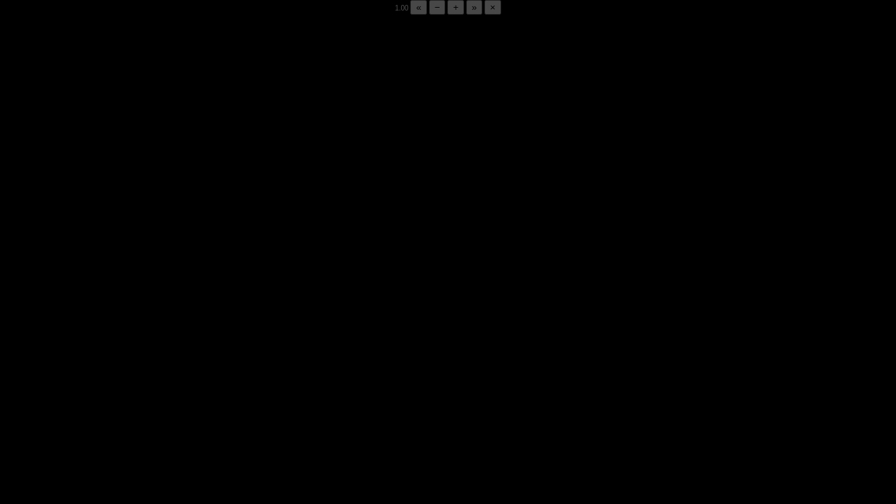
click at [179, 394] on div "Loaded : 0% 05:40 05:46 Progress : 0%" at bounding box center [462, 493] width 812 height 21
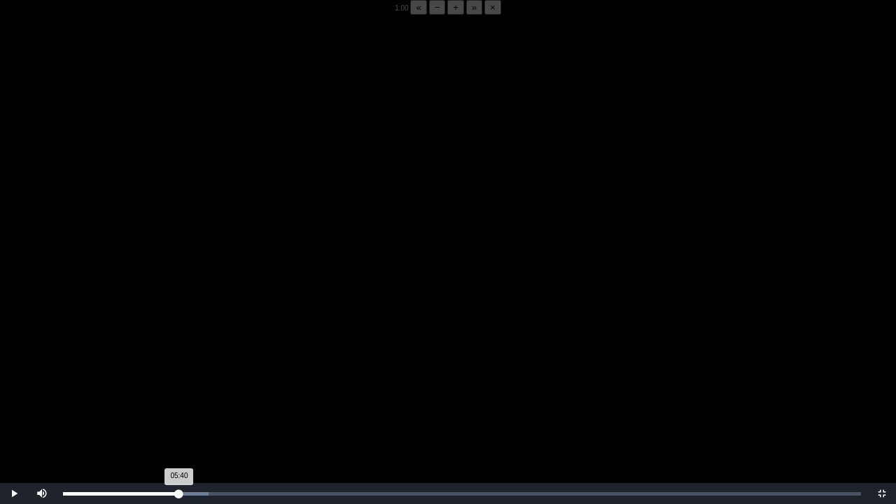
click at [179, 394] on div "Loaded : 0% 05:40 05:40 Progress : 0%" at bounding box center [462, 493] width 812 height 21
click at [246, 297] on video "Video Player" at bounding box center [448, 267] width 896 height 504
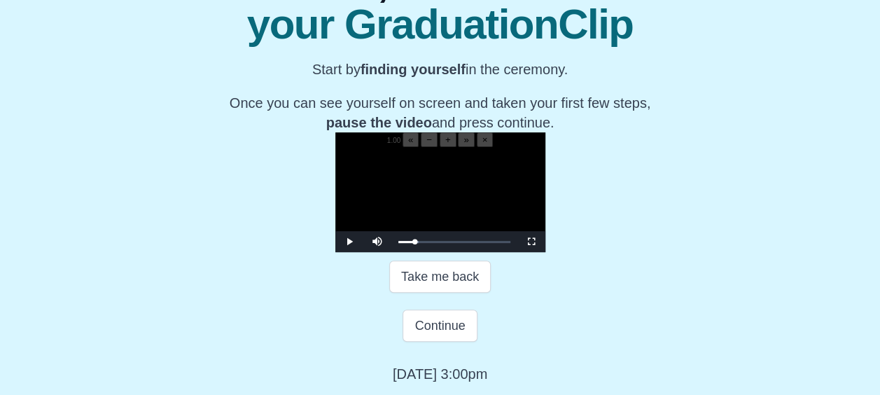
scroll to position [264, 0]
click at [531, 241] on span "Video Player" at bounding box center [531, 241] width 0 height 0
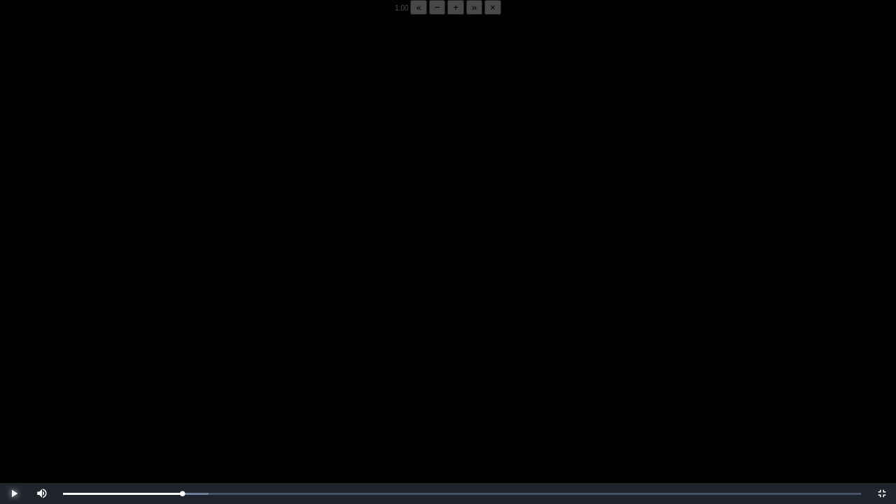
click at [14, 394] on span "Video Player" at bounding box center [14, 493] width 0 height 0
drag, startPoint x: 14, startPoint y: 503, endPoint x: 178, endPoint y: 497, distance: 163.9
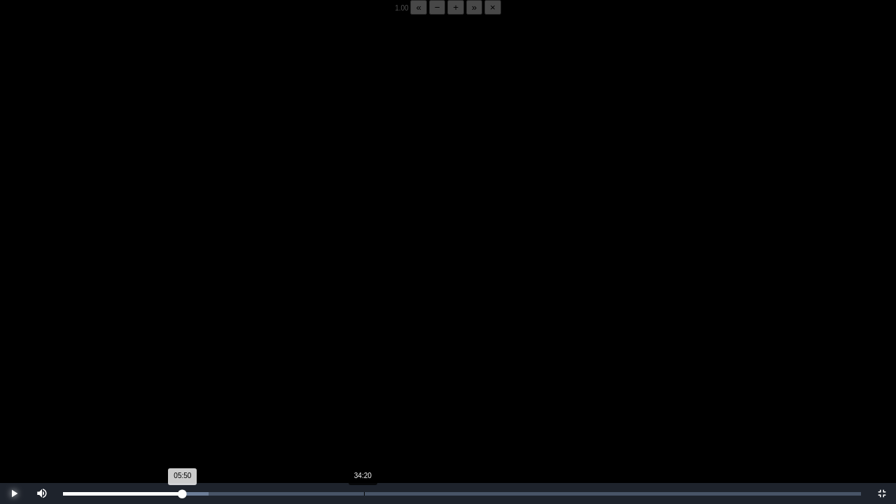
click at [178, 394] on div "Loaded : 0% 34:20 05:50 Progress : 0%" at bounding box center [462, 493] width 812 height 21
click at [14, 394] on span "Video Player" at bounding box center [14, 493] width 0 height 0
click at [178, 394] on div "05:37 Progress : 0%" at bounding box center [120, 493] width 115 height 3
click at [178, 394] on div "05:36 Progress : 0%" at bounding box center [120, 493] width 115 height 3
click at [178, 394] on div "05:53 Progress : 0%" at bounding box center [123, 493] width 120 height 3
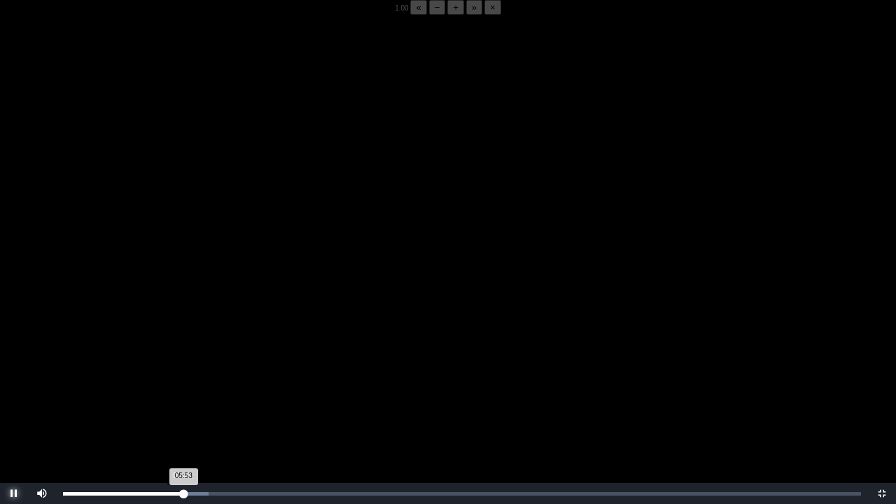
click at [181, 394] on div "05:53 Progress : 0%" at bounding box center [123, 493] width 120 height 3
click at [181, 394] on div "05:44 Progress : 0%" at bounding box center [122, 493] width 118 height 3
click at [182, 394] on div "05:48 Progress : 0%" at bounding box center [122, 493] width 119 height 3
click at [181, 394] on div "05:46 Progress : 0%" at bounding box center [122, 493] width 118 height 3
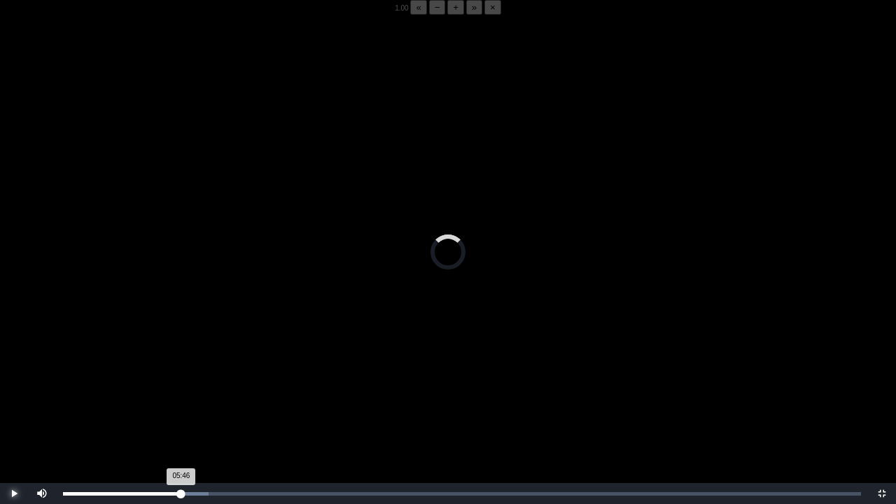
click at [181, 394] on div "05:46 Progress : 0%" at bounding box center [122, 493] width 118 height 3
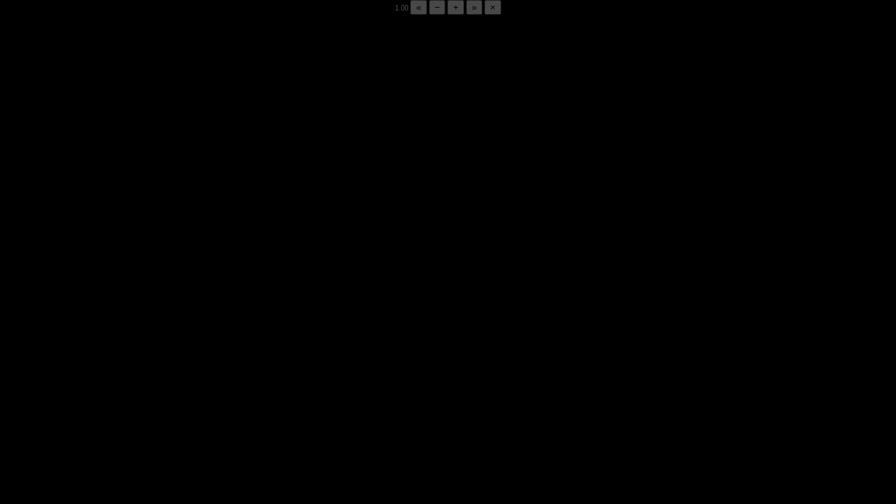
click at [181, 394] on div "05:50 Progress : 0%" at bounding box center [123, 493] width 120 height 3
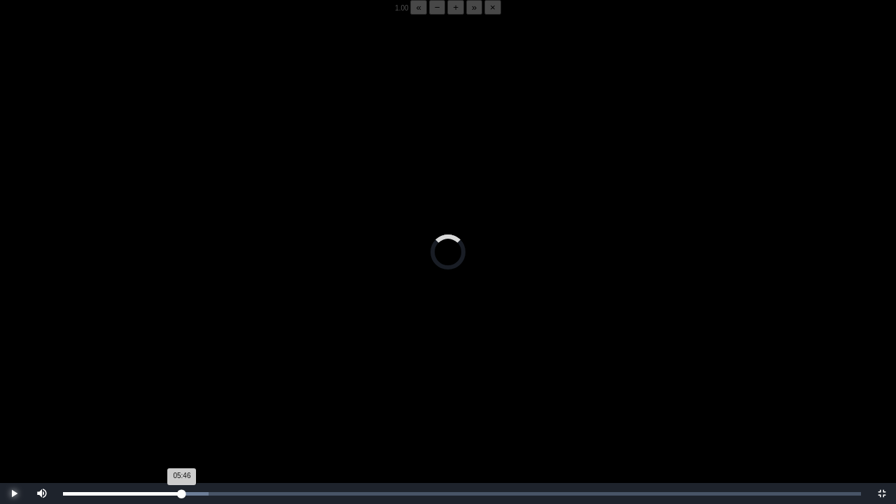
click at [181, 394] on div "05:46 Progress : 0%" at bounding box center [122, 493] width 119 height 3
click at [181, 394] on div "05:47 Progress : 0%" at bounding box center [122, 493] width 119 height 3
click at [178, 394] on div "Loaded : 0% 05:40 05:48 Progress : 0%" at bounding box center [462, 493] width 812 height 21
click at [181, 394] on div "05:44 Progress : 0%" at bounding box center [122, 493] width 118 height 3
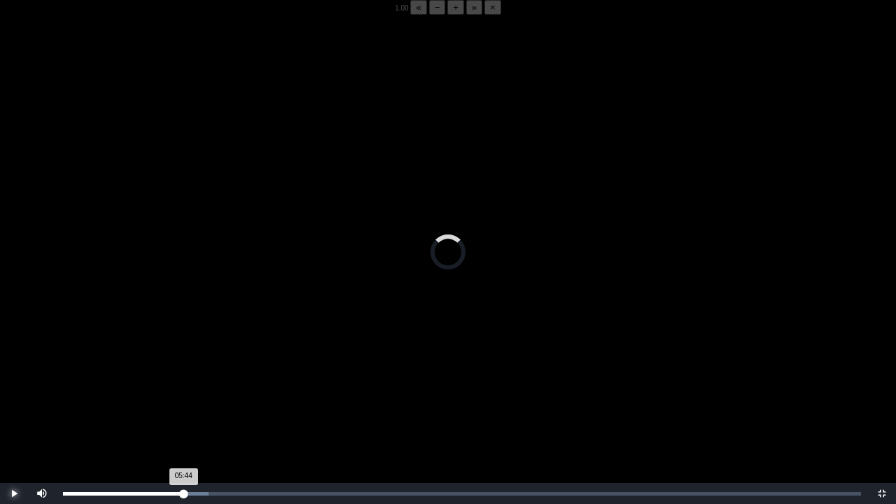
click at [181, 394] on div "05:44 Progress : 0%" at bounding box center [123, 493] width 120 height 3
click at [230, 344] on video "Video Player" at bounding box center [448, 267] width 896 height 504
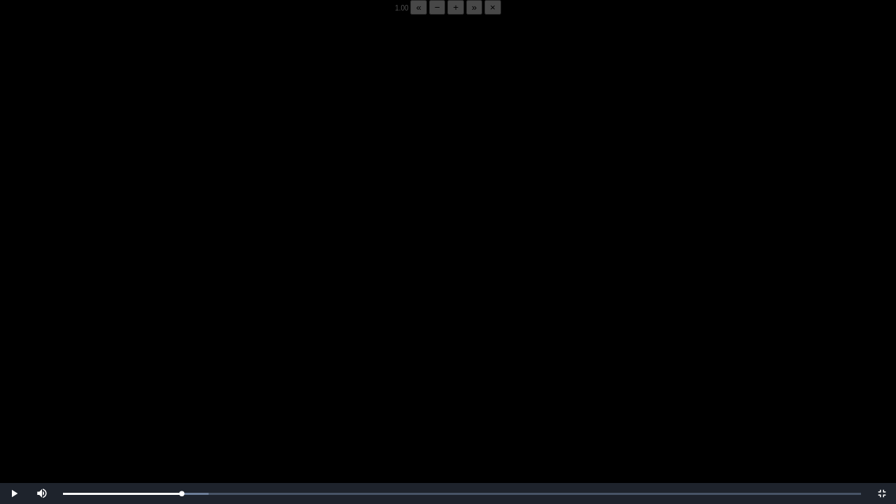
click at [230, 344] on video "Video Player" at bounding box center [448, 267] width 896 height 504
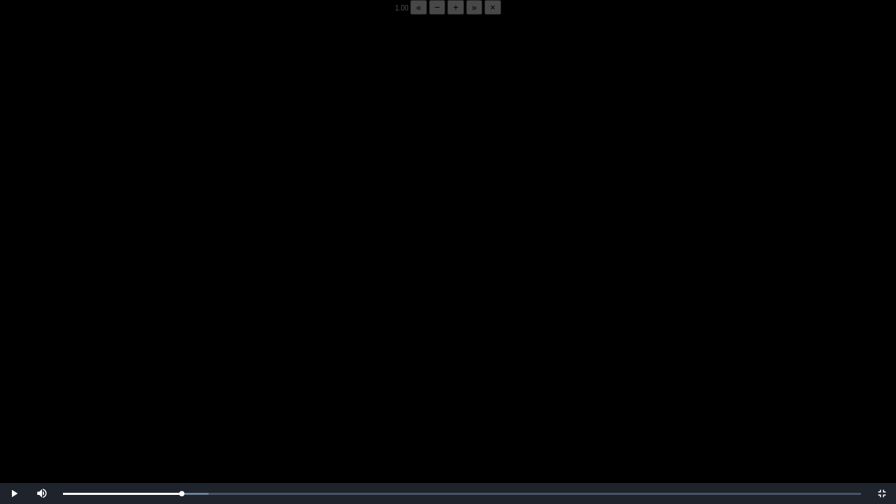
click at [230, 344] on video "Video Player" at bounding box center [448, 267] width 896 height 504
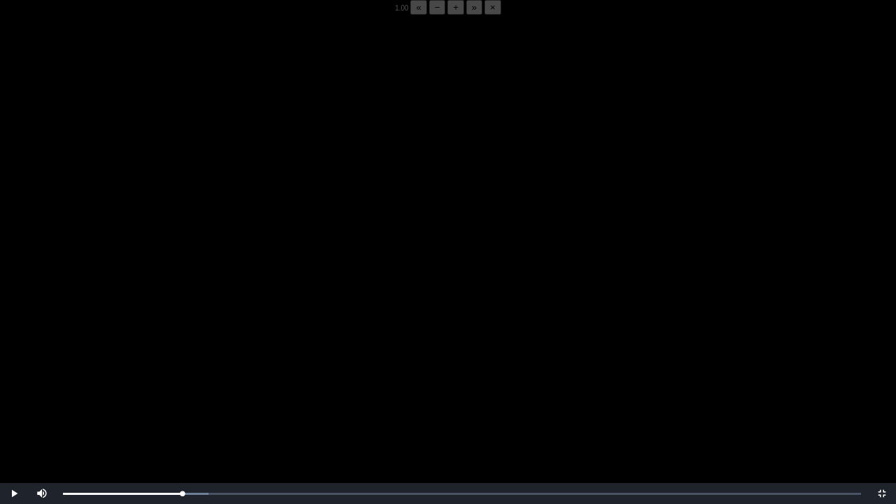
click at [230, 344] on video "Video Player" at bounding box center [448, 267] width 896 height 504
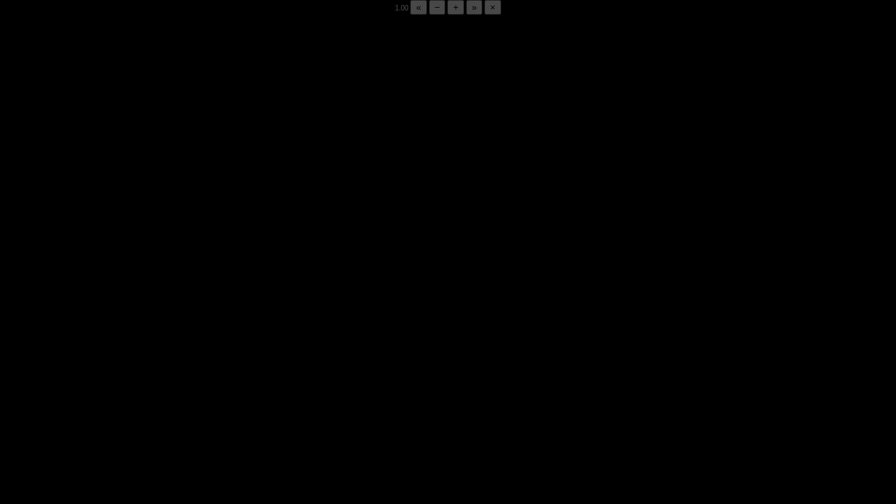
click at [230, 344] on video "Video Player" at bounding box center [448, 267] width 896 height 504
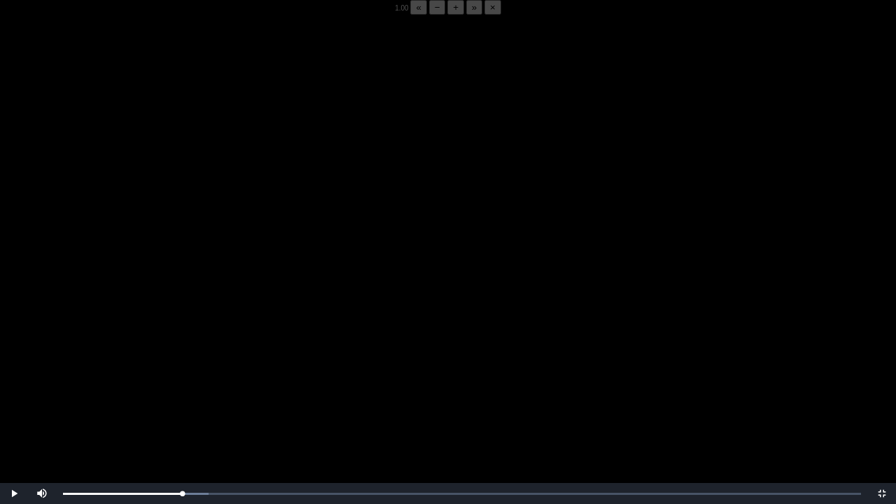
click at [230, 344] on video "Video Player" at bounding box center [448, 267] width 896 height 504
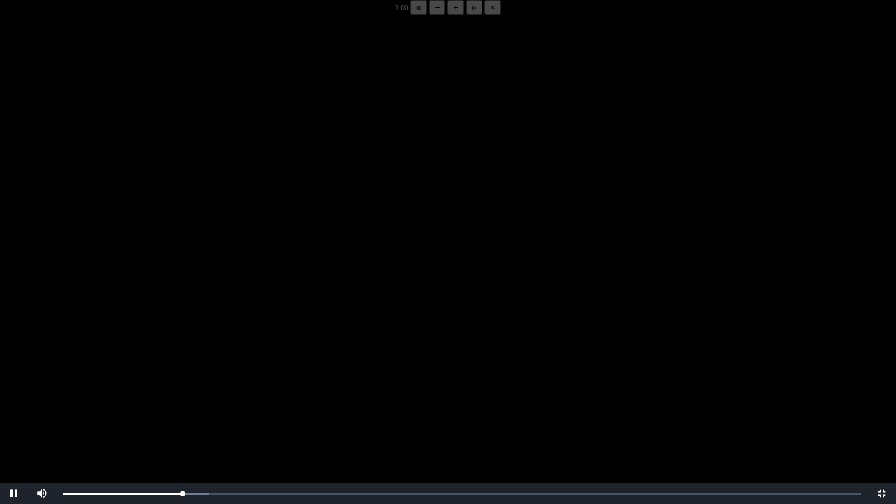
click at [210, 370] on video "Video Player" at bounding box center [448, 267] width 896 height 504
click at [181, 394] on div "05:44 Progress : 0%" at bounding box center [123, 493] width 120 height 3
click at [229, 394] on video "Video Player" at bounding box center [448, 267] width 896 height 504
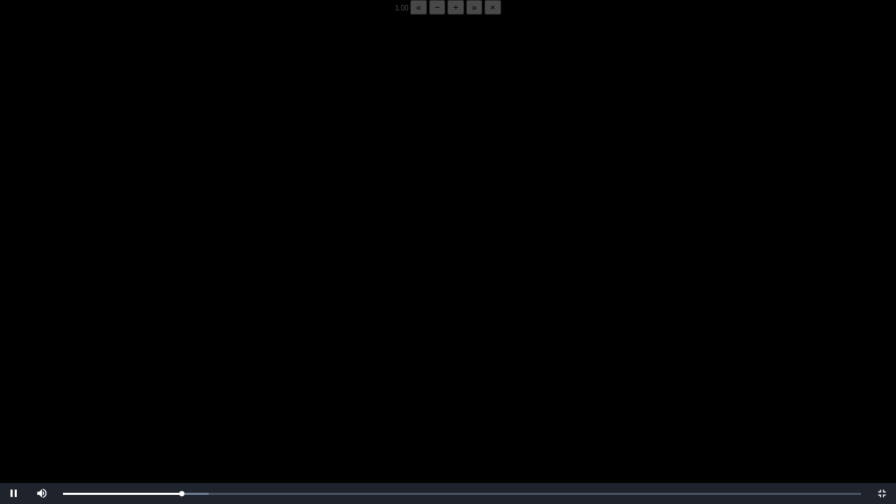
click at [229, 394] on video "Video Player" at bounding box center [448, 267] width 896 height 504
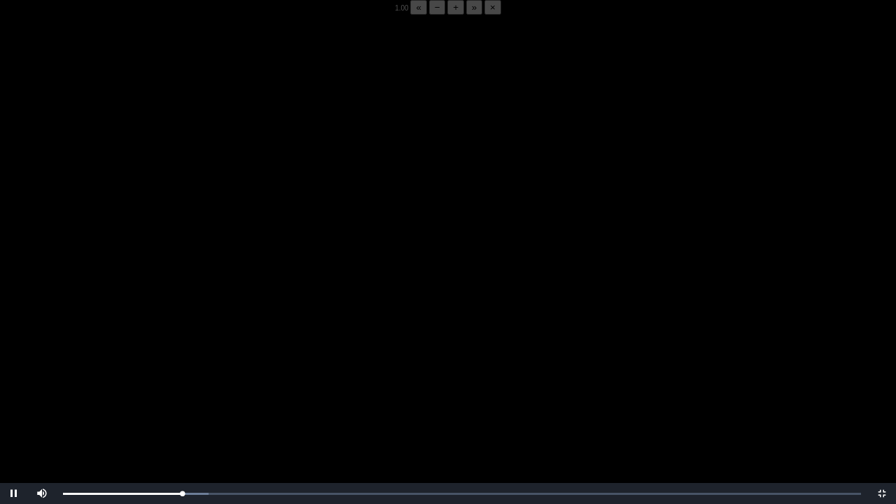
click at [229, 394] on video "Video Player" at bounding box center [448, 267] width 896 height 504
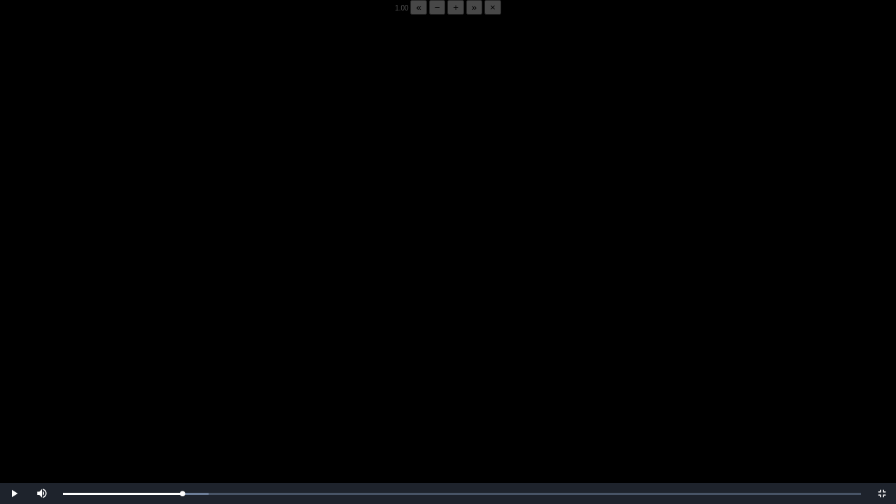
click at [229, 394] on video "Video Player" at bounding box center [448, 267] width 896 height 504
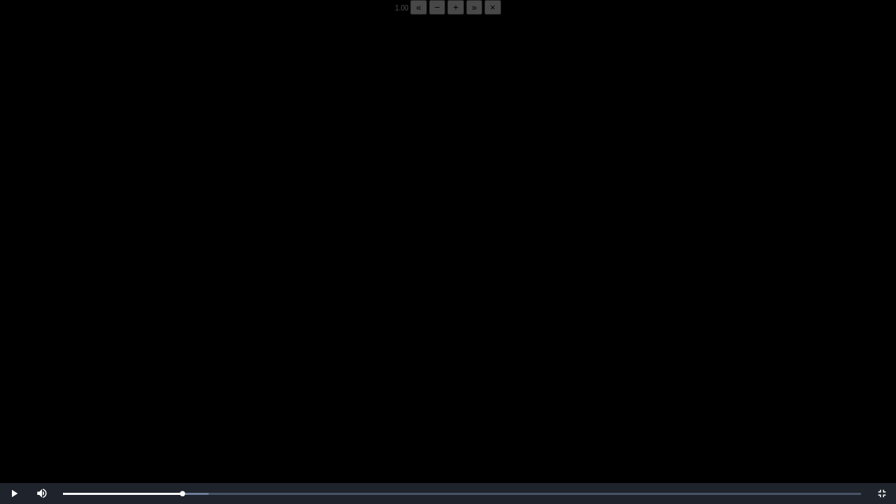
click at [229, 394] on video "Video Player" at bounding box center [448, 267] width 896 height 504
click at [181, 394] on div "05:50 Progress : 0%" at bounding box center [123, 493] width 120 height 3
click at [266, 394] on video "Video Player" at bounding box center [448, 267] width 896 height 504
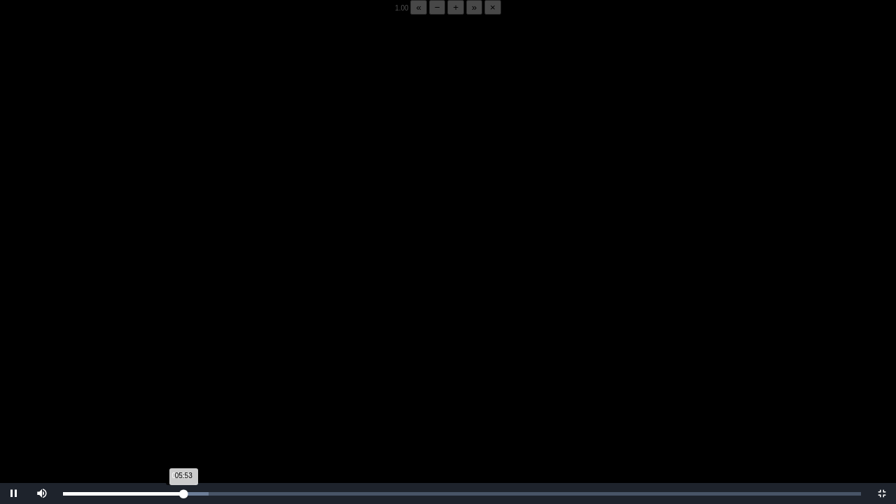
click at [180, 394] on div "05:53 Progress : 0%" at bounding box center [123, 493] width 120 height 3
click at [181, 394] on div "05:54 Progress : 0%" at bounding box center [123, 493] width 121 height 3
click at [167, 394] on video "Video Player" at bounding box center [448, 267] width 896 height 504
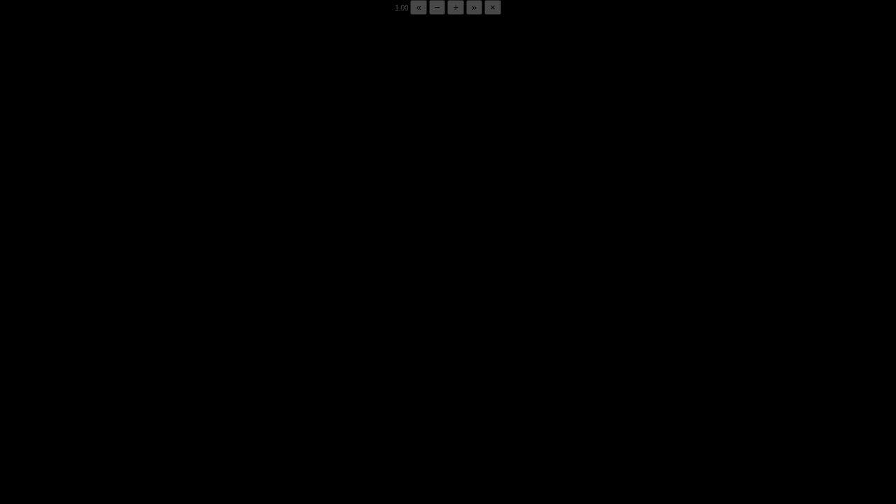
click at [167, 394] on video "Video Player" at bounding box center [448, 267] width 896 height 504
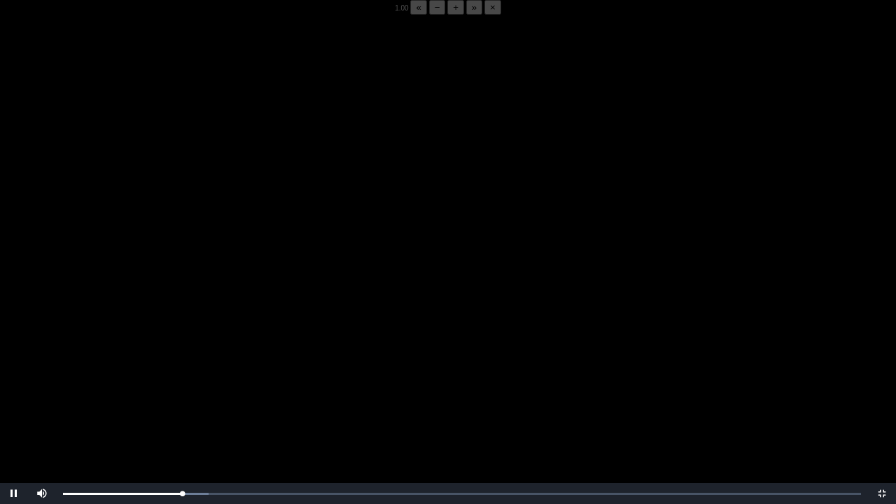
click at [167, 394] on video "Video Player" at bounding box center [448, 267] width 896 height 504
click at [402, 295] on video "Video Player" at bounding box center [448, 267] width 896 height 504
click at [186, 394] on div "06:00 Progress : 0%" at bounding box center [124, 493] width 123 height 3
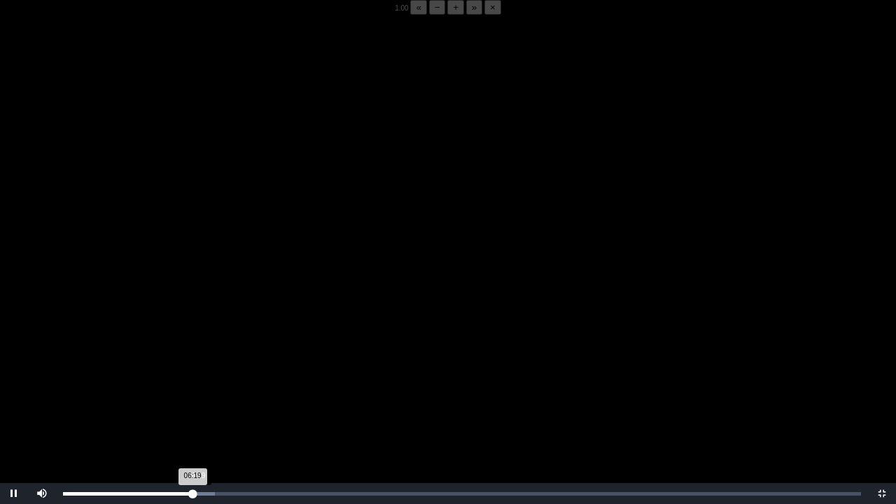
click at [196, 394] on div "Loaded : 0% 06:29 06:19 Progress : 0%" at bounding box center [462, 493] width 812 height 21
click at [195, 394] on div "06:27 Progress : 0%" at bounding box center [129, 493] width 132 height 3
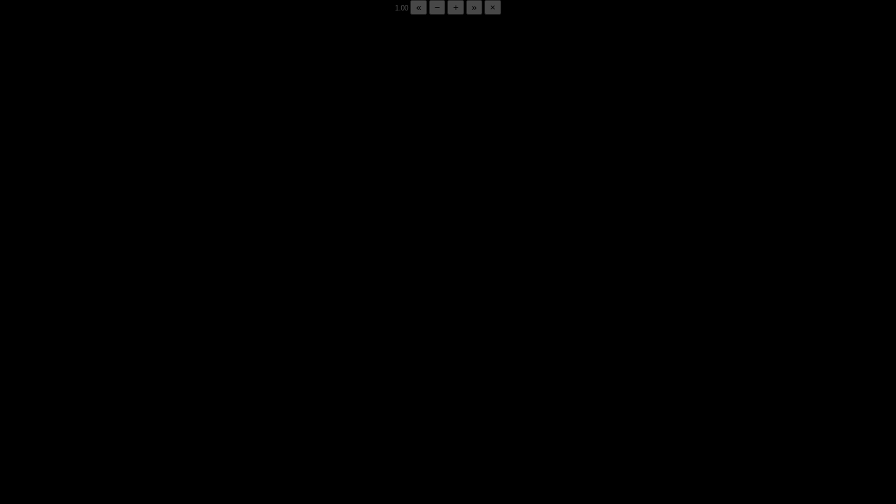
click at [195, 394] on div "06:32 Progress : 0%" at bounding box center [130, 493] width 134 height 3
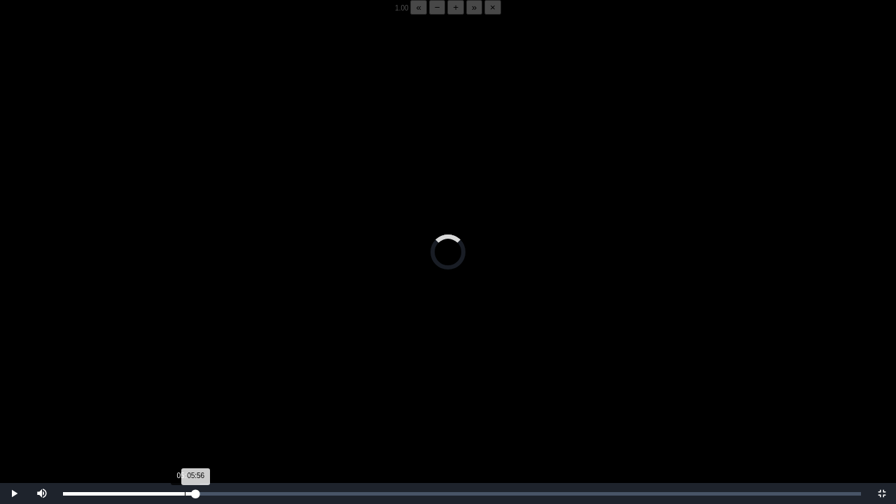
click at [185, 394] on div "Loaded : 0% 05:56 05:56 Progress : 0%" at bounding box center [462, 493] width 812 height 21
click at [279, 394] on video "Video Player" at bounding box center [448, 267] width 896 height 504
click at [192, 394] on video "Video Player" at bounding box center [448, 267] width 896 height 504
click at [171, 394] on div "05:15" at bounding box center [171, 493] width 1 height 3
click at [238, 394] on video "Video Player" at bounding box center [448, 267] width 896 height 504
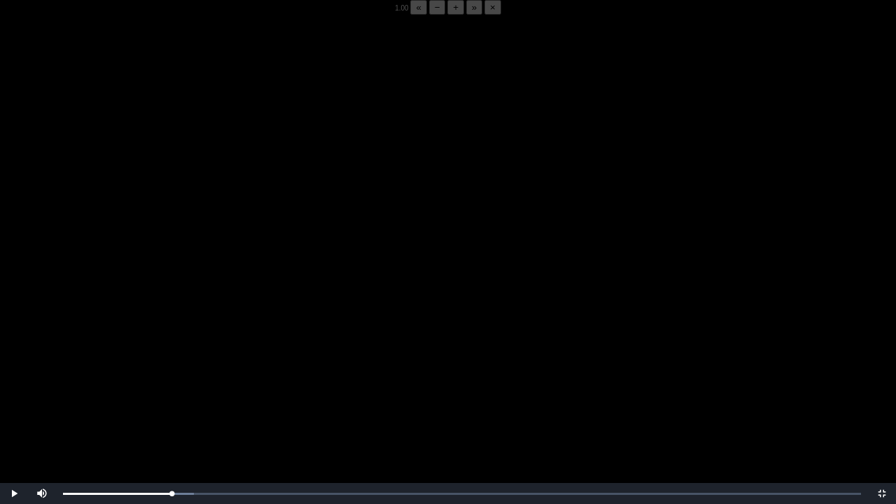
click at [238, 394] on video "Video Player" at bounding box center [448, 267] width 896 height 504
drag, startPoint x: 238, startPoint y: 415, endPoint x: 537, endPoint y: 276, distance: 329.7
click at [537, 276] on video "Video Player" at bounding box center [448, 267] width 896 height 504
click at [370, 318] on video "Video Player" at bounding box center [448, 267] width 896 height 504
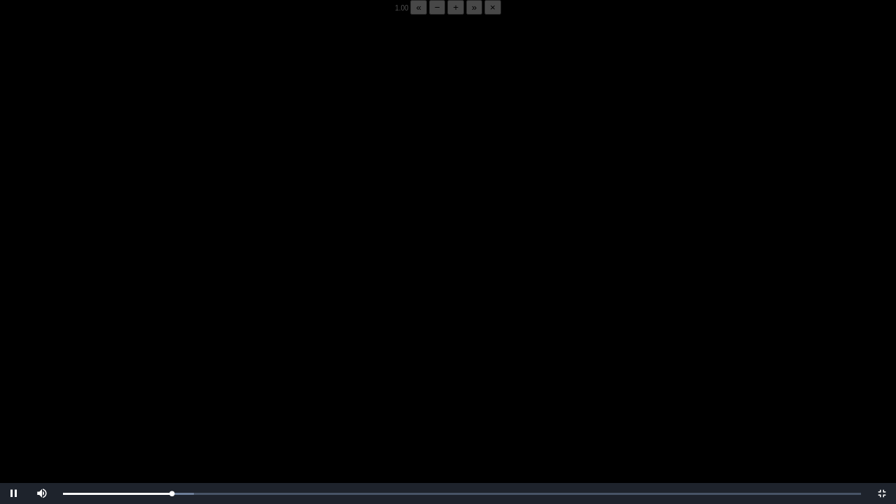
click at [370, 318] on video "Video Player" at bounding box center [448, 267] width 896 height 504
click at [171, 394] on div "05:23 Progress : 0%" at bounding box center [118, 493] width 111 height 3
click at [228, 394] on video "Video Player" at bounding box center [448, 267] width 896 height 504
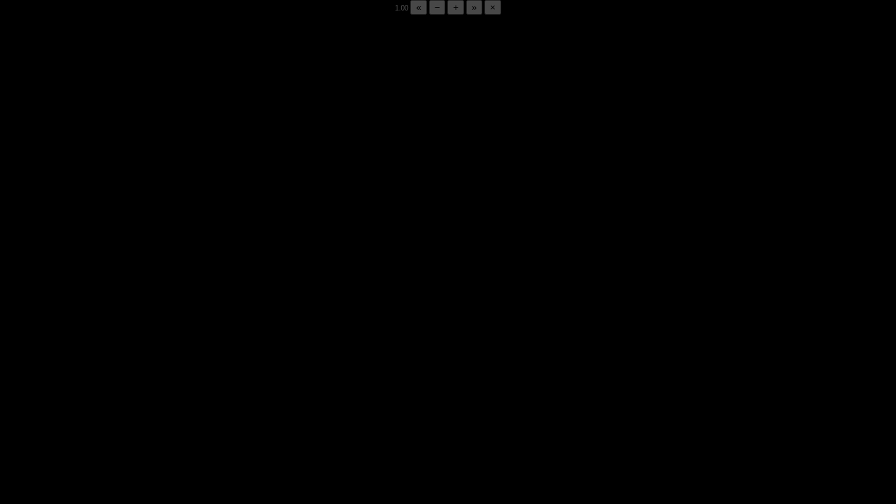
click at [228, 394] on video "Video Player" at bounding box center [448, 267] width 896 height 504
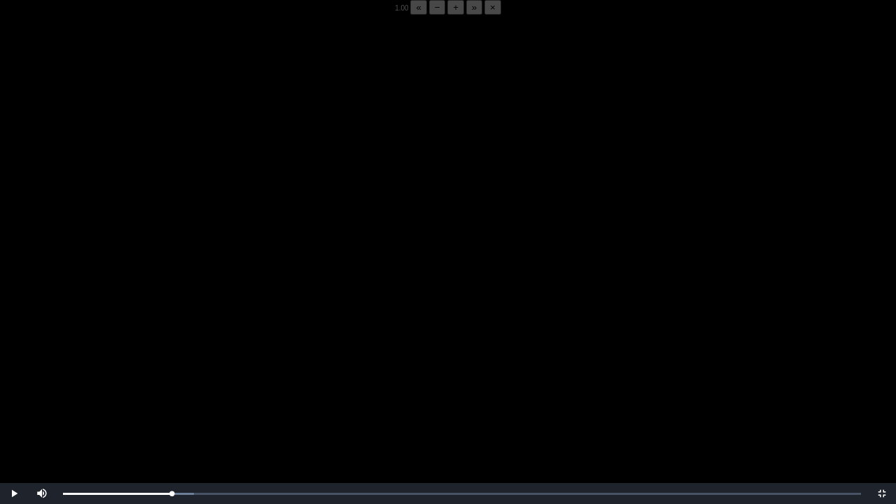
click at [228, 394] on video "Video Player" at bounding box center [448, 267] width 896 height 504
click at [171, 394] on div "05:18 Progress : 0%" at bounding box center [117, 493] width 108 height 3
click at [171, 394] on div "05:19 Progress : 0%" at bounding box center [117, 493] width 109 height 3
click at [257, 394] on video "Video Player" at bounding box center [448, 267] width 896 height 504
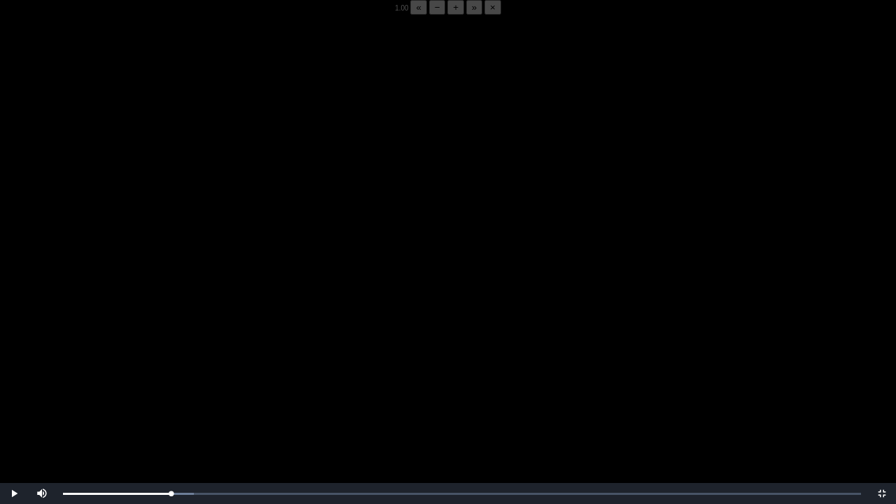
click at [257, 394] on video "Video Player" at bounding box center [448, 267] width 896 height 504
click at [276, 394] on video "Video Player" at bounding box center [448, 267] width 896 height 504
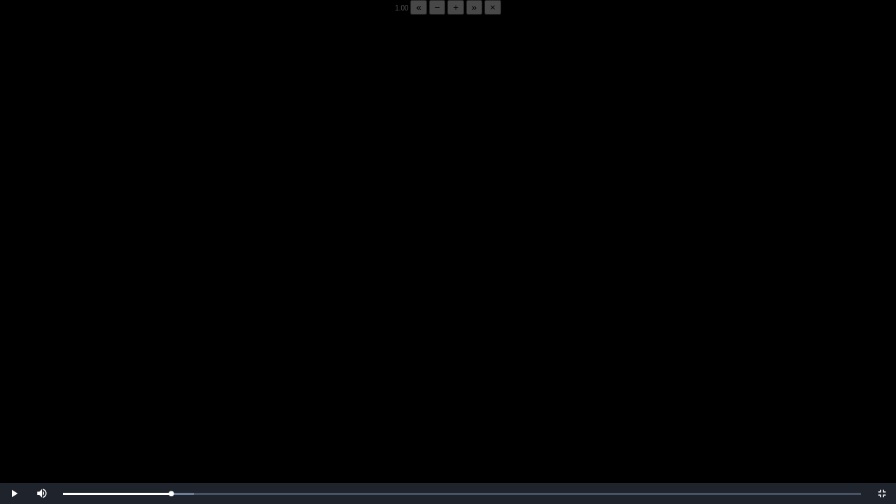
click at [276, 394] on video "Video Player" at bounding box center [448, 267] width 896 height 504
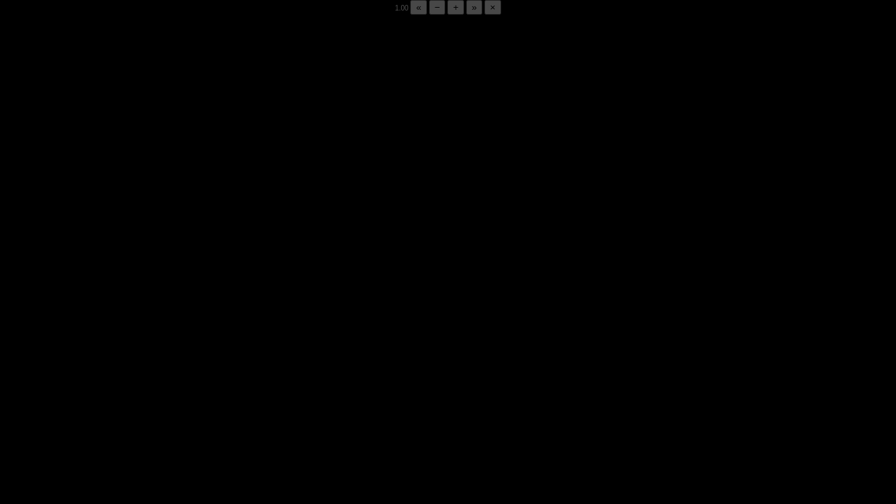
click at [276, 394] on video "Video Player" at bounding box center [448, 267] width 896 height 504
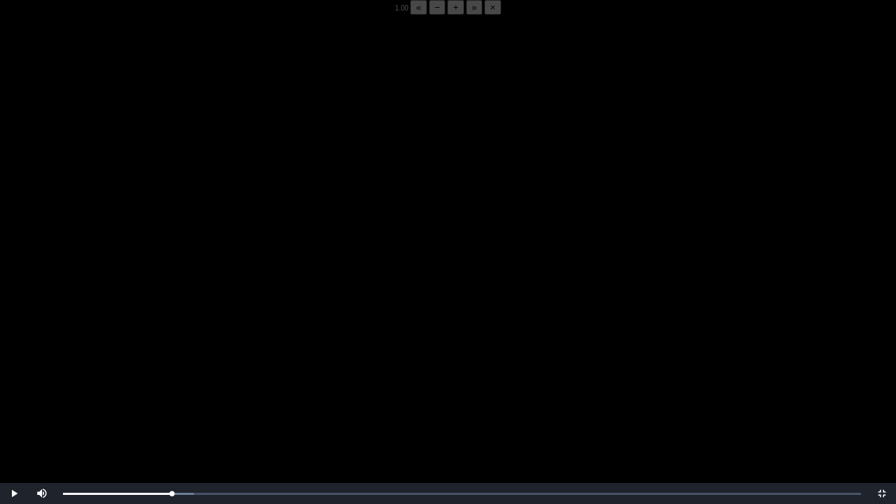
click at [276, 394] on video "Video Player" at bounding box center [448, 267] width 896 height 504
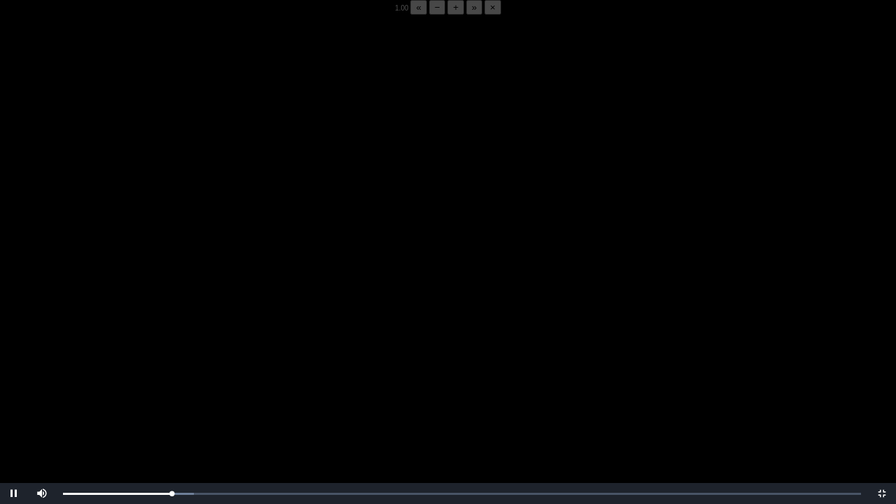
click at [276, 394] on video "Video Player" at bounding box center [448, 267] width 896 height 504
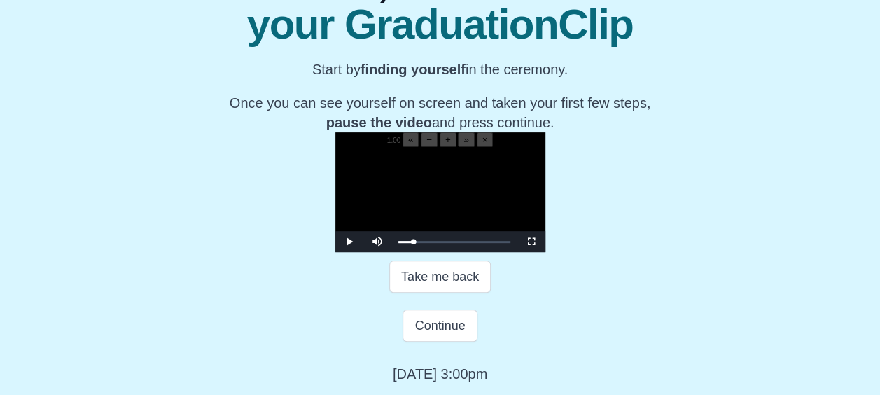
scroll to position [293, 0]
click at [531, 241] on span "Video Player" at bounding box center [531, 241] width 0 height 0
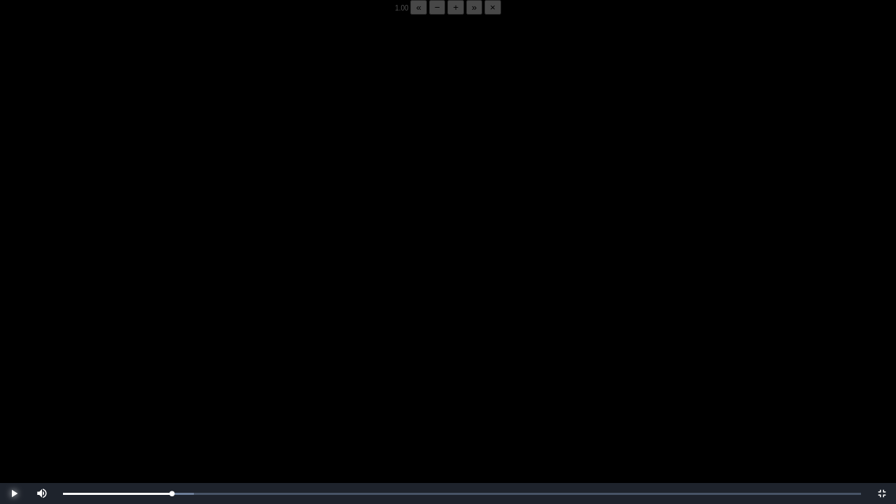
click at [14, 394] on span "Video Player" at bounding box center [14, 493] width 0 height 0
click at [169, 394] on div "05:11 Progress : 0%" at bounding box center [118, 493] width 111 height 3
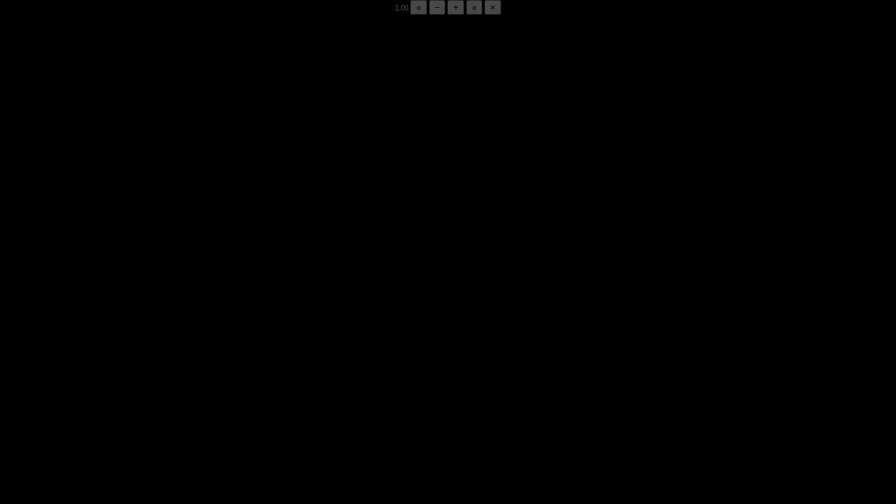
click at [448, 388] on video "Video Player" at bounding box center [448, 267] width 896 height 504
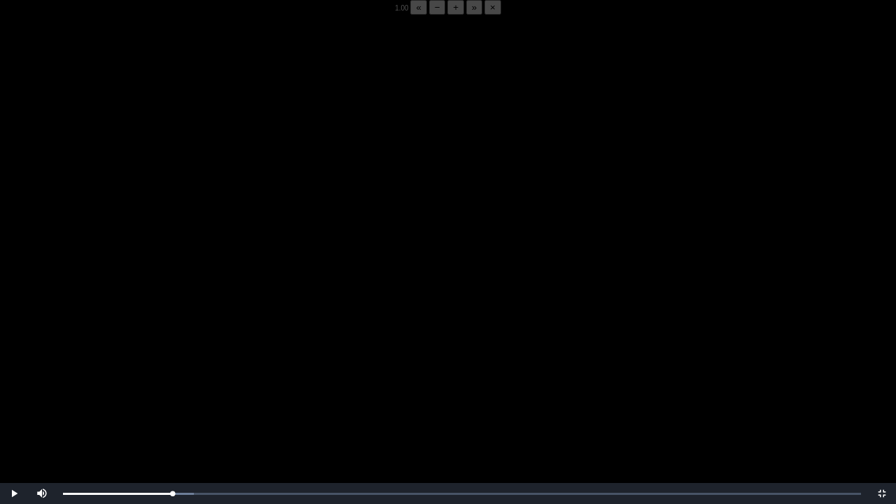
click at [455, 335] on video "Video Player" at bounding box center [448, 267] width 896 height 504
click at [171, 394] on div "05:20 Progress : 0%" at bounding box center [117, 493] width 109 height 3
click at [227, 394] on video "Video Player" at bounding box center [448, 267] width 896 height 504
click at [271, 394] on video "Video Player" at bounding box center [448, 267] width 896 height 504
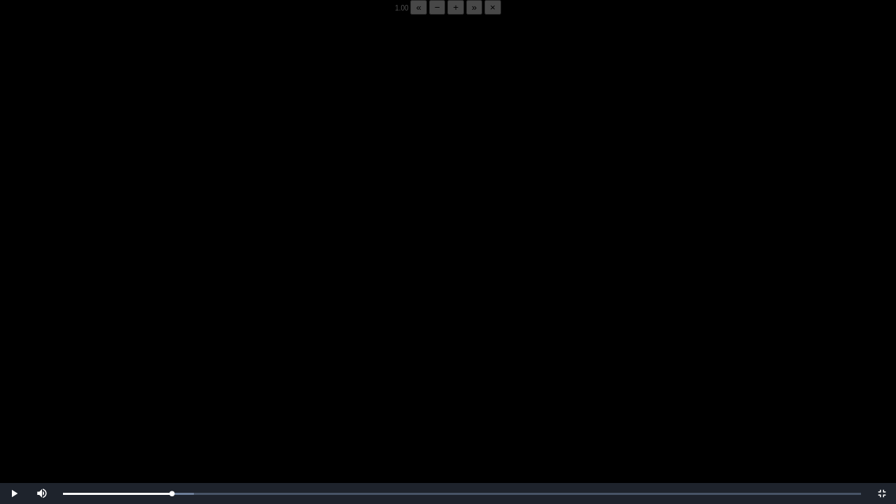
click at [271, 394] on video "Video Player" at bounding box center [448, 267] width 896 height 504
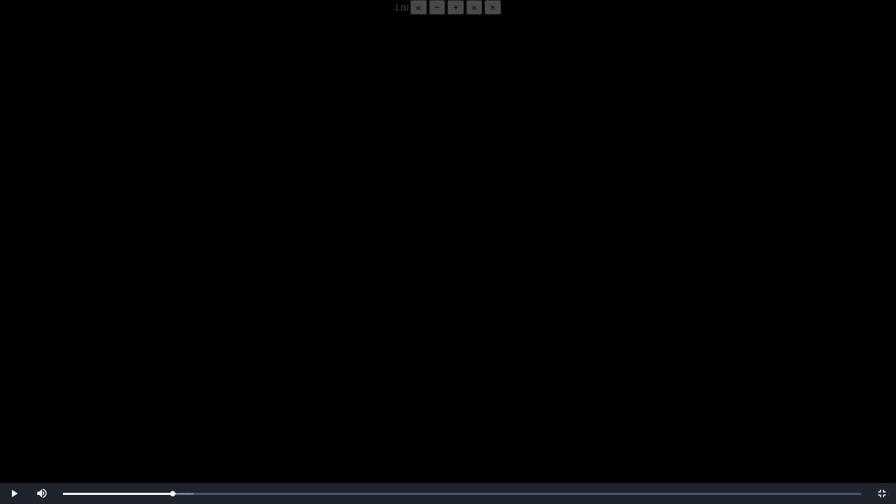
click at [271, 394] on video "Video Player" at bounding box center [448, 267] width 896 height 504
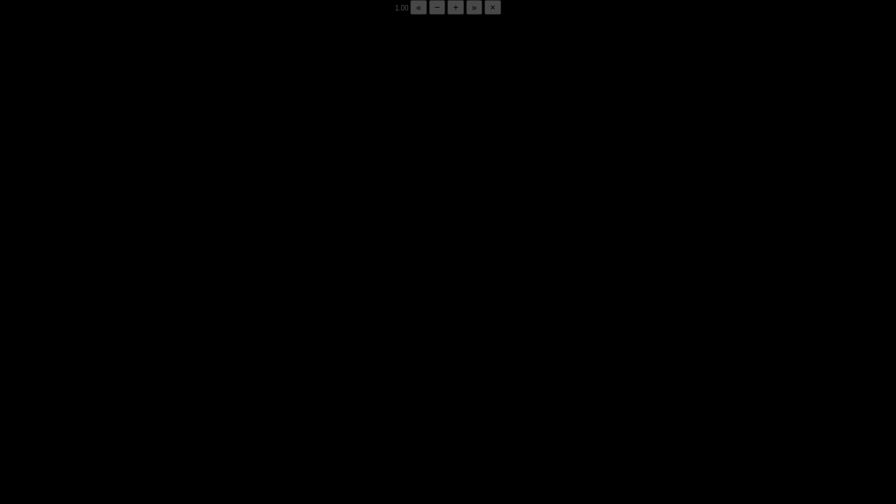
click at [271, 394] on video "Video Player" at bounding box center [448, 267] width 896 height 504
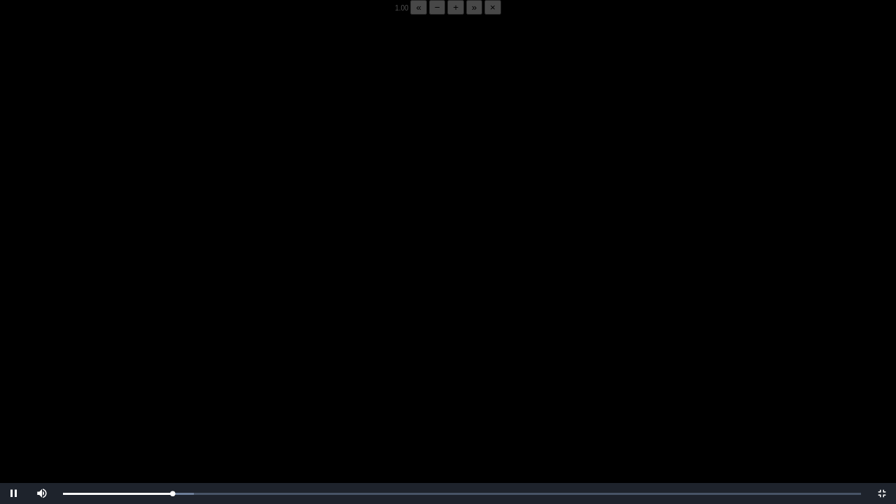
click at [271, 394] on video "Video Player" at bounding box center [448, 267] width 896 height 504
click at [295, 394] on div "Loaded : 0% 11:20 05:21 Progress : 0%" at bounding box center [462, 493] width 812 height 21
click at [230, 394] on div "Loaded : 0% 08:10 11:21 Progress : 0%" at bounding box center [462, 493] width 812 height 21
click at [204, 394] on div "Loaded : 0% 07:08 08:08 Progress : 0%" at bounding box center [462, 493] width 812 height 21
click at [192, 394] on div "Loaded : 0% 06:19 06:54 Progress : 0%" at bounding box center [462, 493] width 812 height 21
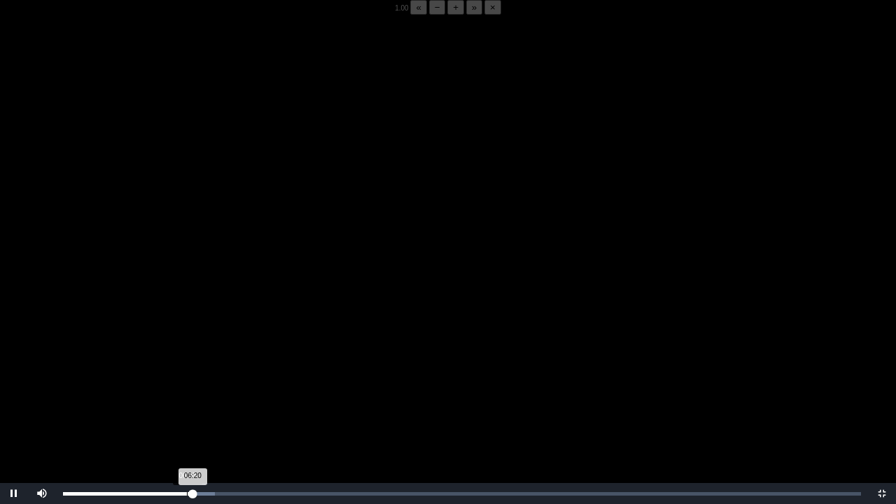
click at [186, 394] on div "Loaded : 0% 06:03 06:20 Progress : 0%" at bounding box center [462, 493] width 812 height 21
click at [178, 394] on div "Loaded : 0% 05:36 05:36 Progress : 0%" at bounding box center [462, 493] width 812 height 21
click at [167, 394] on div "05:03" at bounding box center [167, 493] width 1 height 3
click at [176, 394] on div "Loaded : 0% 05:28 05:03 Progress : 0%" at bounding box center [462, 493] width 812 height 21
click at [176, 394] on div "05:30 Progress : 0%" at bounding box center [119, 493] width 113 height 3
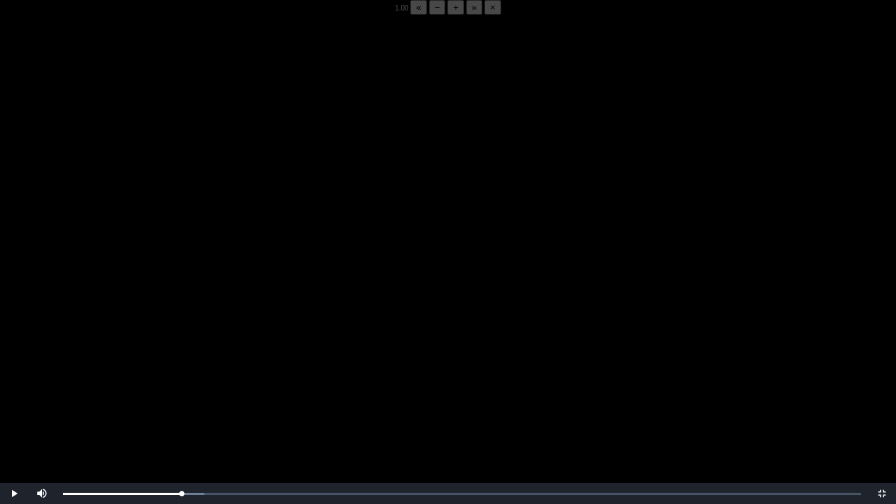
click at [236, 314] on video "Video Player" at bounding box center [448, 267] width 896 height 504
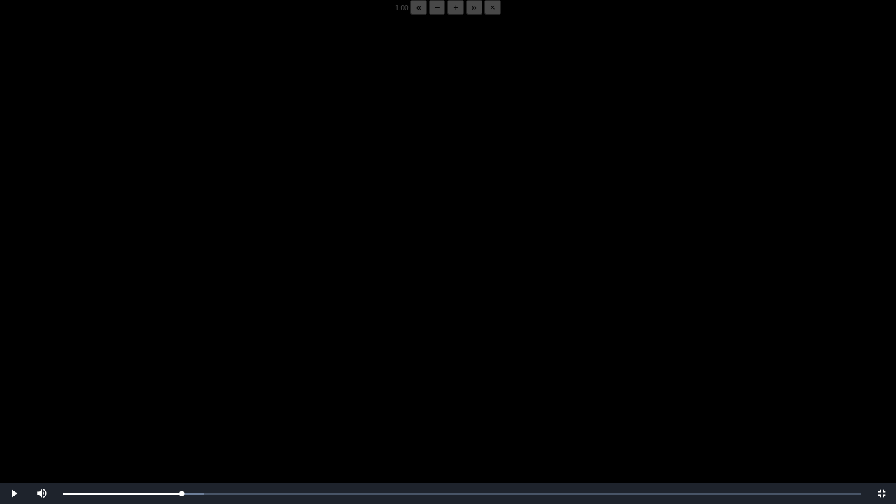
click at [236, 314] on video "Video Player" at bounding box center [448, 267] width 896 height 504
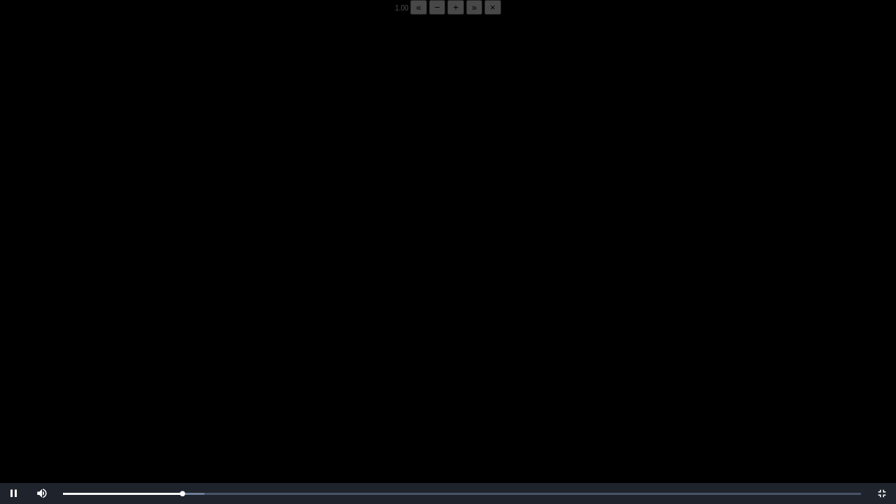
click at [236, 314] on video "Video Player" at bounding box center [448, 267] width 896 height 504
click at [182, 394] on div "05:50 Progress : 0%" at bounding box center [123, 493] width 120 height 3
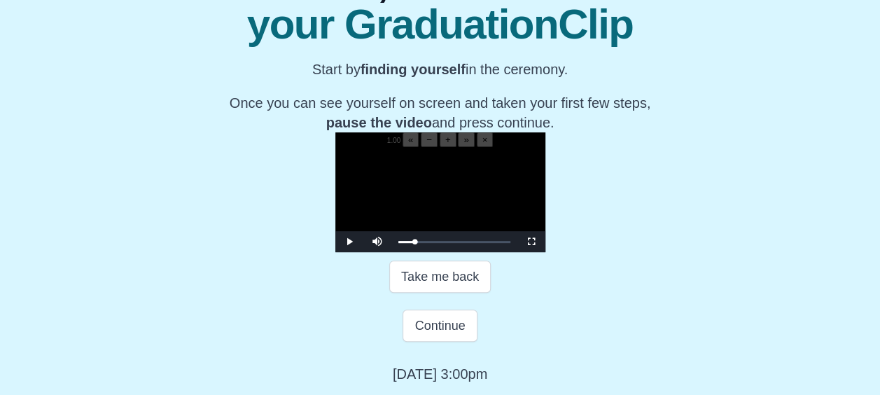
scroll to position [293, 0]
click at [531, 241] on span "Video Player" at bounding box center [531, 241] width 0 height 0
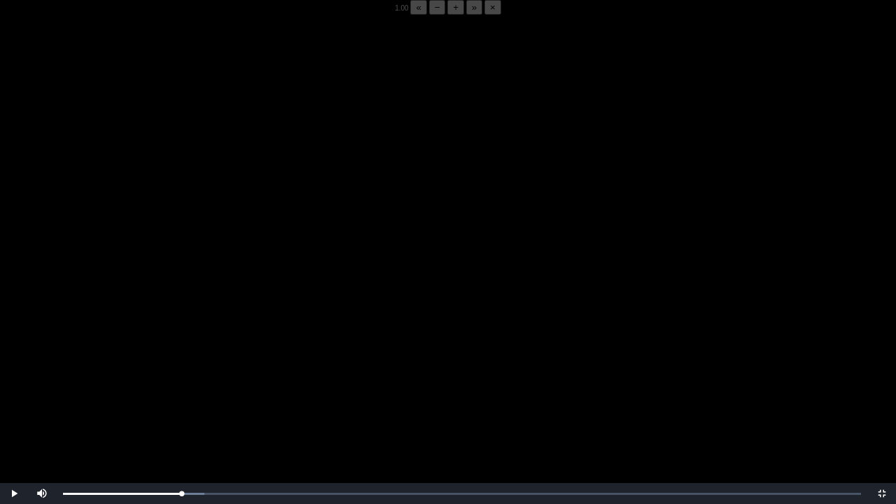
click at [456, 372] on video "Video Player" at bounding box center [448, 267] width 896 height 504
click at [496, 338] on video "Video Player" at bounding box center [448, 267] width 896 height 504
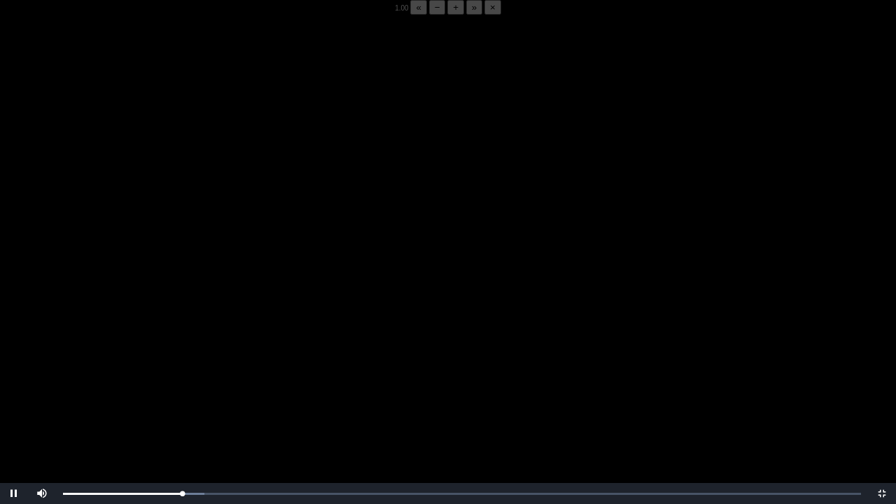
click at [496, 338] on video "Video Player" at bounding box center [448, 267] width 896 height 504
click at [181, 394] on div "05:50 Progress : 0%" at bounding box center [123, 493] width 120 height 3
click at [212, 394] on video "Video Player" at bounding box center [448, 267] width 896 height 504
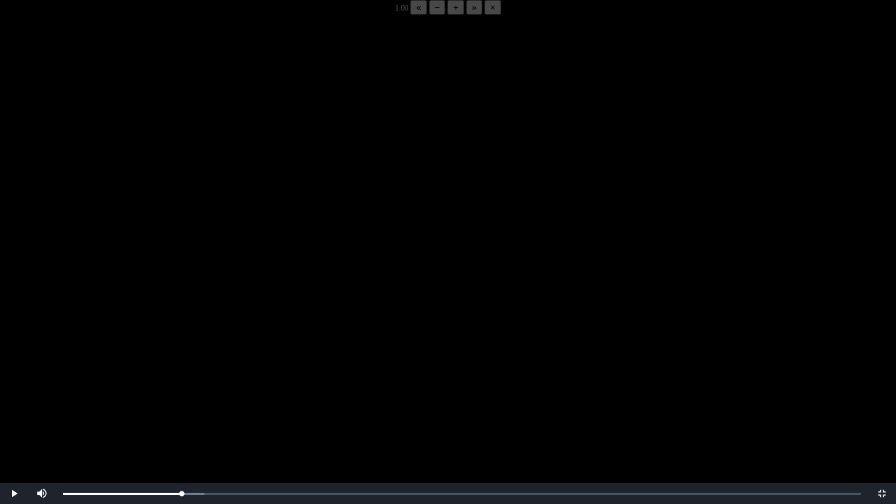
click at [319, 348] on video "Video Player" at bounding box center [448, 267] width 896 height 504
